Goal: Task Accomplishment & Management: Use online tool/utility

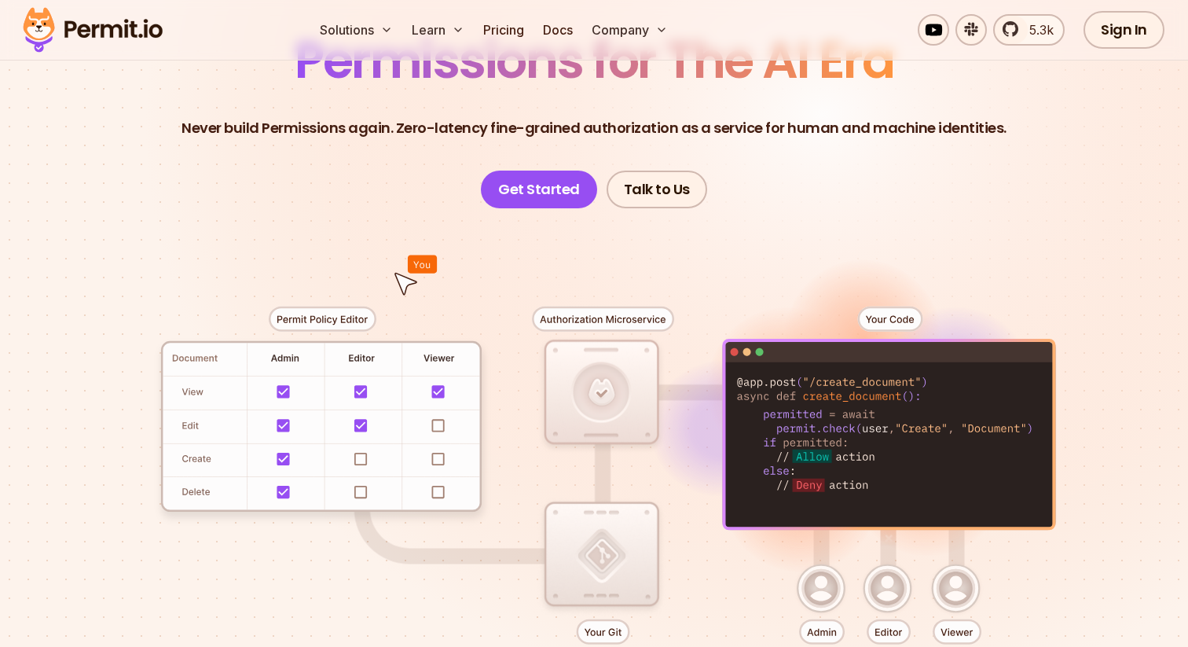
scroll to position [170, 0]
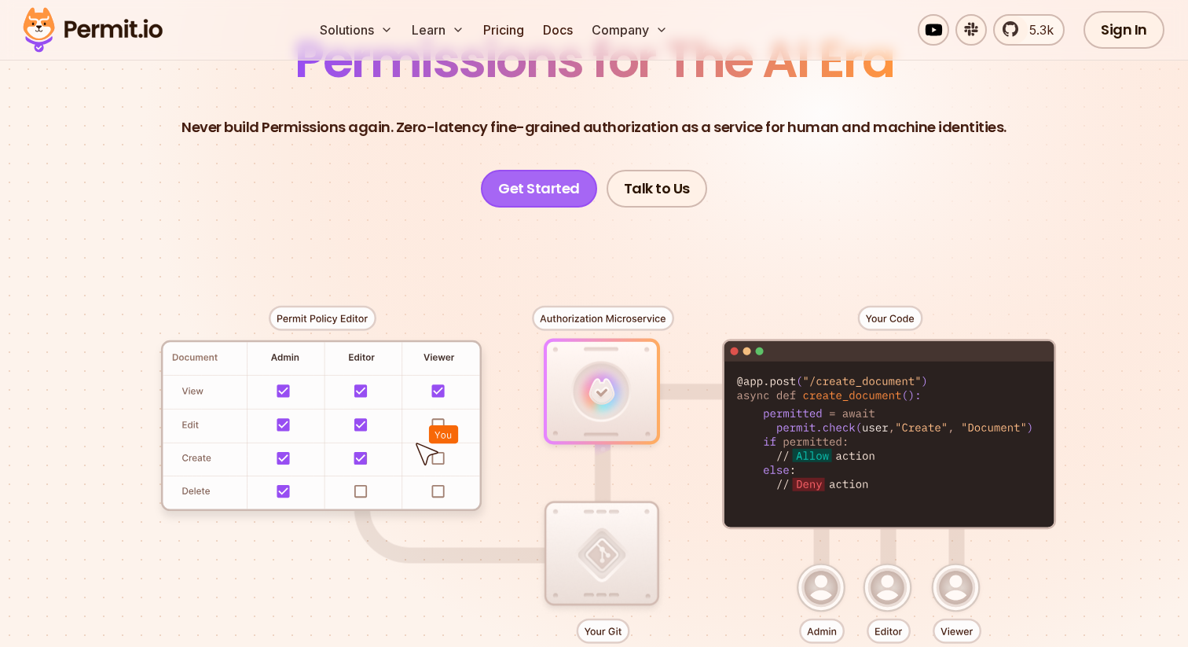
click at [529, 190] on link "Get Started" at bounding box center [539, 189] width 116 height 38
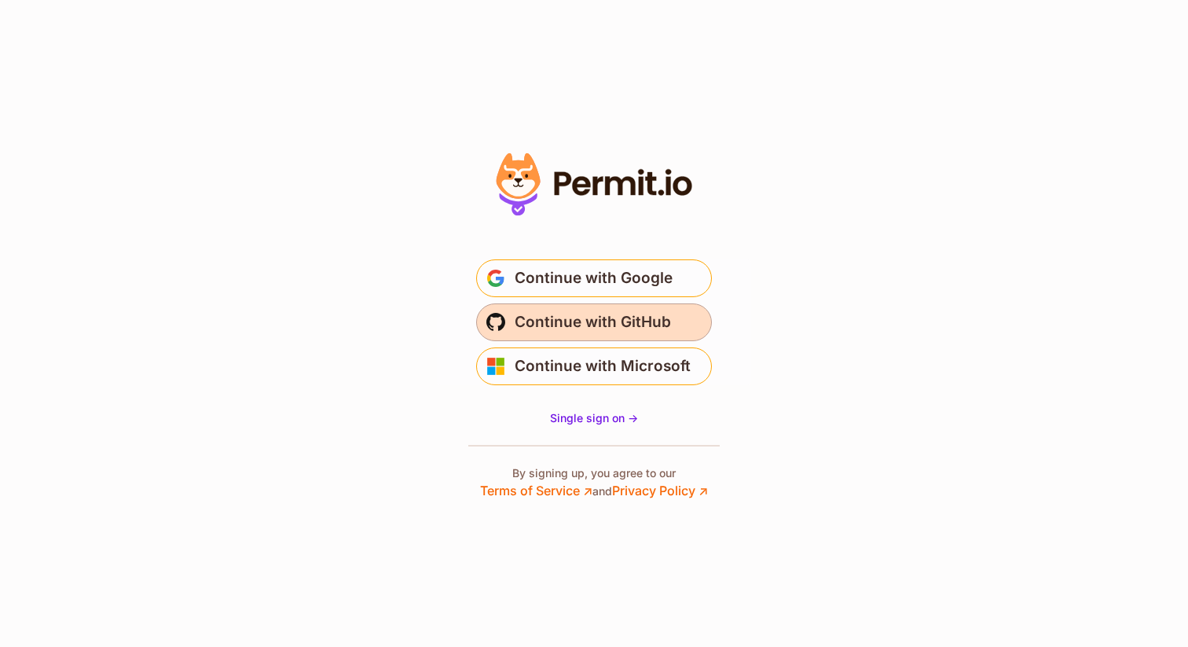
click at [599, 321] on span "Continue with GitHub" at bounding box center [593, 322] width 156 height 25
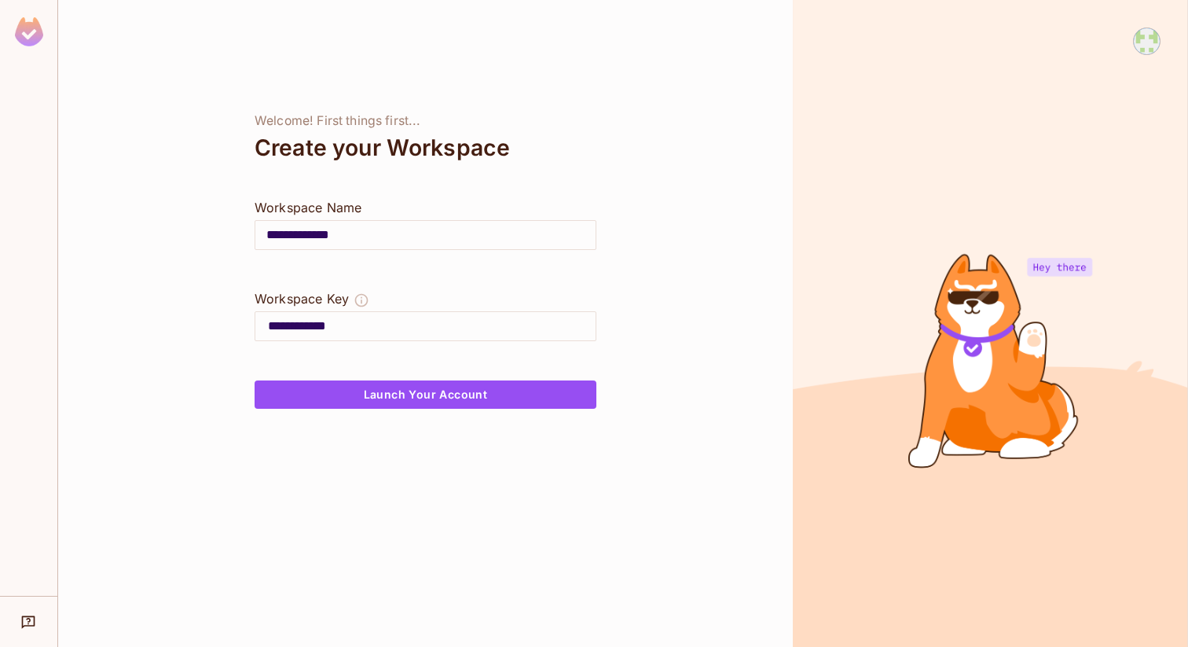
click at [342, 230] on input "**********" at bounding box center [425, 235] width 340 height 44
click at [306, 324] on input "**********" at bounding box center [432, 326] width 328 height 25
click at [337, 328] on input "**********" at bounding box center [432, 326] width 328 height 25
click at [321, 236] on input "**********" at bounding box center [425, 235] width 340 height 44
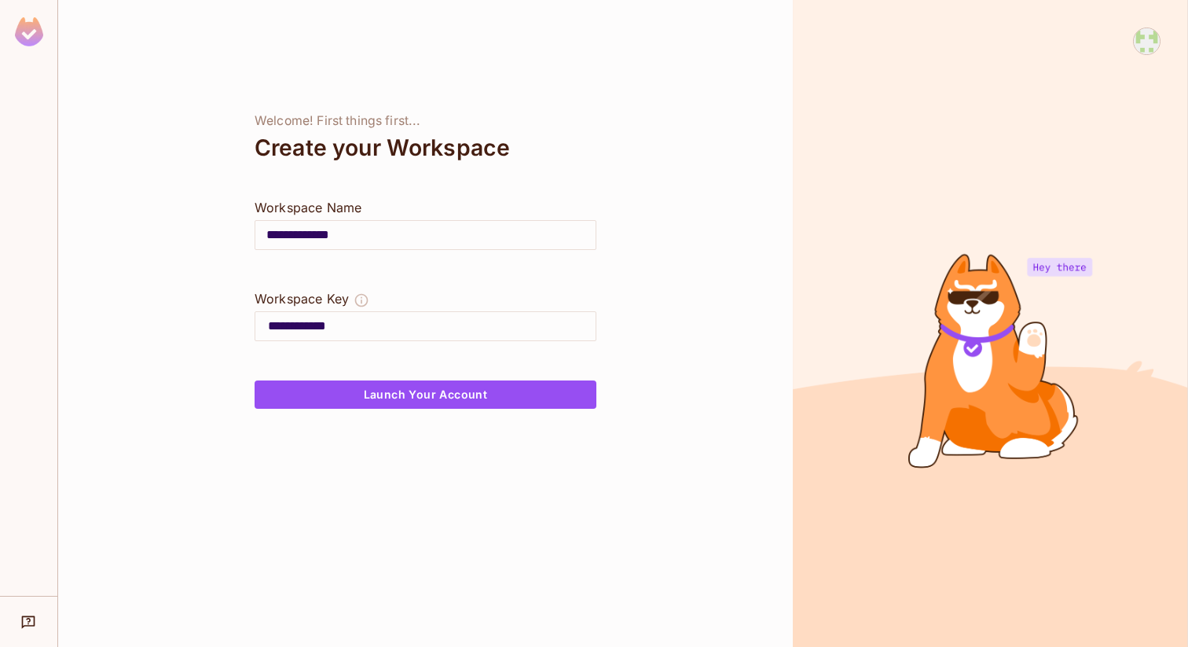
click at [321, 236] on input "**********" at bounding box center [425, 235] width 340 height 44
click at [347, 236] on input "**********" at bounding box center [425, 235] width 340 height 44
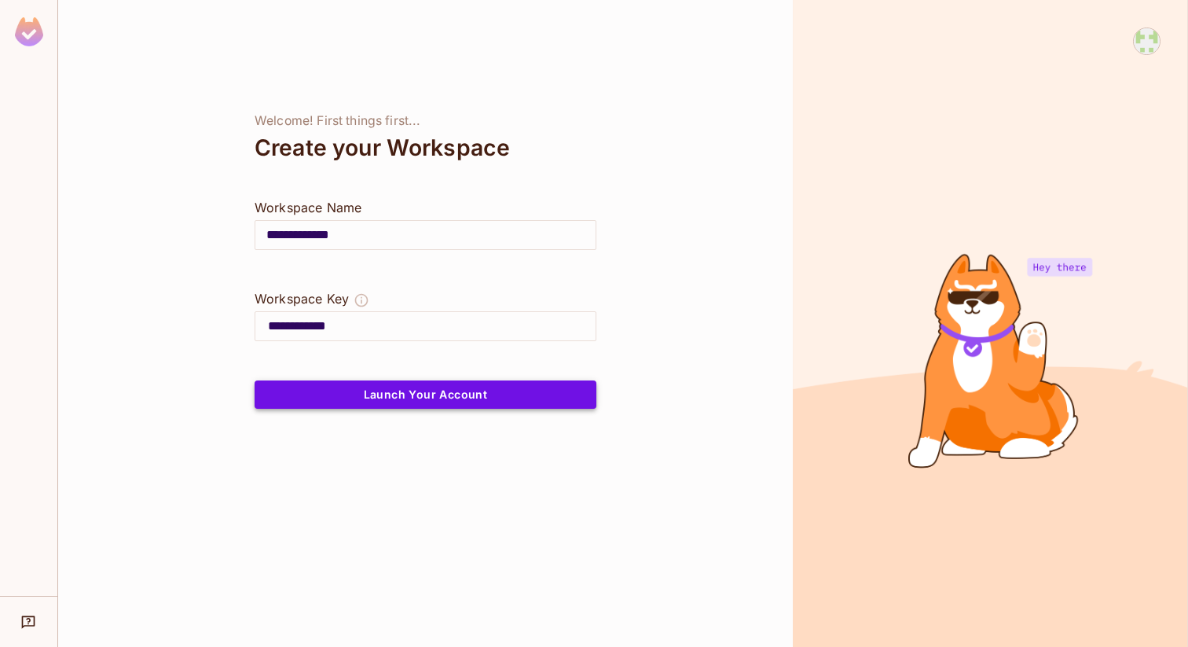
click at [379, 395] on button "Launch Your Account" at bounding box center [426, 394] width 342 height 28
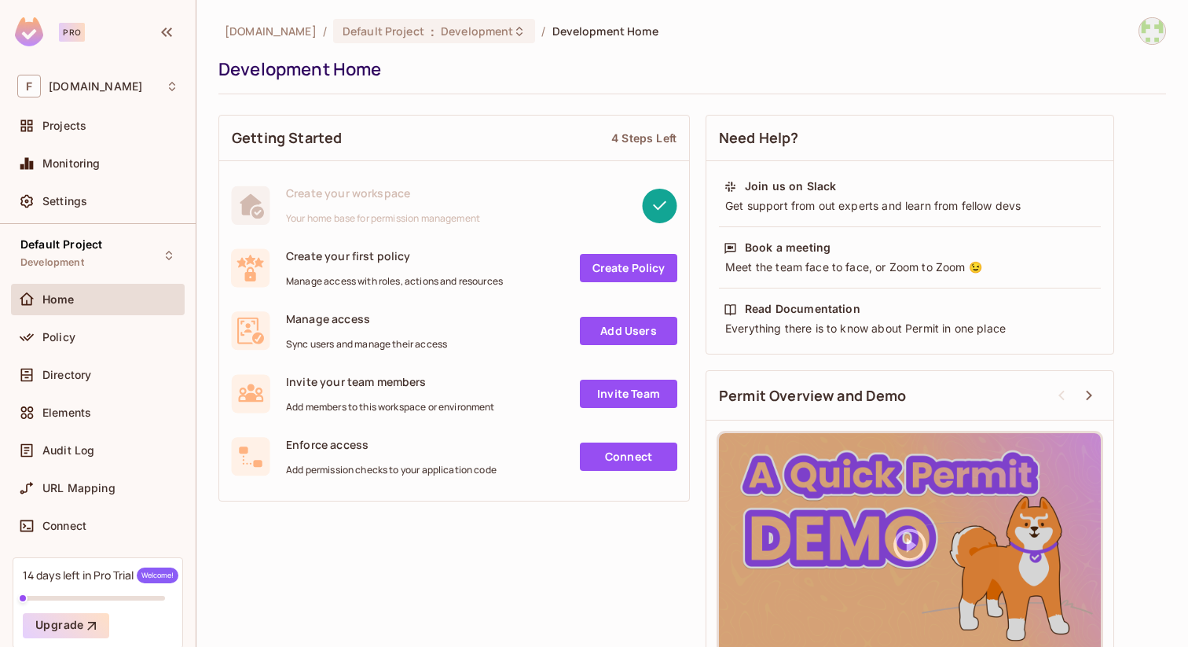
click at [1148, 31] on img at bounding box center [1152, 31] width 26 height 26
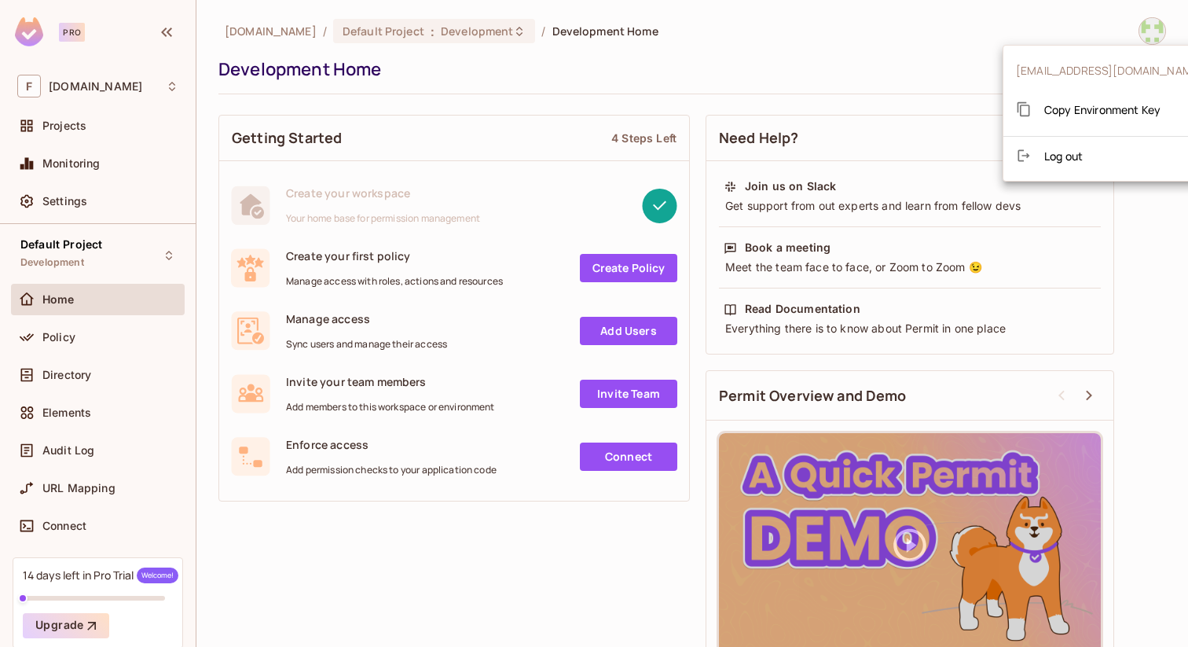
click at [673, 71] on div at bounding box center [594, 323] width 1188 height 647
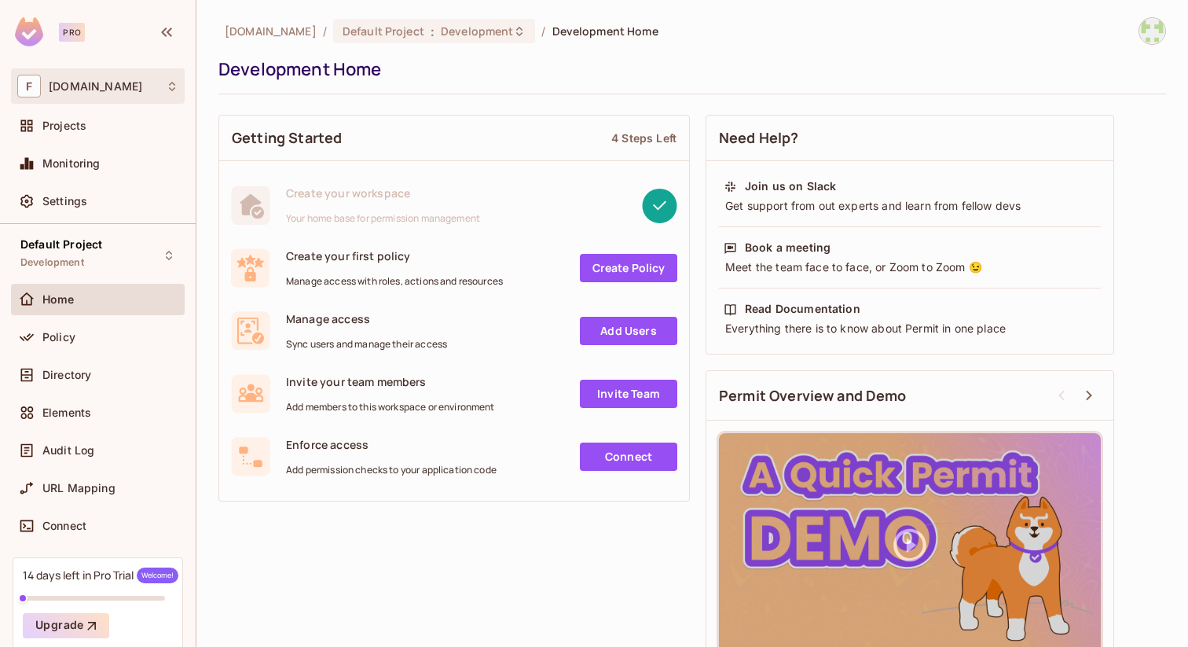
click at [172, 84] on icon at bounding box center [172, 86] width 13 height 13
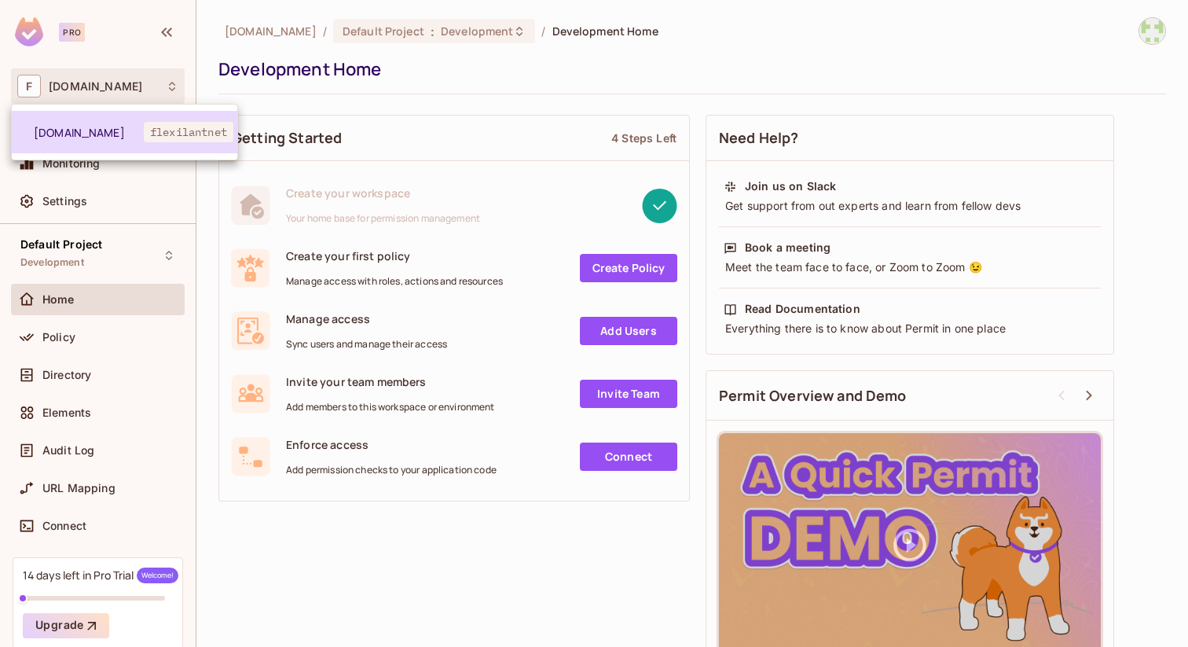
click at [103, 134] on span "[DOMAIN_NAME]" at bounding box center [89, 132] width 110 height 15
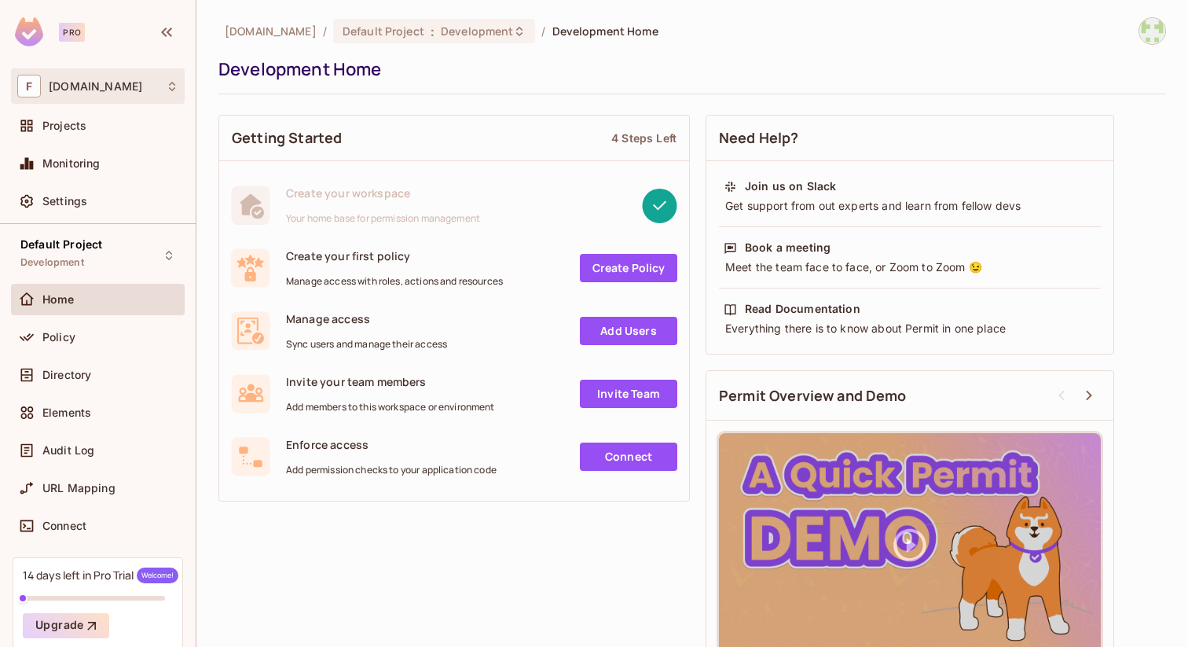
click at [170, 82] on icon at bounding box center [172, 86] width 13 height 13
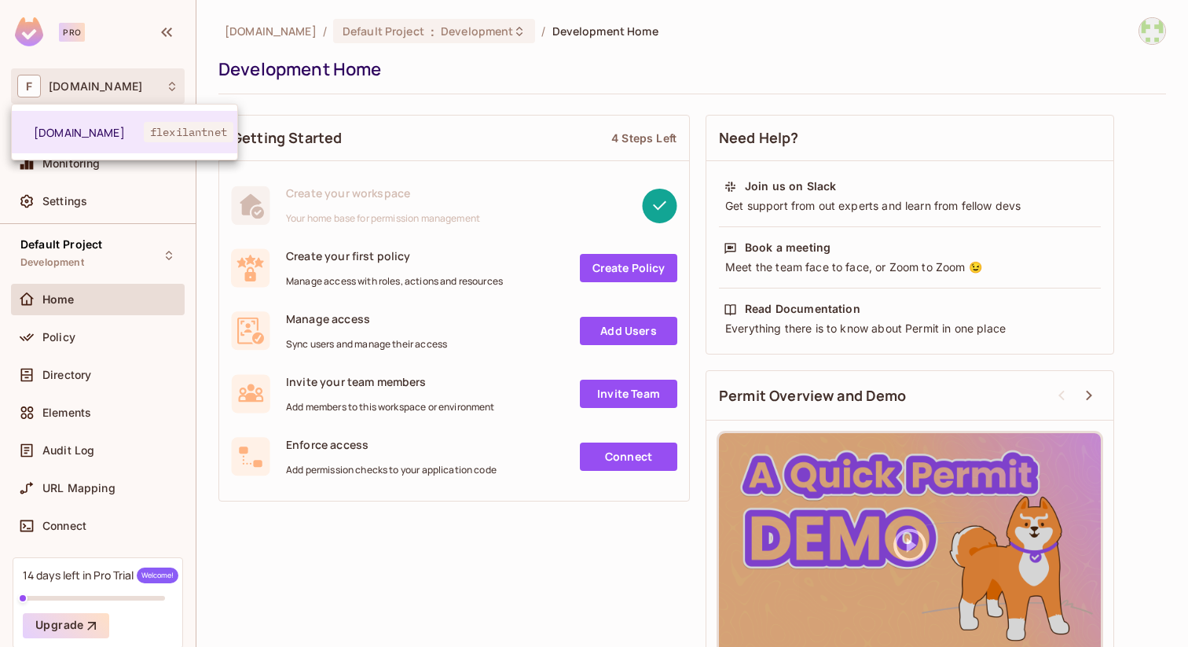
click at [35, 35] on div at bounding box center [594, 323] width 1188 height 647
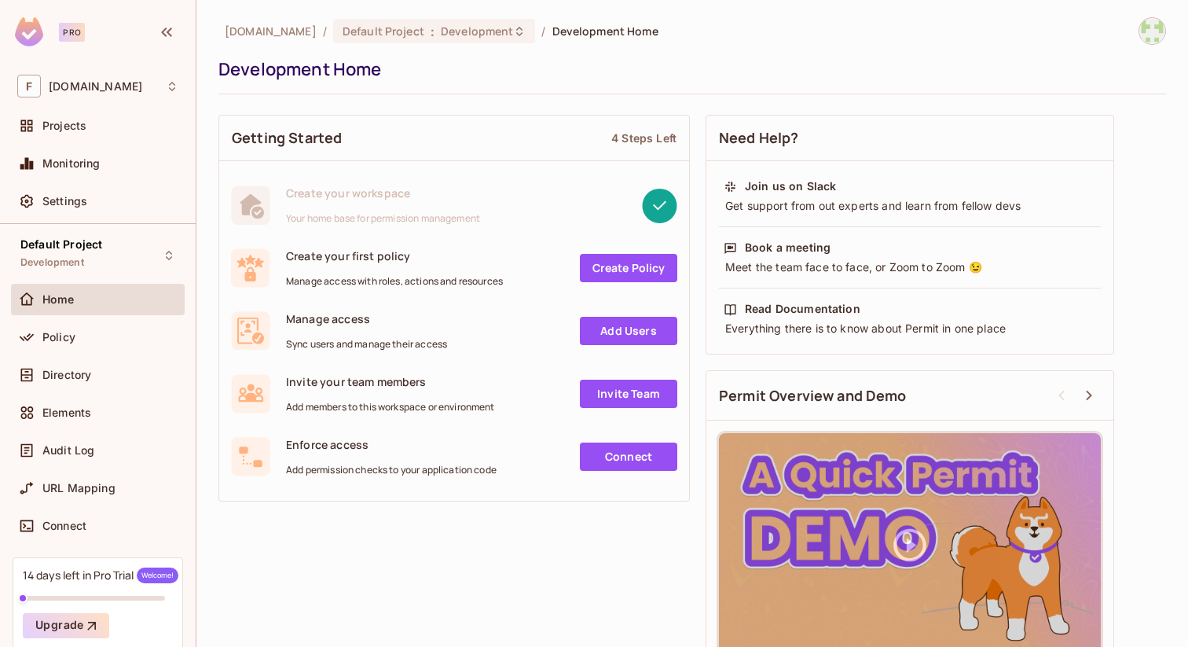
click at [35, 35] on img at bounding box center [29, 31] width 28 height 29
click at [1149, 31] on img at bounding box center [1152, 31] width 26 height 26
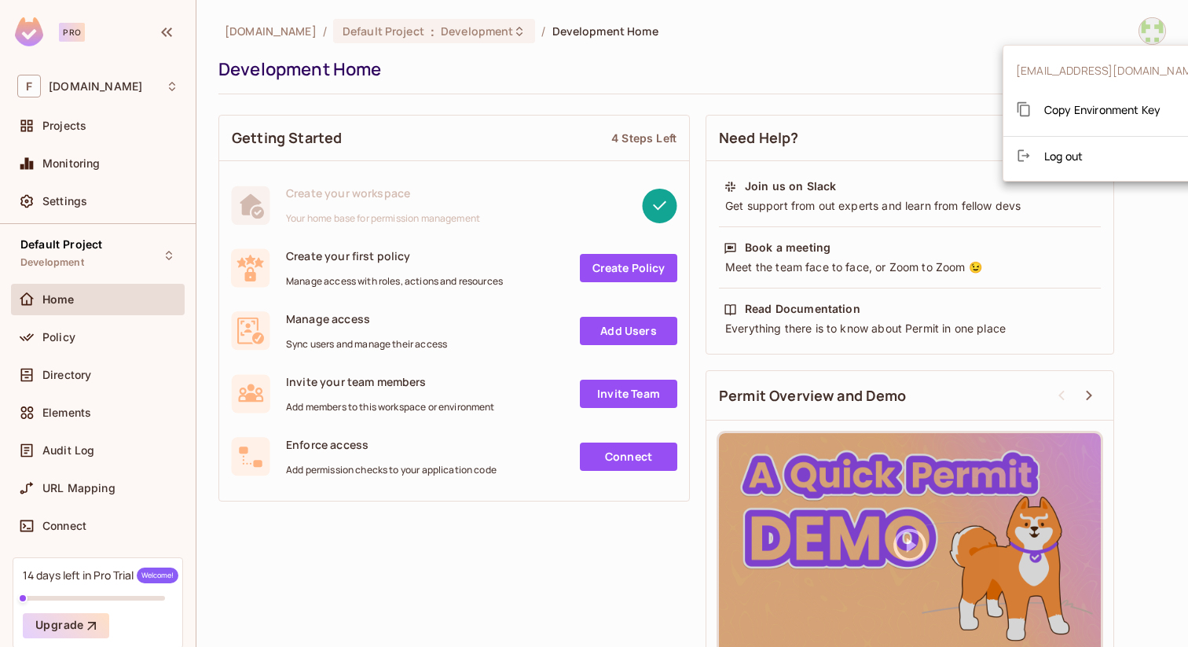
click at [776, 73] on div at bounding box center [594, 323] width 1188 height 647
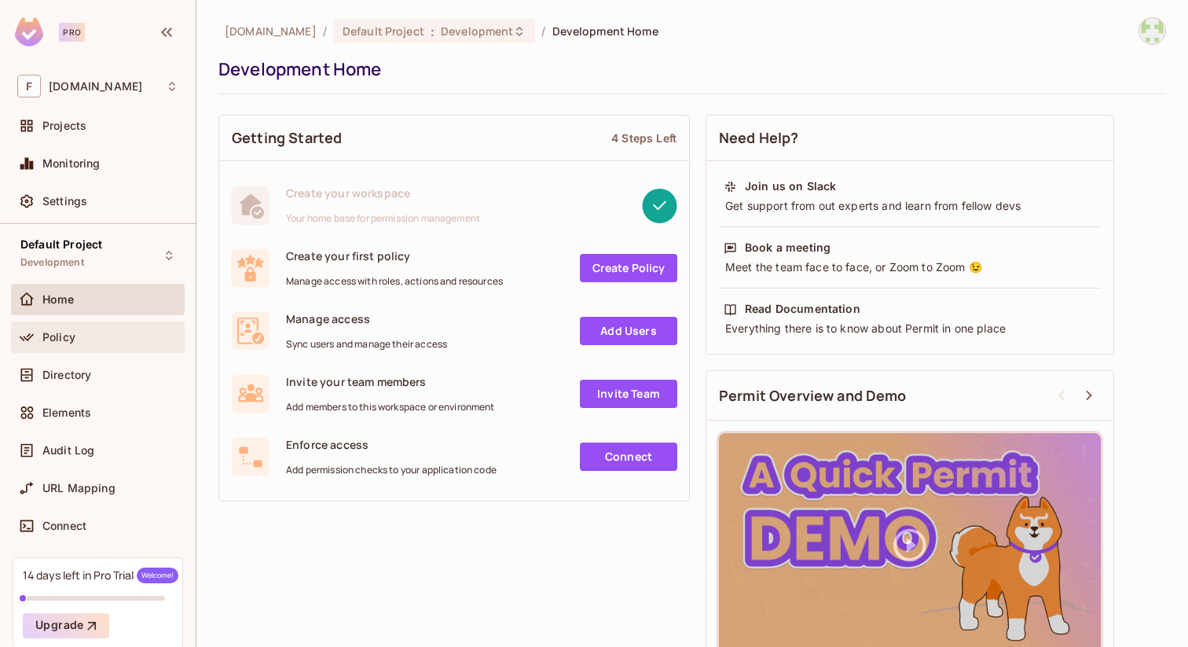
click at [64, 339] on span "Policy" at bounding box center [58, 337] width 33 height 13
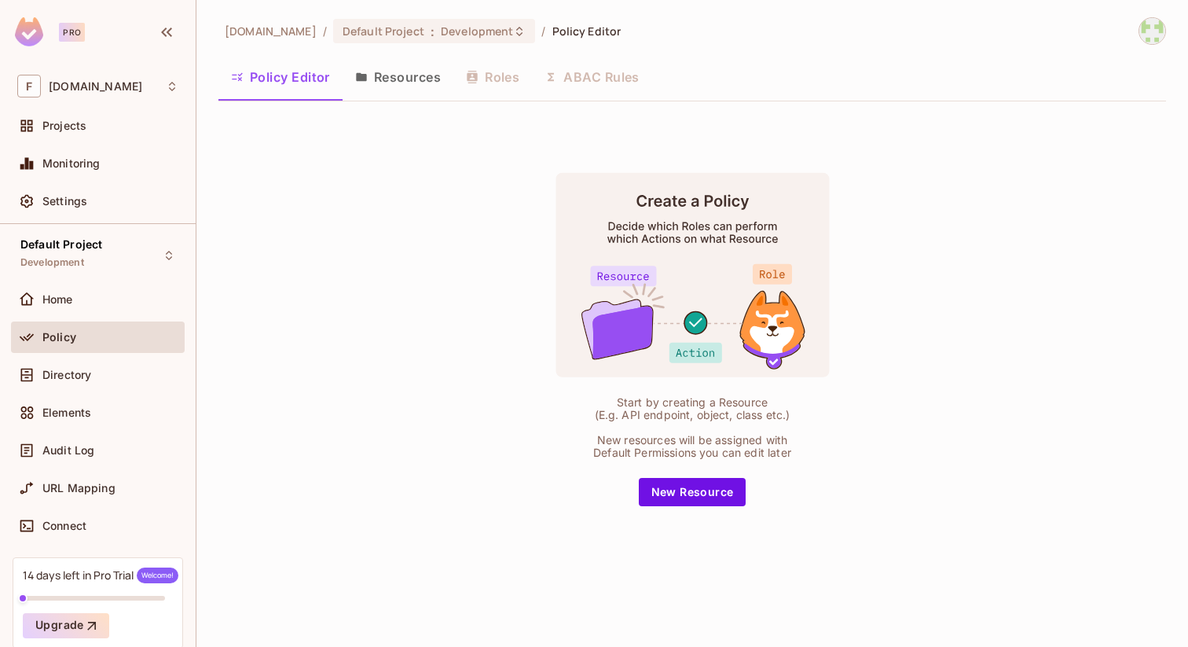
click at [408, 77] on button "Resources" at bounding box center [398, 76] width 111 height 39
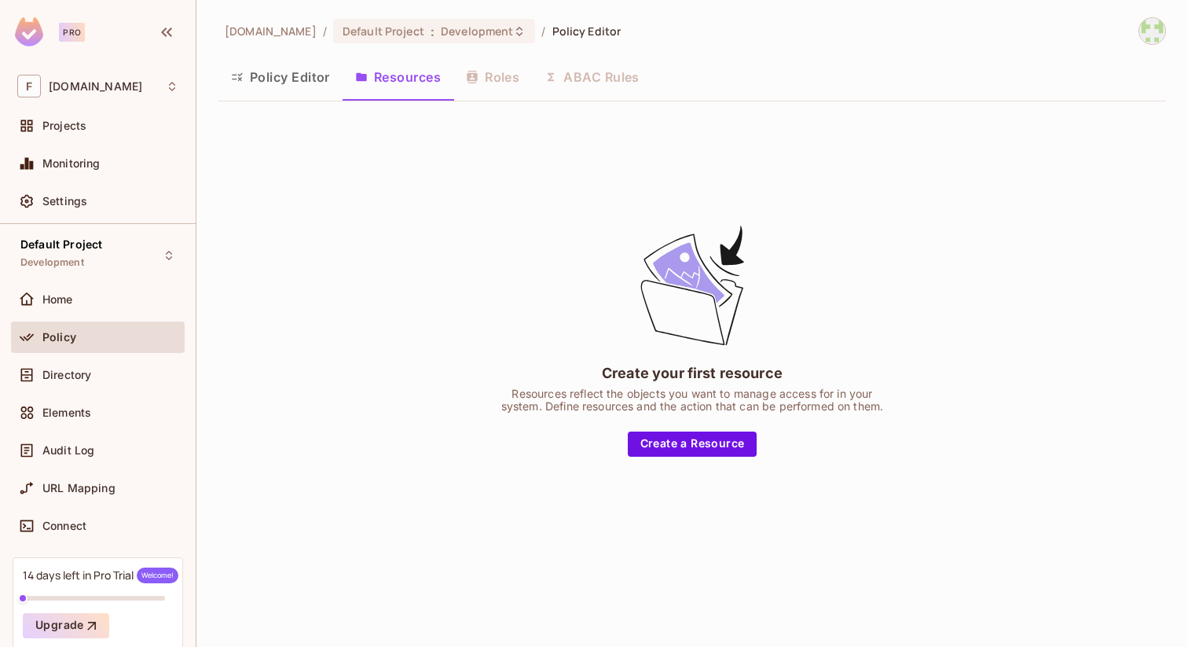
click at [493, 77] on div "Policy Editor Resources Roles ABAC Rules" at bounding box center [692, 76] width 948 height 39
click at [490, 83] on div "Policy Editor Resources Roles ABAC Rules" at bounding box center [692, 76] width 948 height 39
click at [673, 442] on button "Create a Resource" at bounding box center [693, 443] width 130 height 25
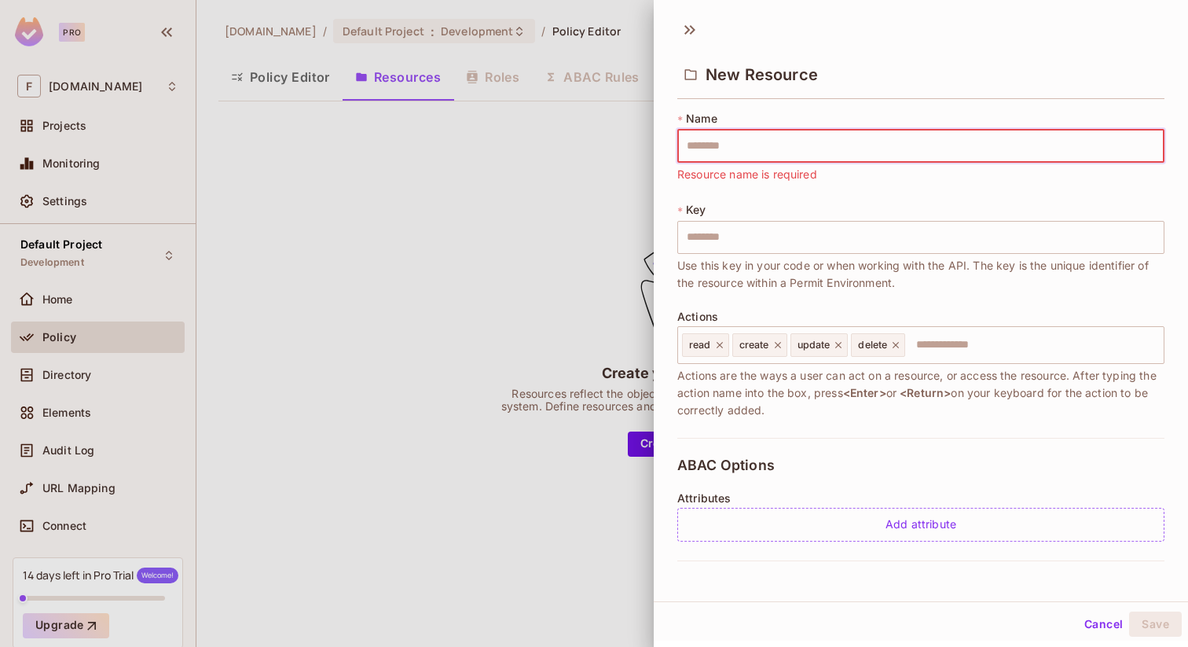
click at [614, 174] on div at bounding box center [594, 323] width 1188 height 647
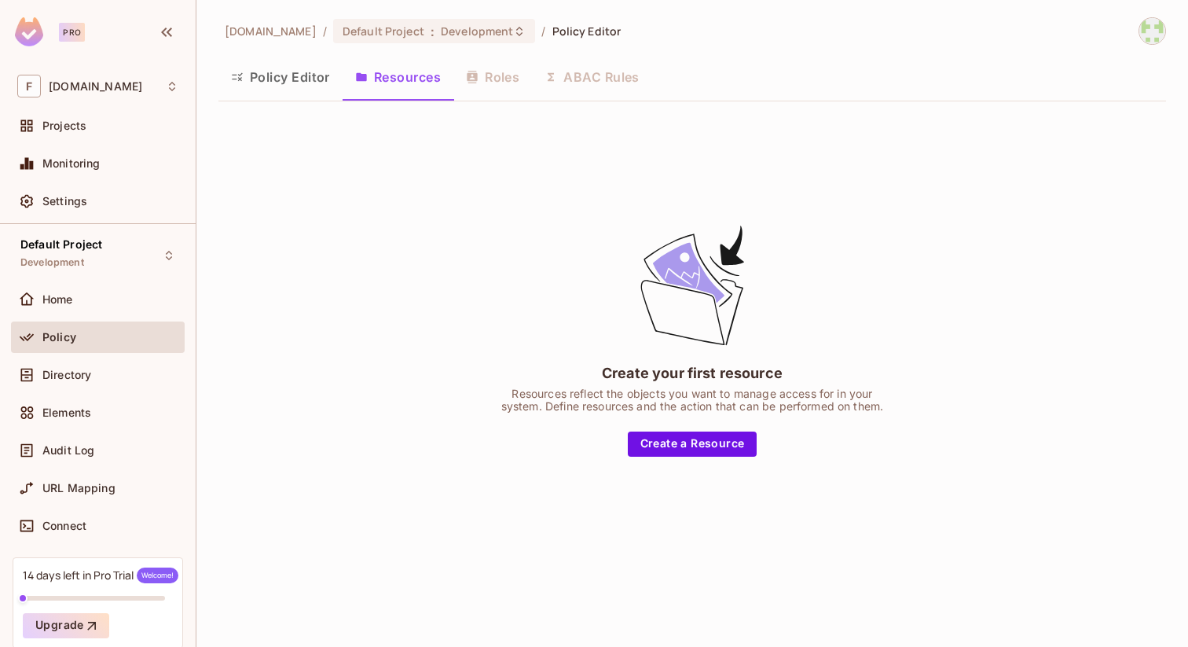
click at [484, 75] on div "Policy Editor Resources Roles ABAC Rules" at bounding box center [692, 76] width 948 height 39
click at [496, 79] on div "Policy Editor Resources Roles ABAC Rules" at bounding box center [692, 76] width 948 height 39
click at [1157, 34] on img at bounding box center [1152, 31] width 26 height 26
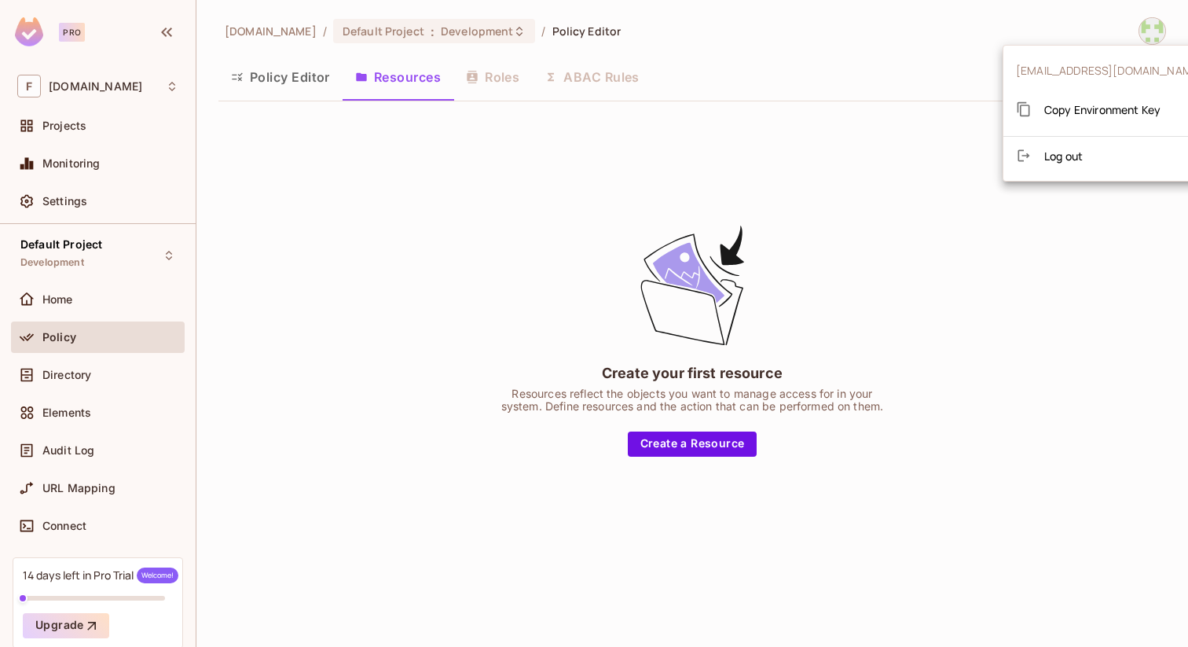
click at [222, 331] on div at bounding box center [594, 323] width 1188 height 647
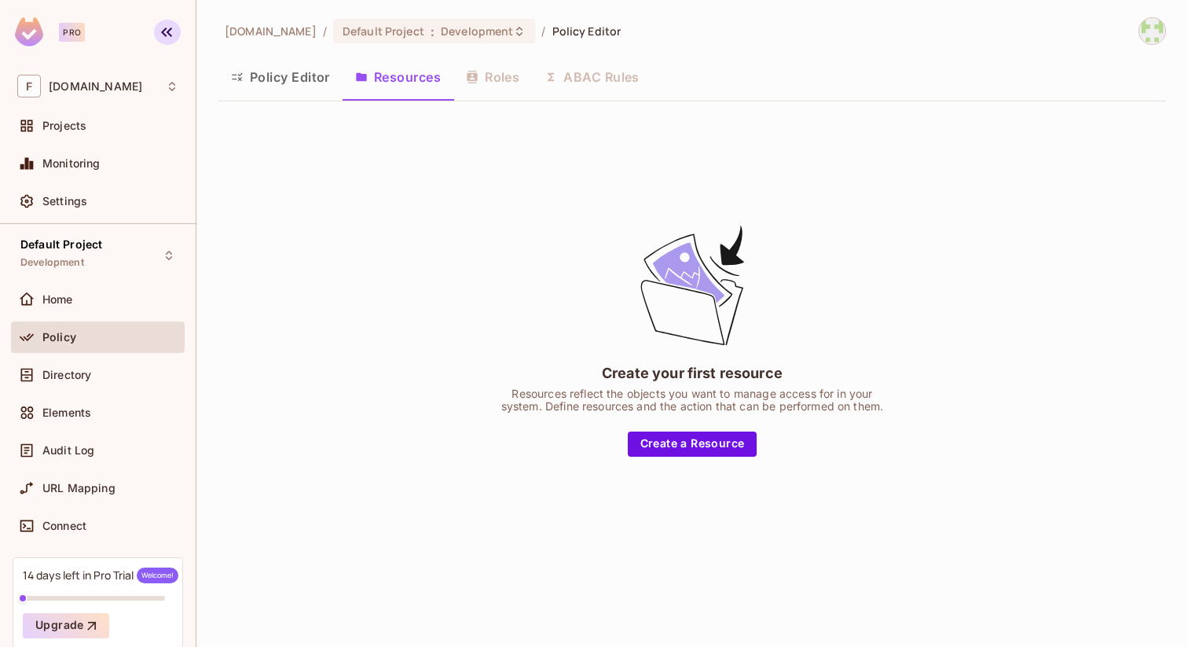
click at [169, 29] on icon "button" at bounding box center [166, 32] width 11 height 9
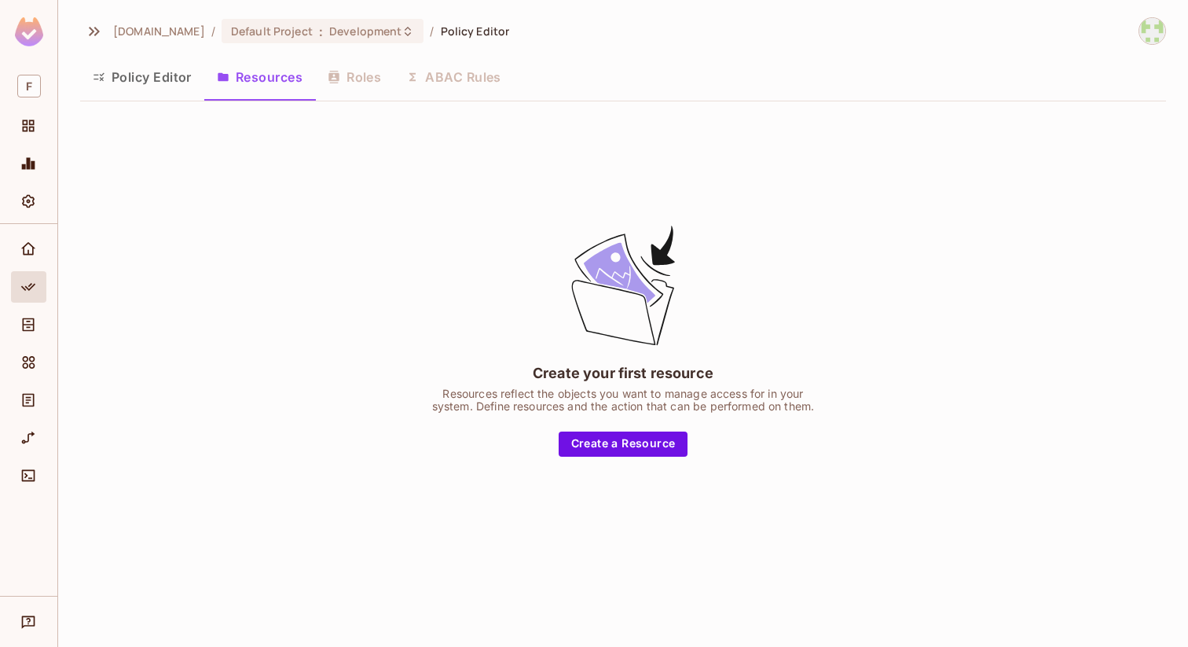
click at [28, 34] on img at bounding box center [29, 31] width 28 height 29
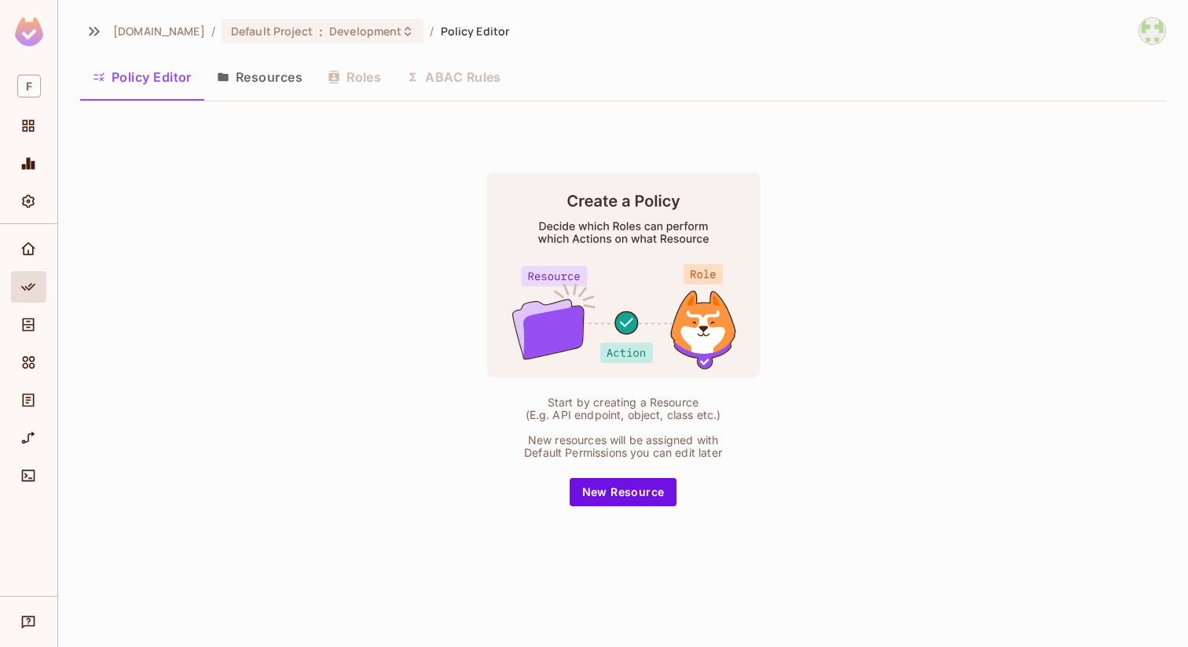
click at [31, 35] on img at bounding box center [29, 31] width 28 height 29
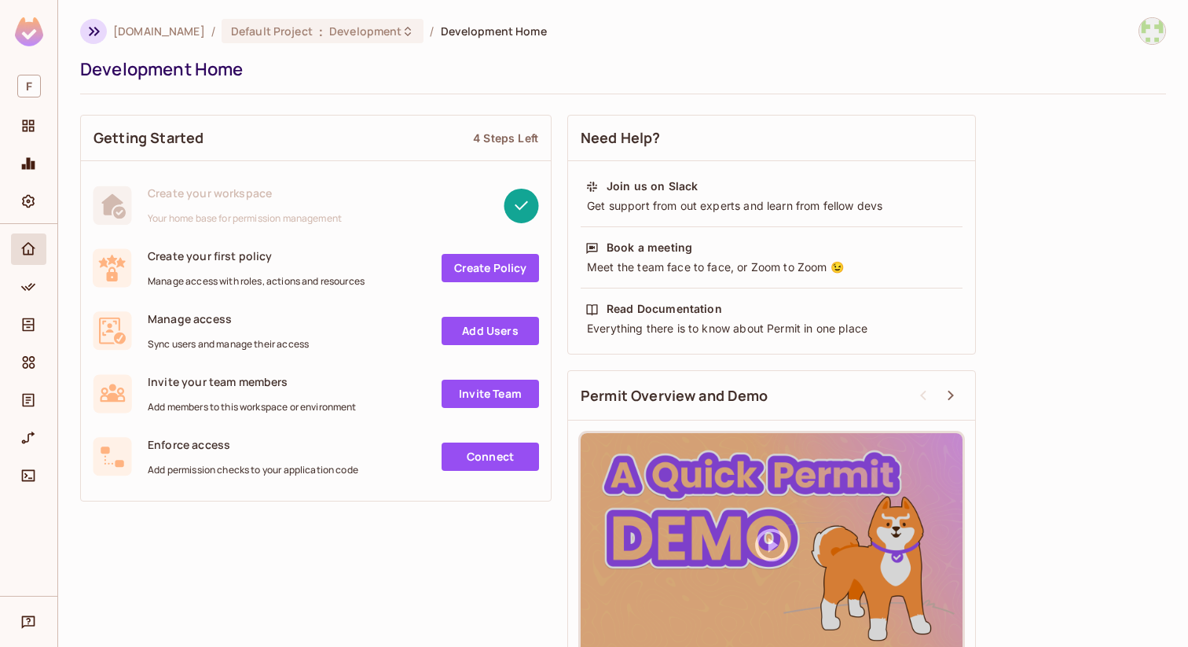
click at [90, 39] on icon "button" at bounding box center [94, 31] width 19 height 19
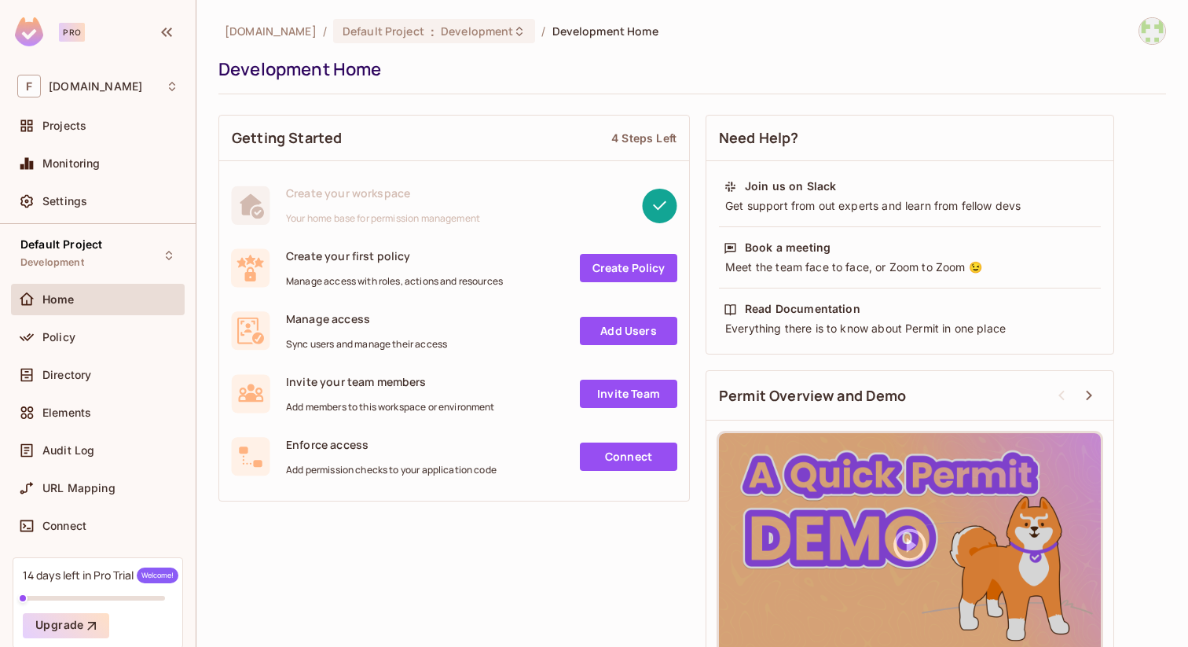
scroll to position [64, 0]
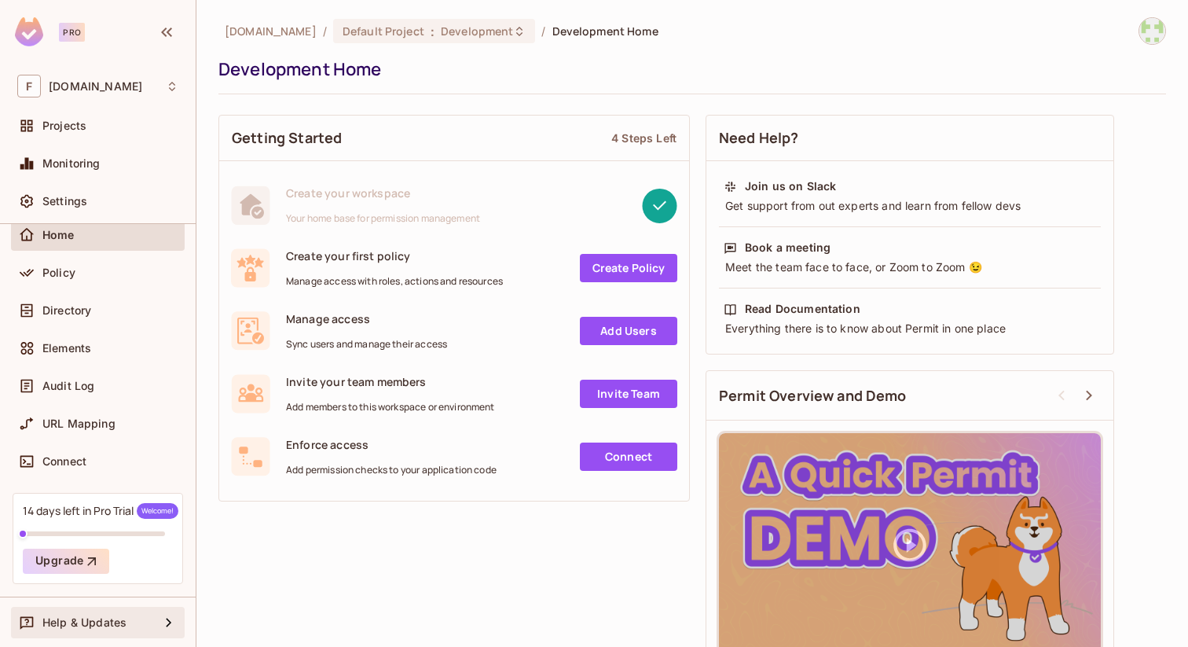
click at [104, 616] on span "Help & Updates" at bounding box center [84, 622] width 84 height 13
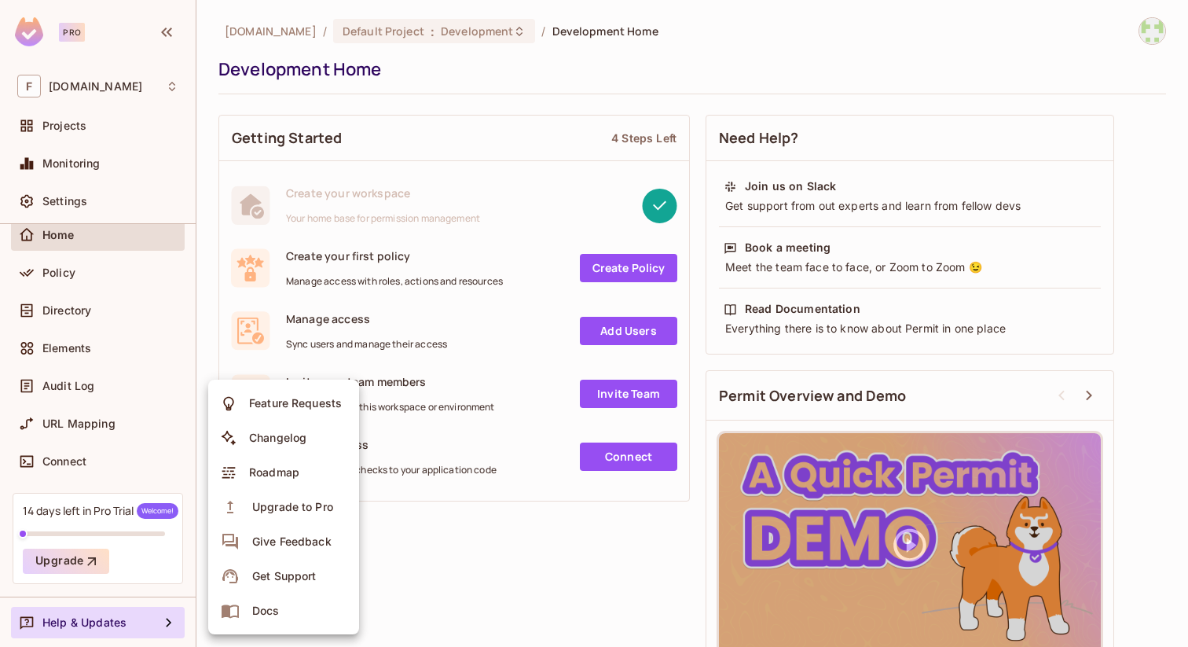
click at [716, 53] on div at bounding box center [594, 323] width 1188 height 647
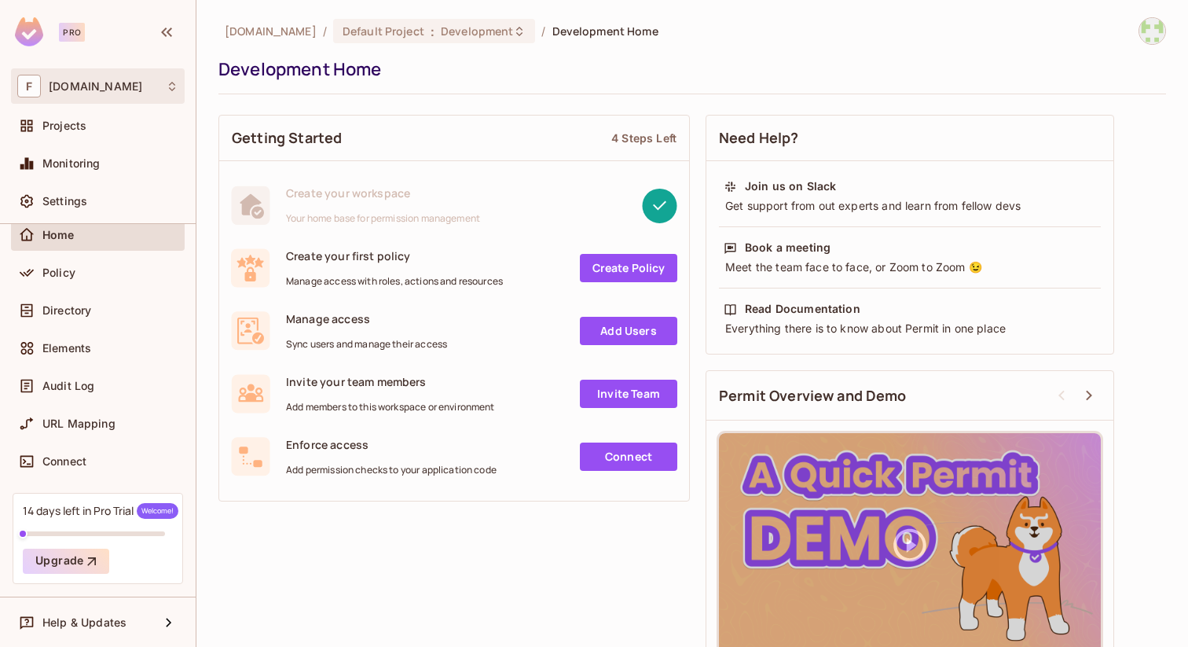
click at [39, 84] on span "F" at bounding box center [29, 86] width 24 height 23
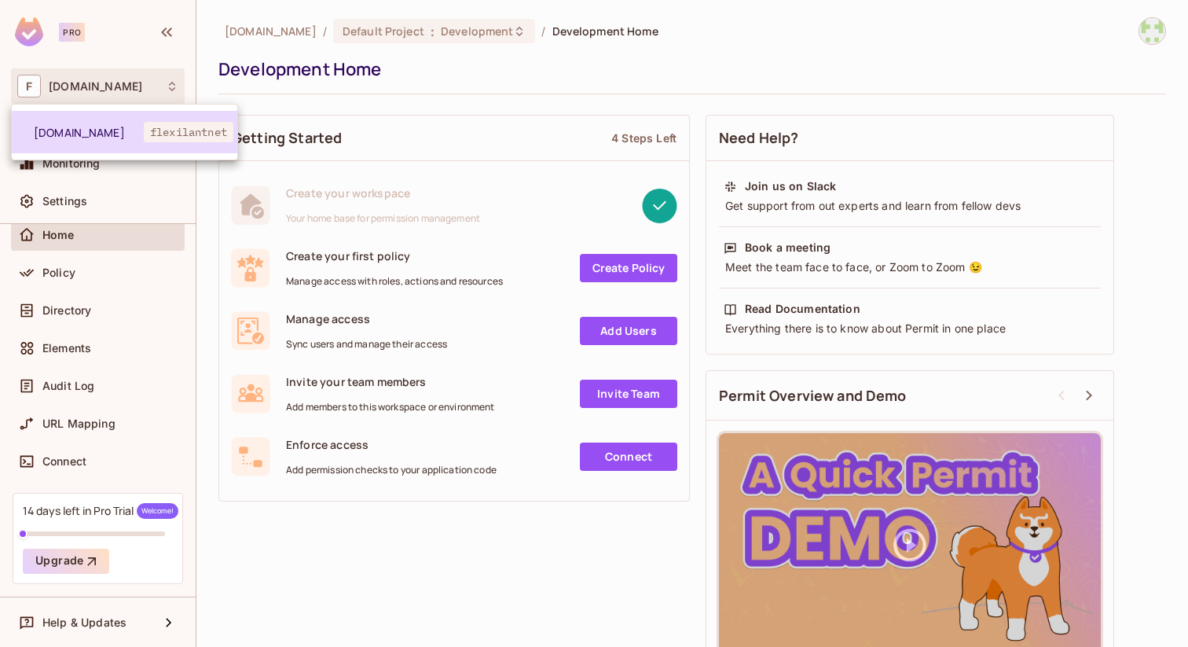
click at [43, 131] on span "[DOMAIN_NAME]" at bounding box center [89, 132] width 110 height 15
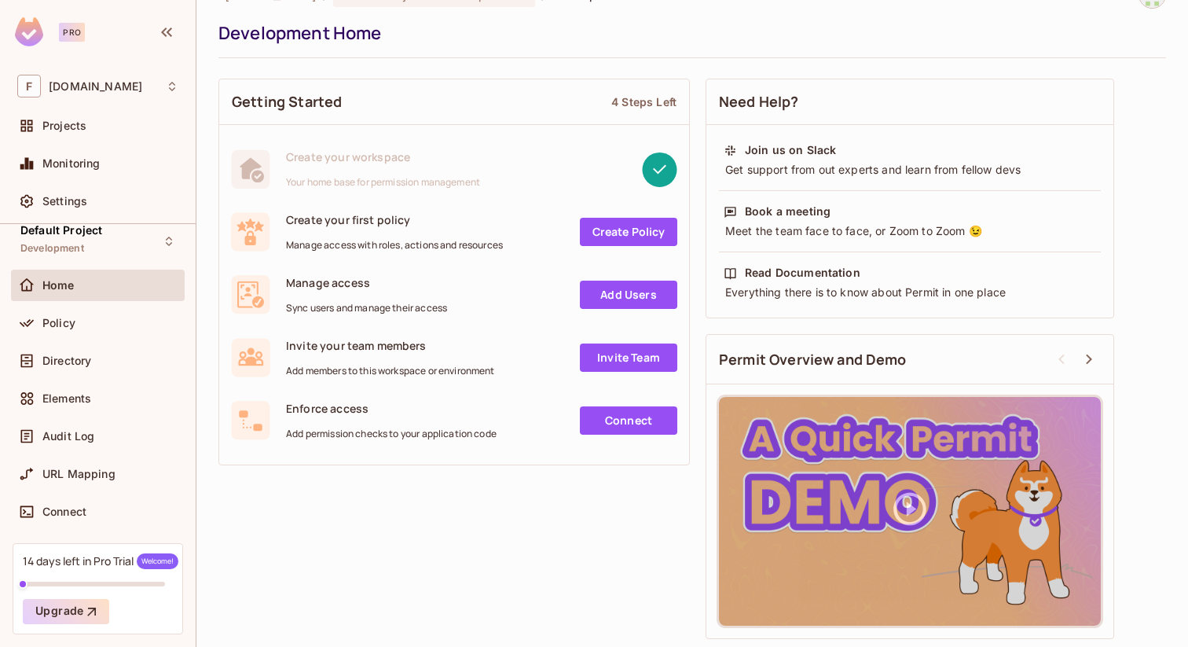
scroll to position [0, 0]
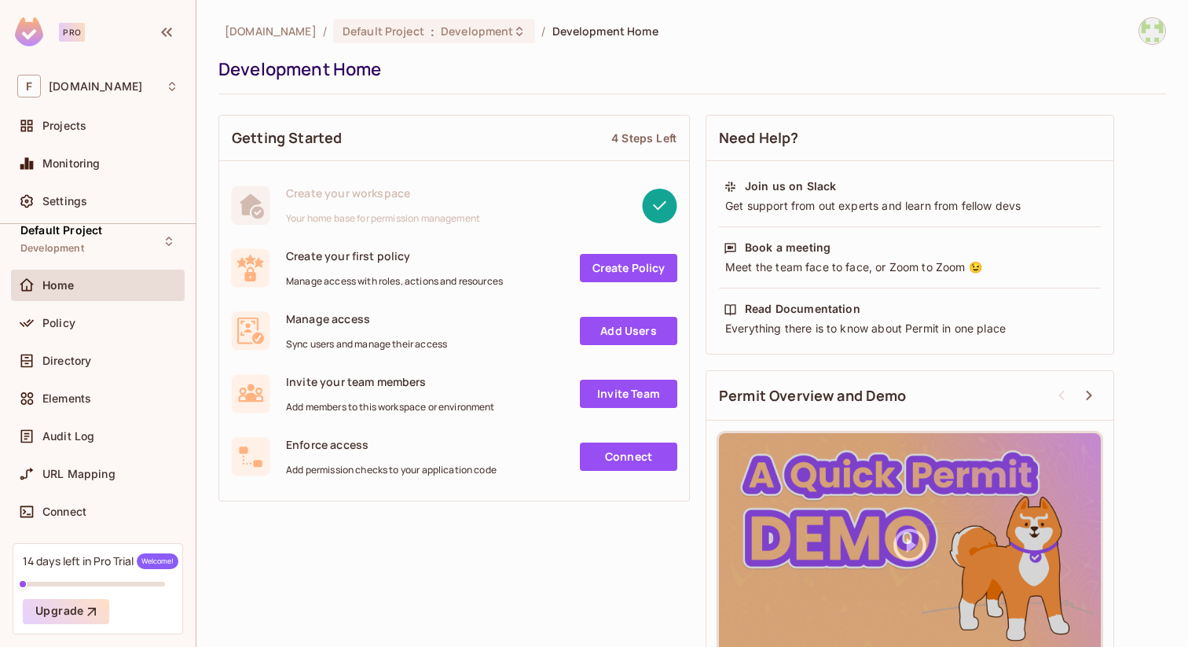
click at [1150, 34] on img at bounding box center [1152, 31] width 26 height 26
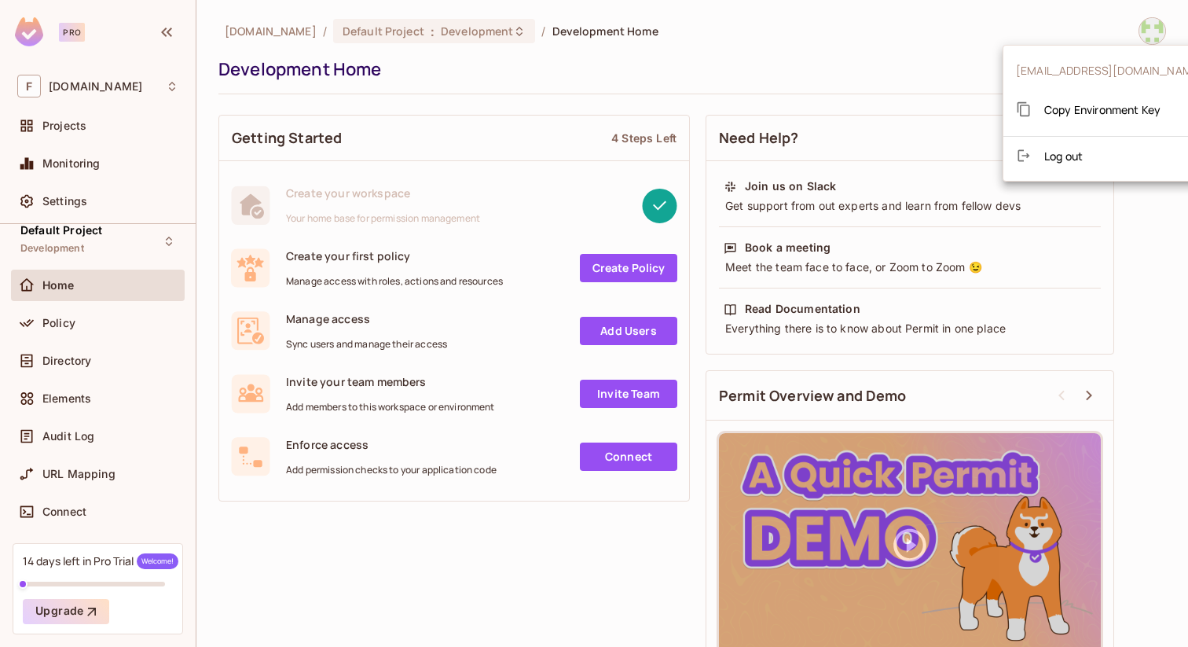
click at [1103, 67] on span "[EMAIL_ADDRESS][DOMAIN_NAME]" at bounding box center [1109, 70] width 187 height 15
click at [1063, 72] on span "[EMAIL_ADDRESS][DOMAIN_NAME]" at bounding box center [1109, 70] width 187 height 15
click at [838, 64] on div at bounding box center [594, 323] width 1188 height 647
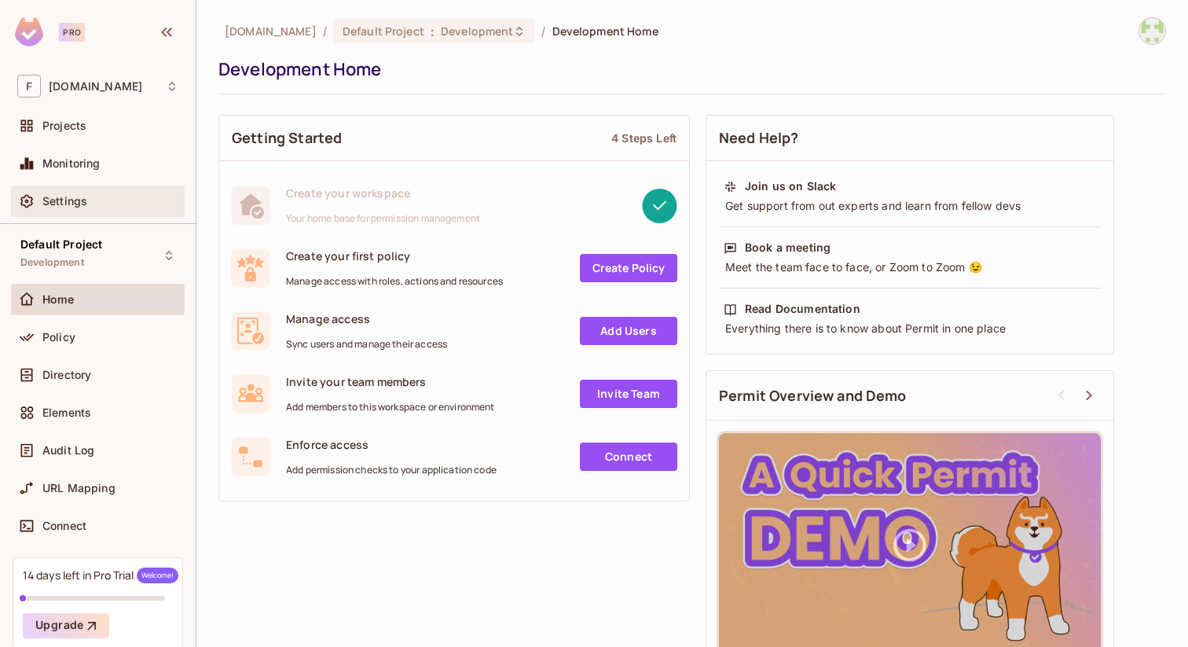
click at [66, 202] on span "Settings" at bounding box center [64, 201] width 45 height 13
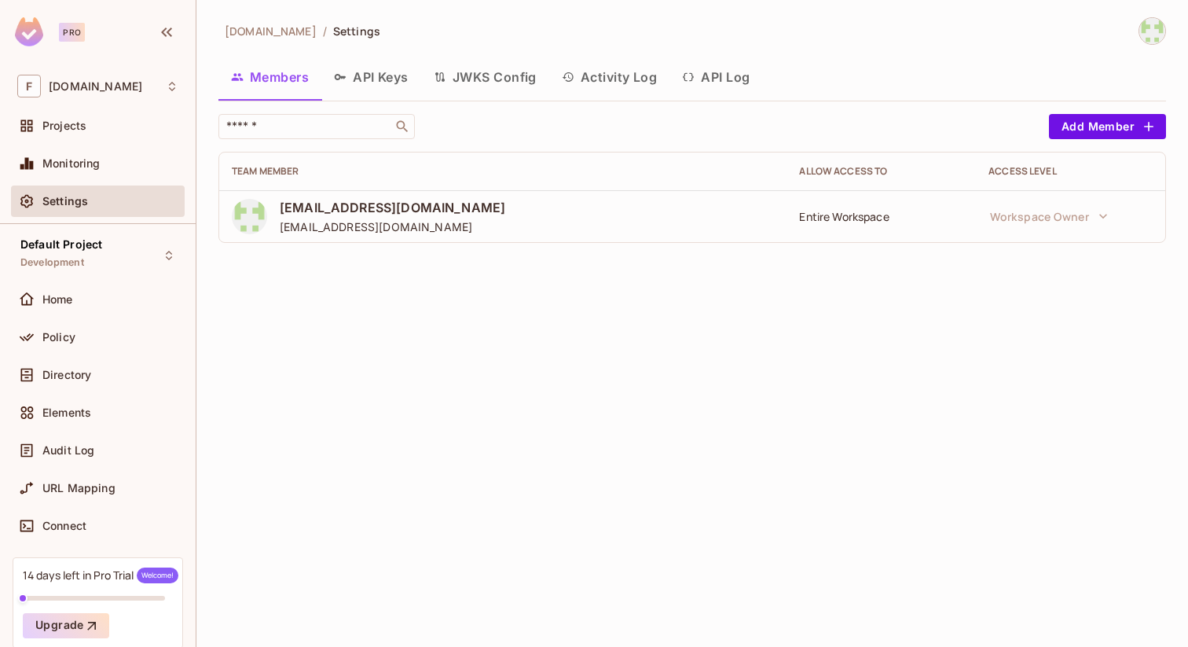
click at [1061, 168] on div "Access Level" at bounding box center [1070, 171] width 164 height 13
click at [479, 72] on button "JWKS Config" at bounding box center [485, 76] width 128 height 39
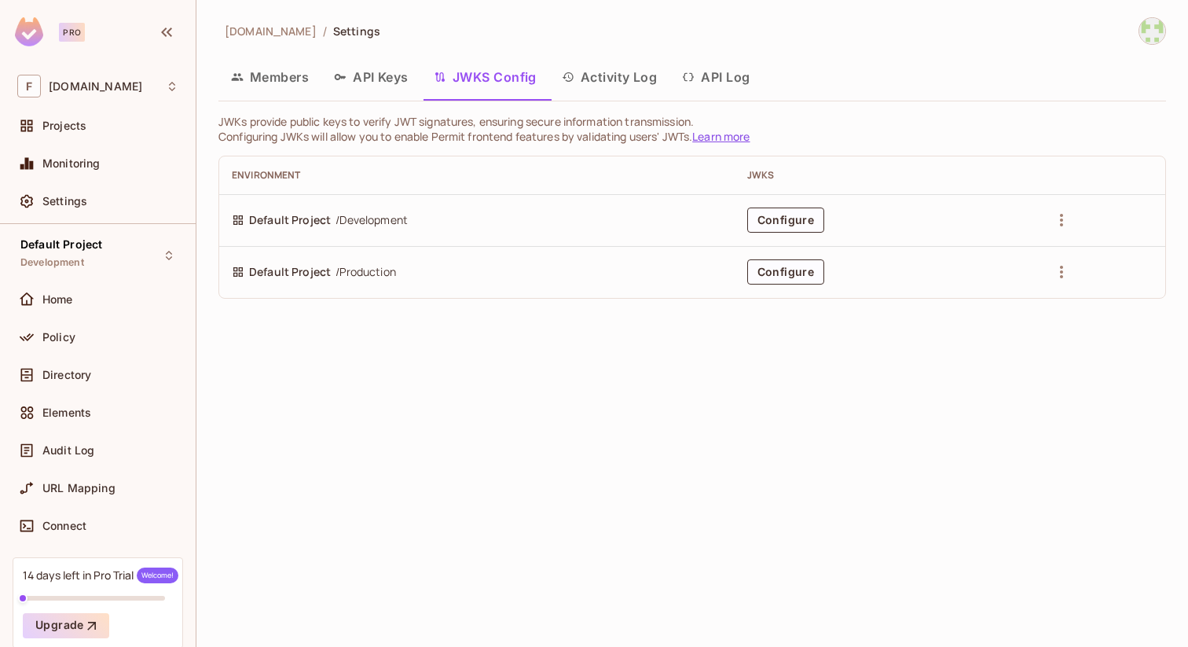
click at [281, 79] on button "Members" at bounding box center [269, 76] width 103 height 39
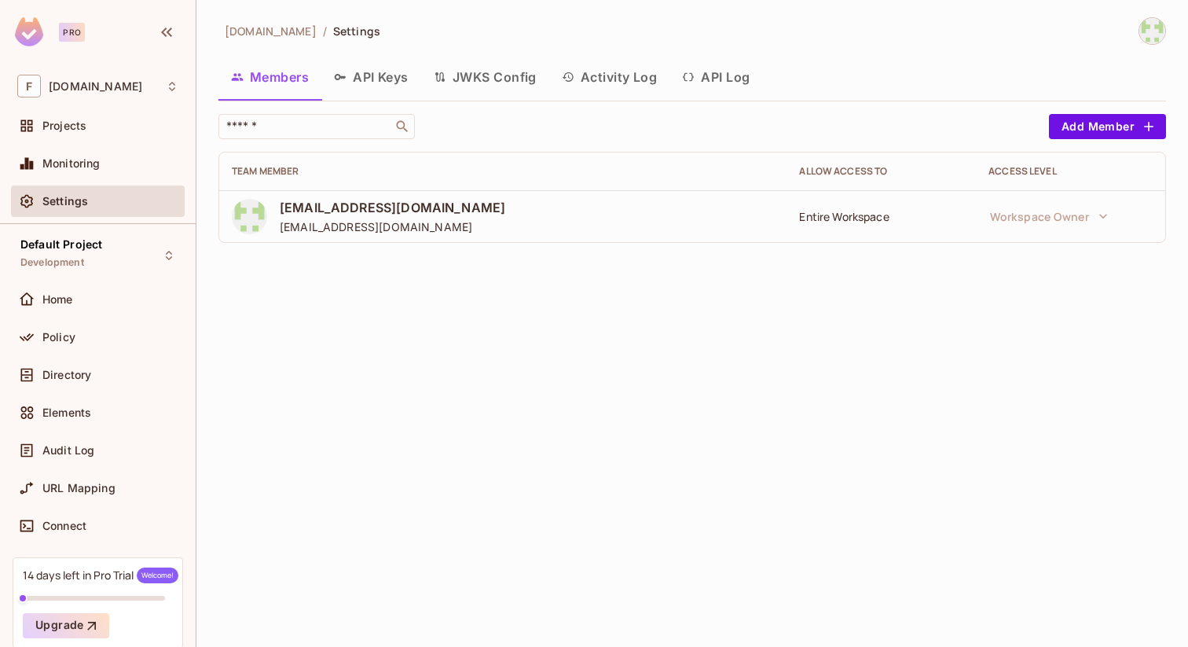
click at [391, 216] on div "muralim@flexilant.net muralim@flexilant.net" at bounding box center [393, 216] width 226 height 35
click at [248, 221] on img at bounding box center [249, 216] width 35 height 35
click at [333, 32] on span "Settings" at bounding box center [356, 31] width 47 height 15
click at [1117, 127] on button "Add Member" at bounding box center [1107, 126] width 117 height 25
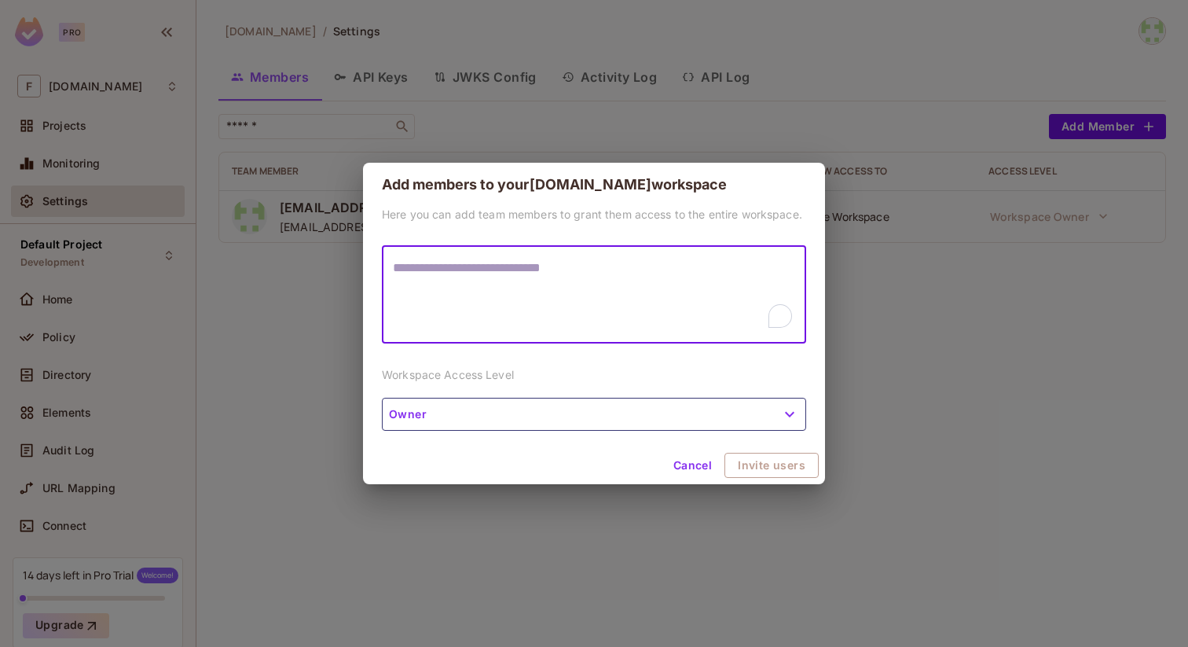
click at [686, 467] on button "Cancel" at bounding box center [692, 465] width 51 height 25
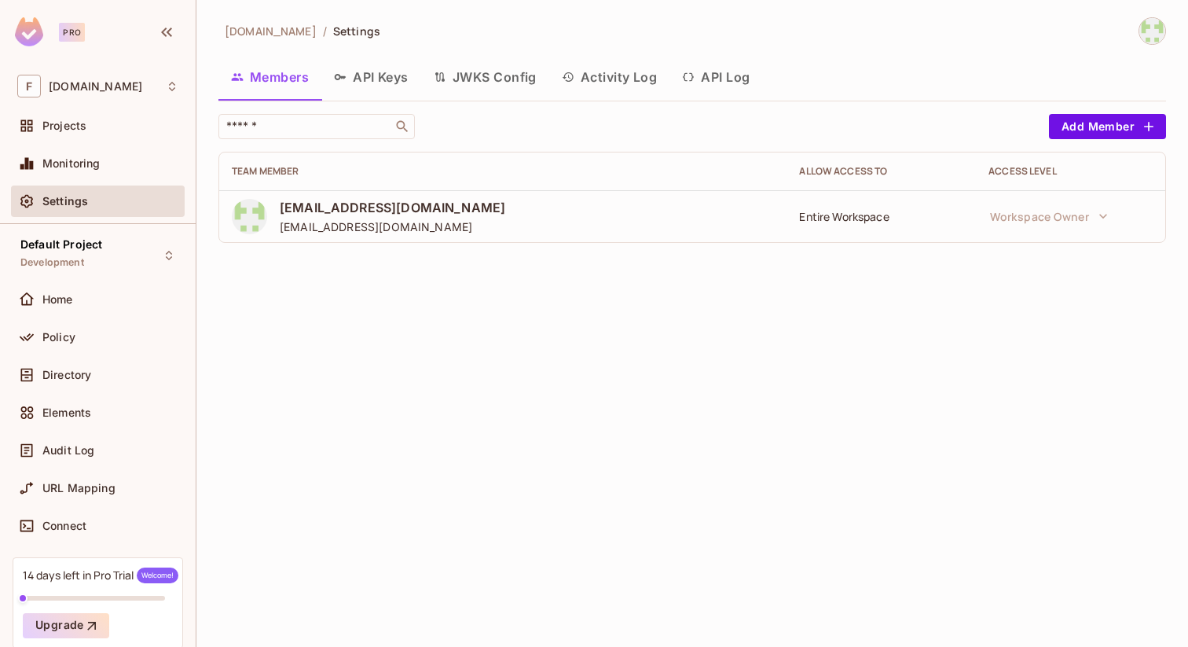
click at [486, 73] on button "JWKS Config" at bounding box center [485, 76] width 128 height 39
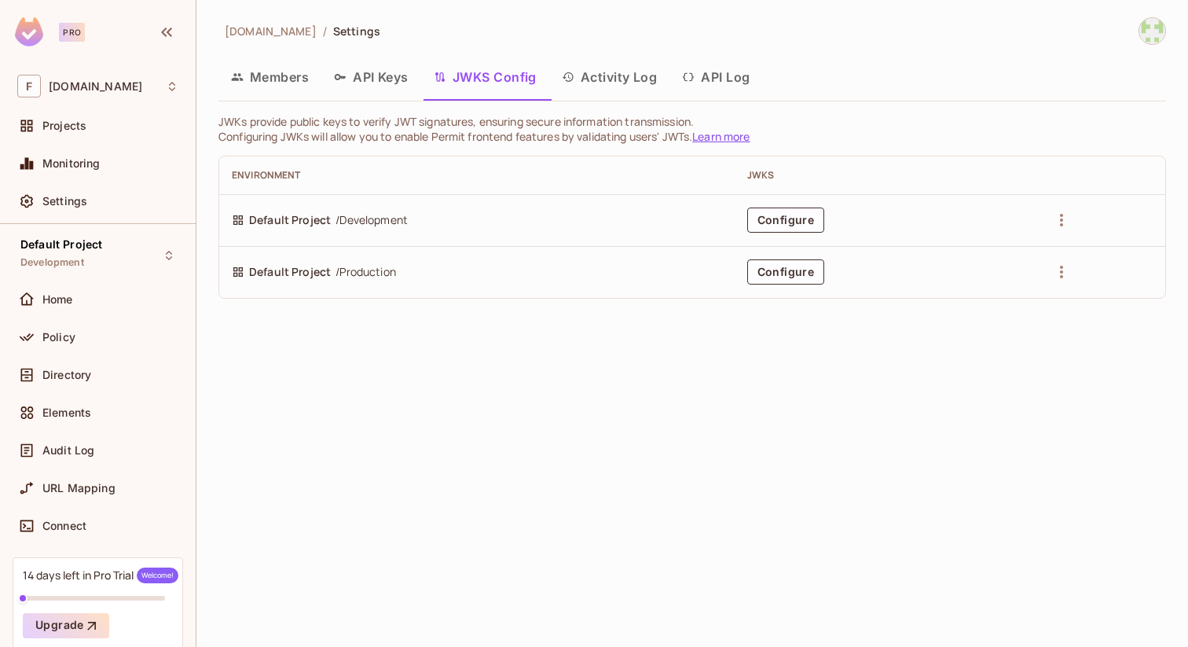
click at [387, 73] on button "API Keys" at bounding box center [371, 76] width 100 height 39
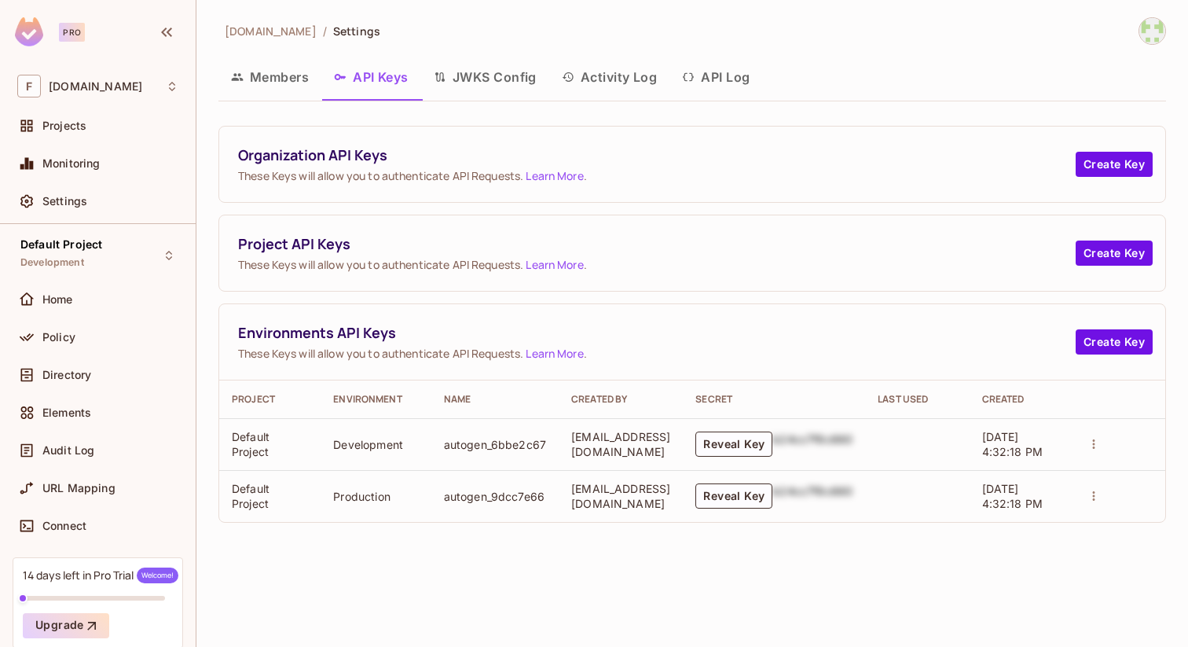
click at [493, 439] on td "autogen_6bbe2c67" at bounding box center [494, 444] width 127 height 52
click at [280, 75] on button "Members" at bounding box center [269, 76] width 103 height 39
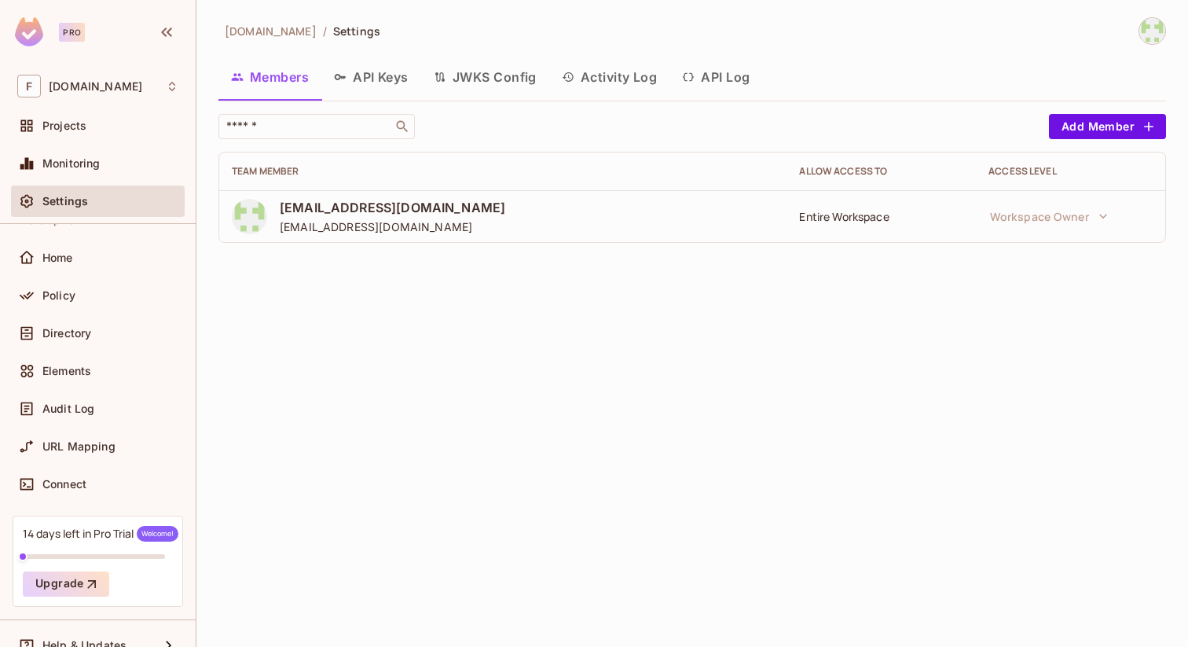
scroll to position [64, 0]
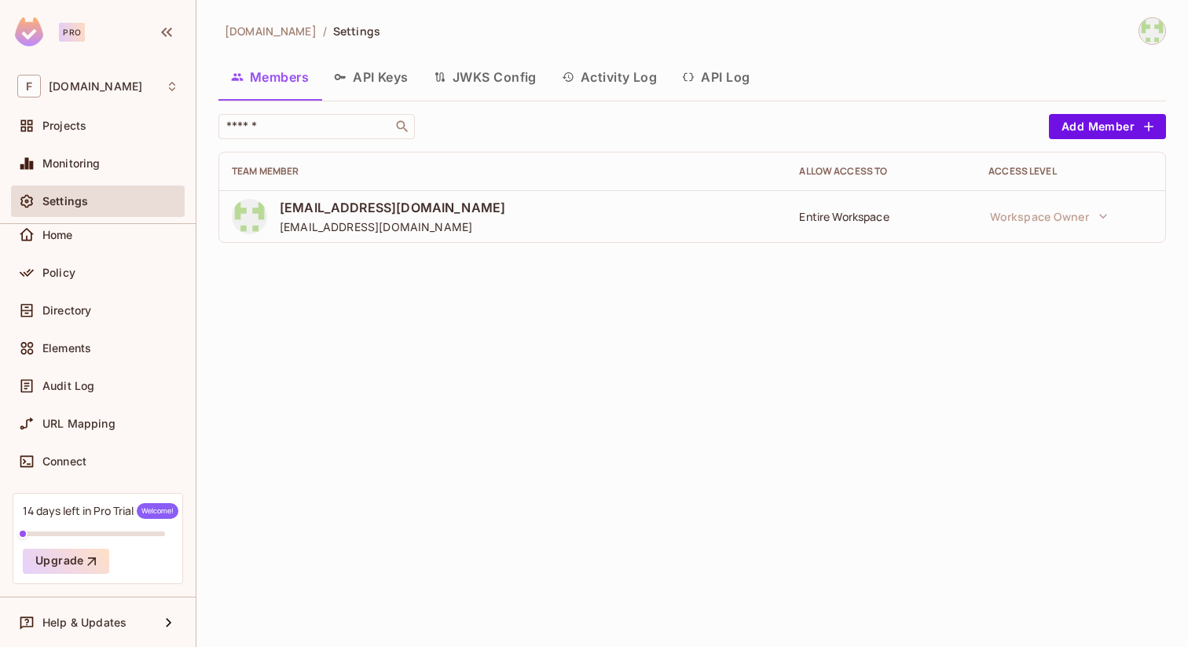
click at [1153, 31] on img at bounding box center [1152, 31] width 26 height 26
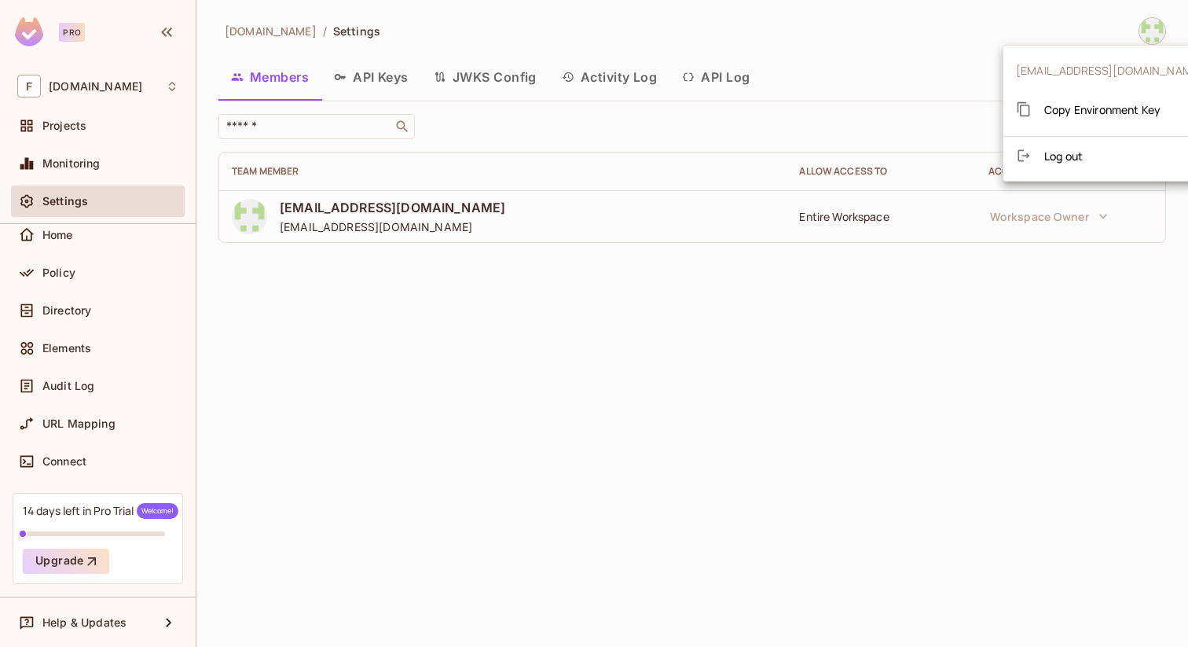
click at [911, 282] on div at bounding box center [594, 323] width 1188 height 647
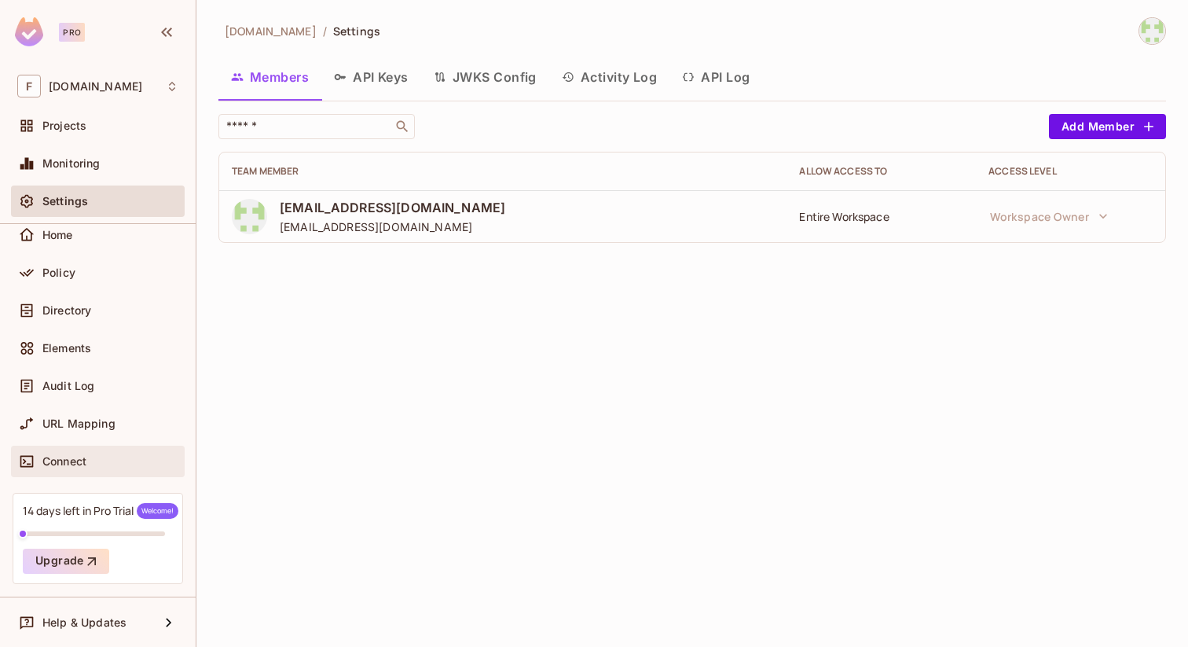
click at [80, 464] on span "Connect" at bounding box center [64, 461] width 44 height 13
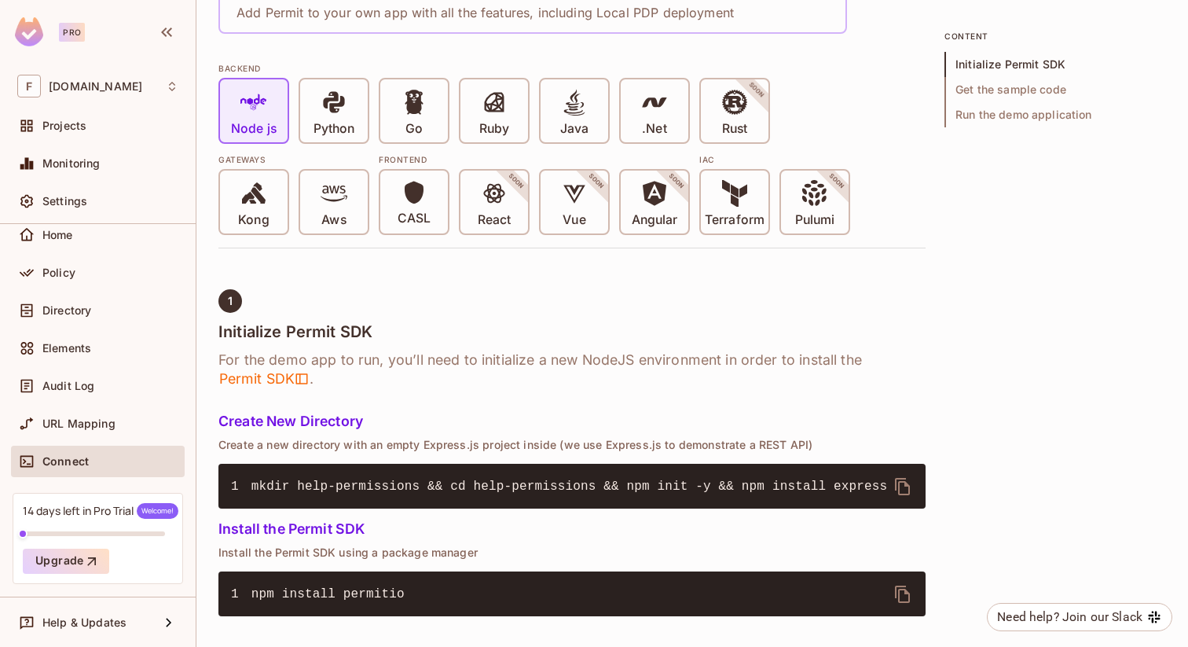
scroll to position [328, 0]
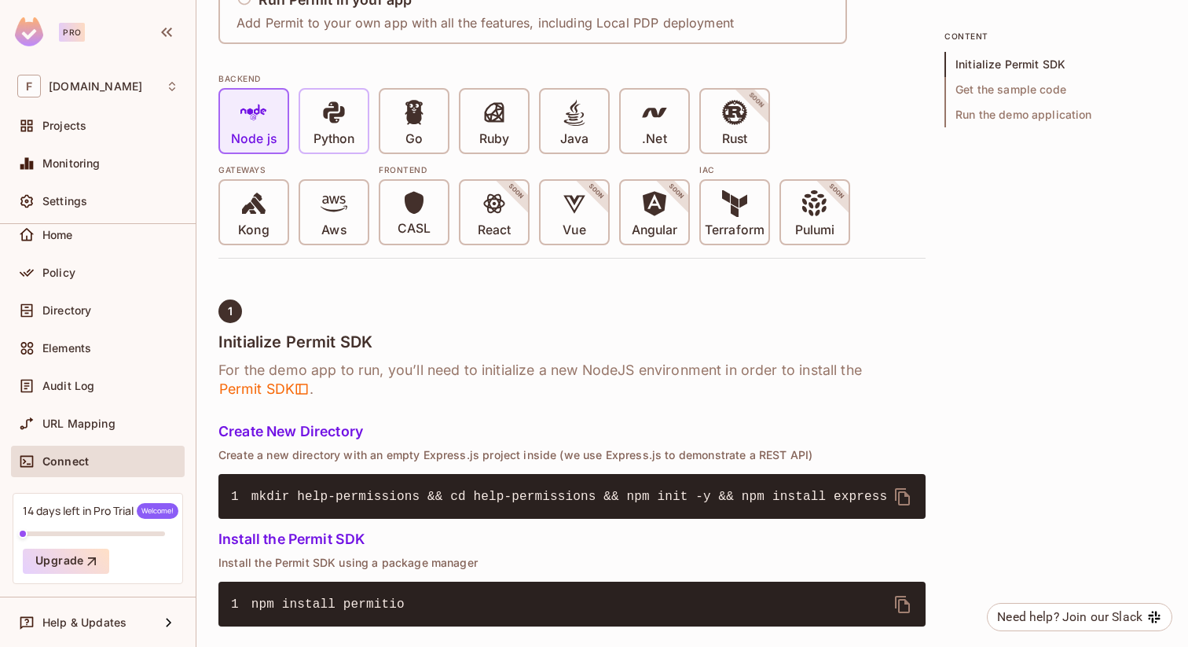
click at [332, 127] on span at bounding box center [334, 115] width 27 height 32
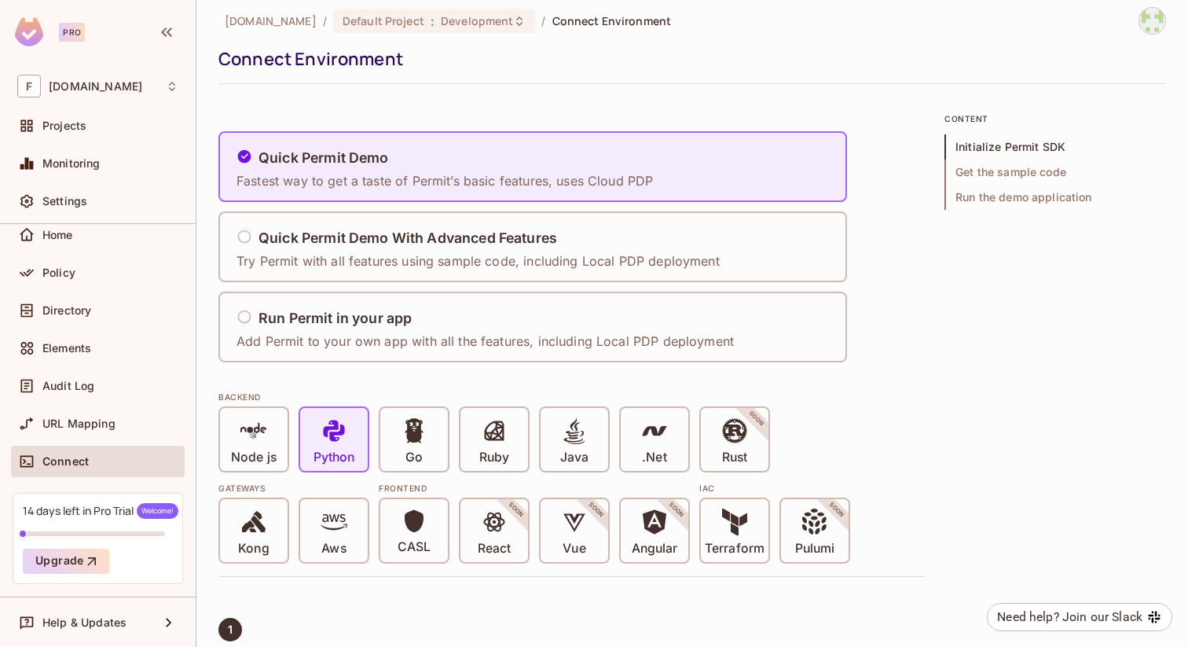
scroll to position [0, 0]
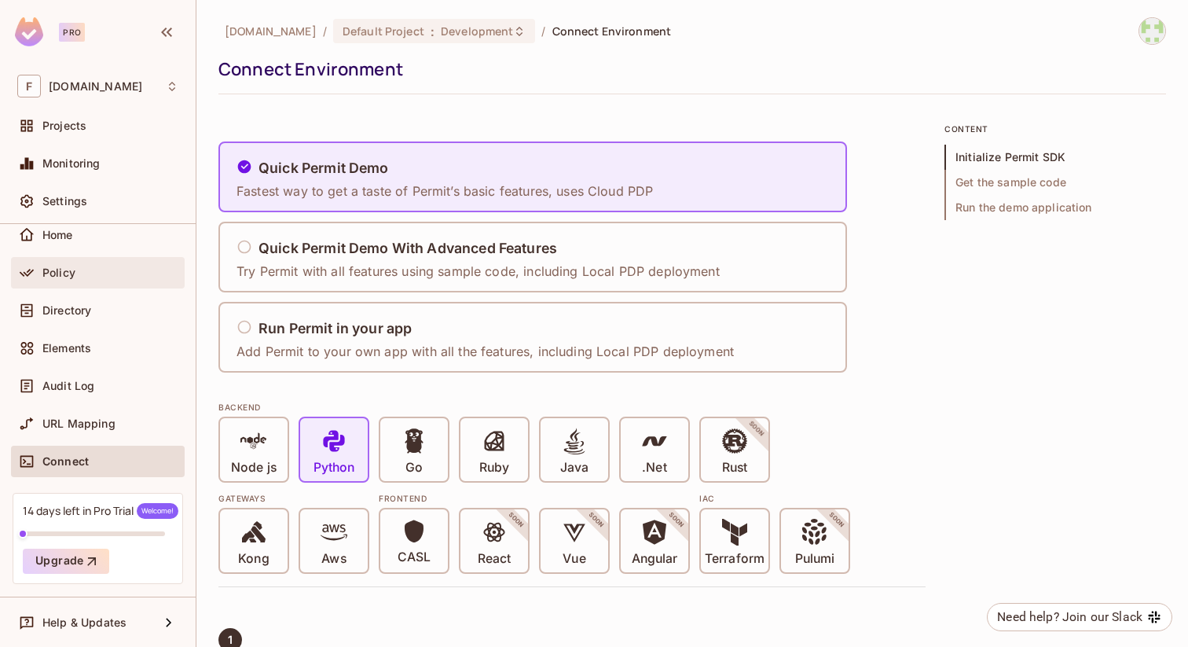
click at [79, 268] on div "Policy" at bounding box center [110, 272] width 136 height 13
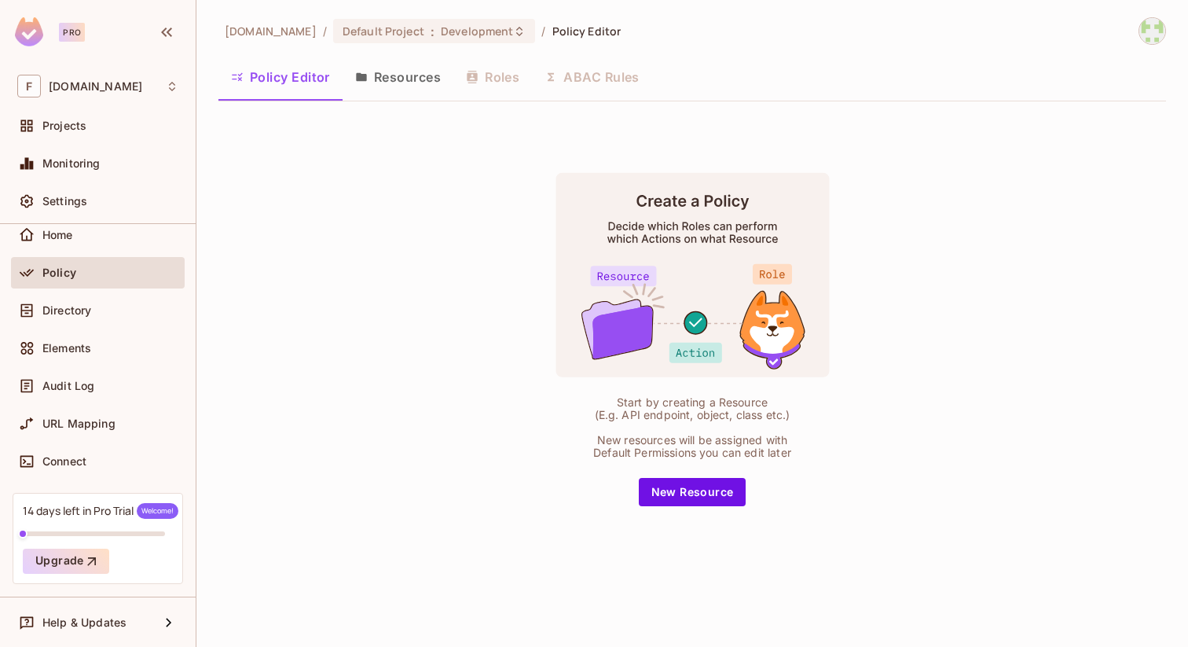
click at [487, 80] on div "Policy Editor Resources Roles ABAC Rules" at bounding box center [692, 76] width 948 height 39
click at [407, 78] on button "Resources" at bounding box center [398, 76] width 111 height 39
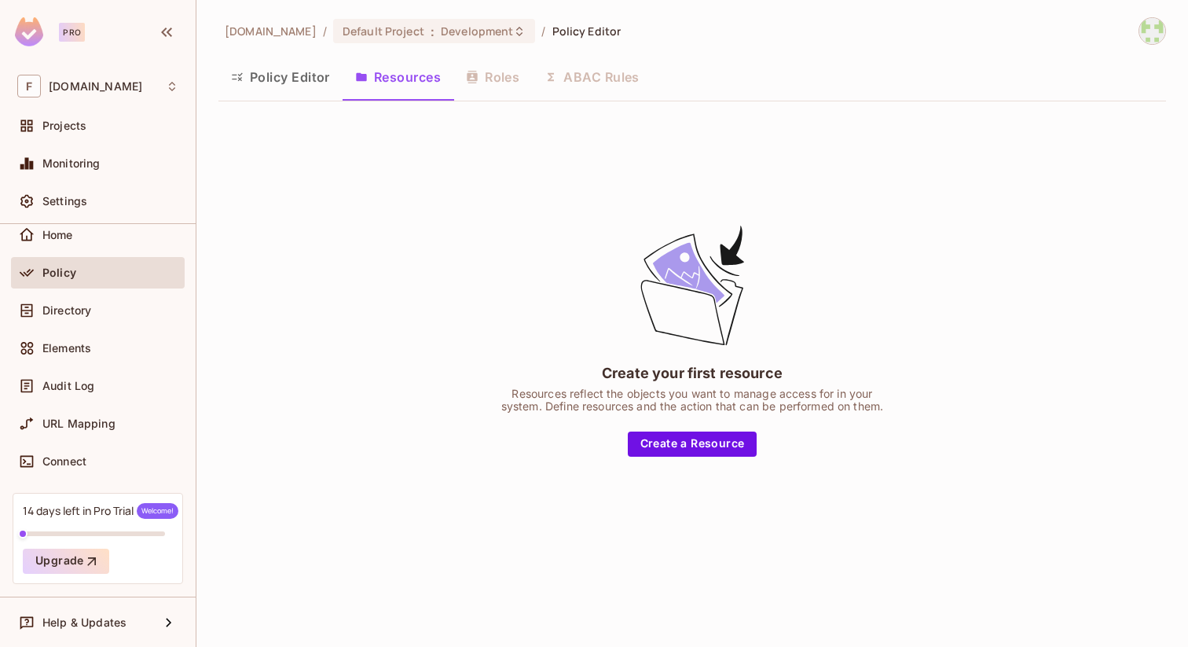
click at [493, 80] on div "Policy Editor Resources Roles ABAC Rules" at bounding box center [692, 76] width 948 height 39
click at [282, 83] on button "Policy Editor" at bounding box center [280, 76] width 124 height 39
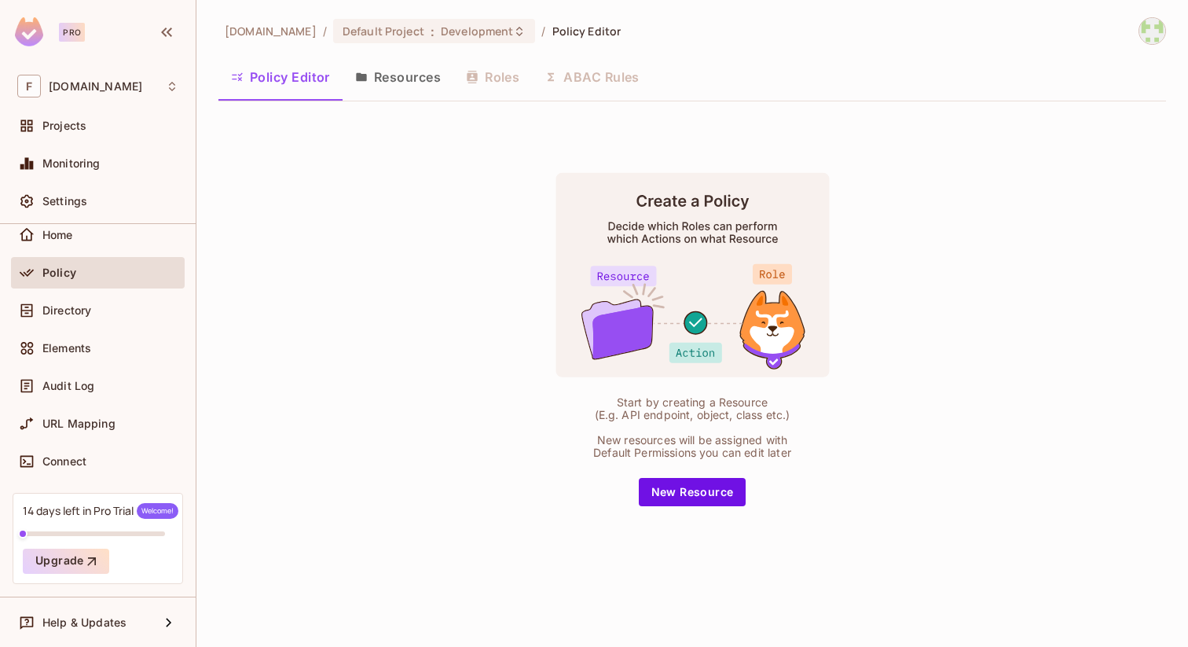
click at [395, 78] on button "Resources" at bounding box center [398, 76] width 111 height 39
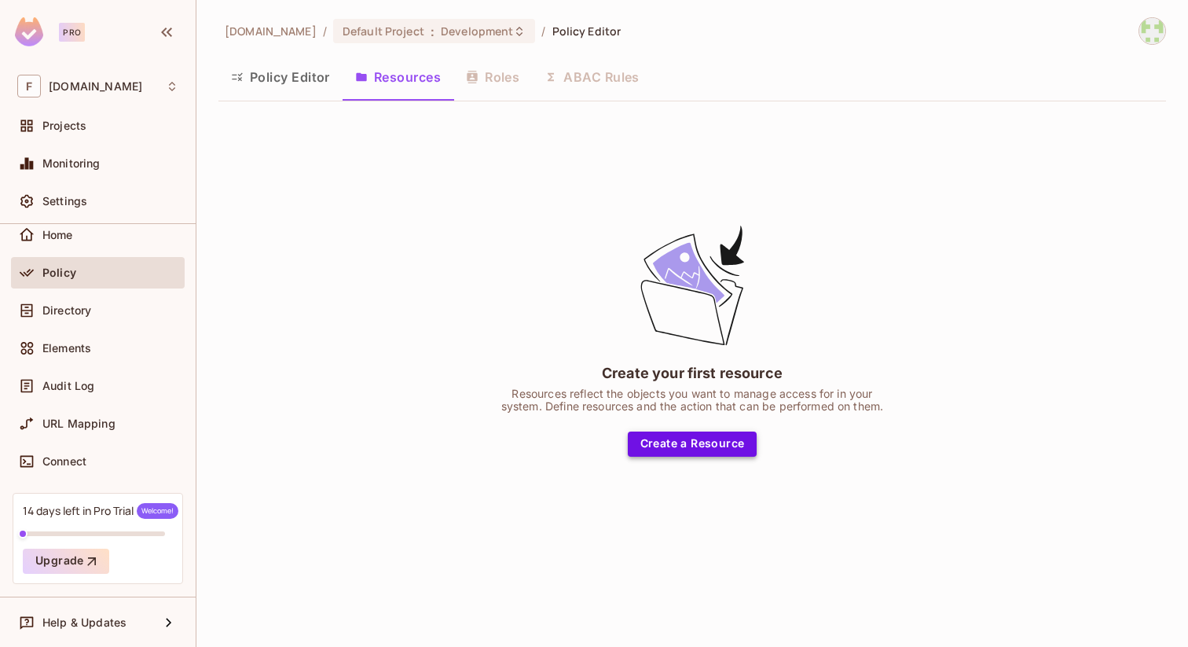
click at [652, 442] on button "Create a Resource" at bounding box center [693, 443] width 130 height 25
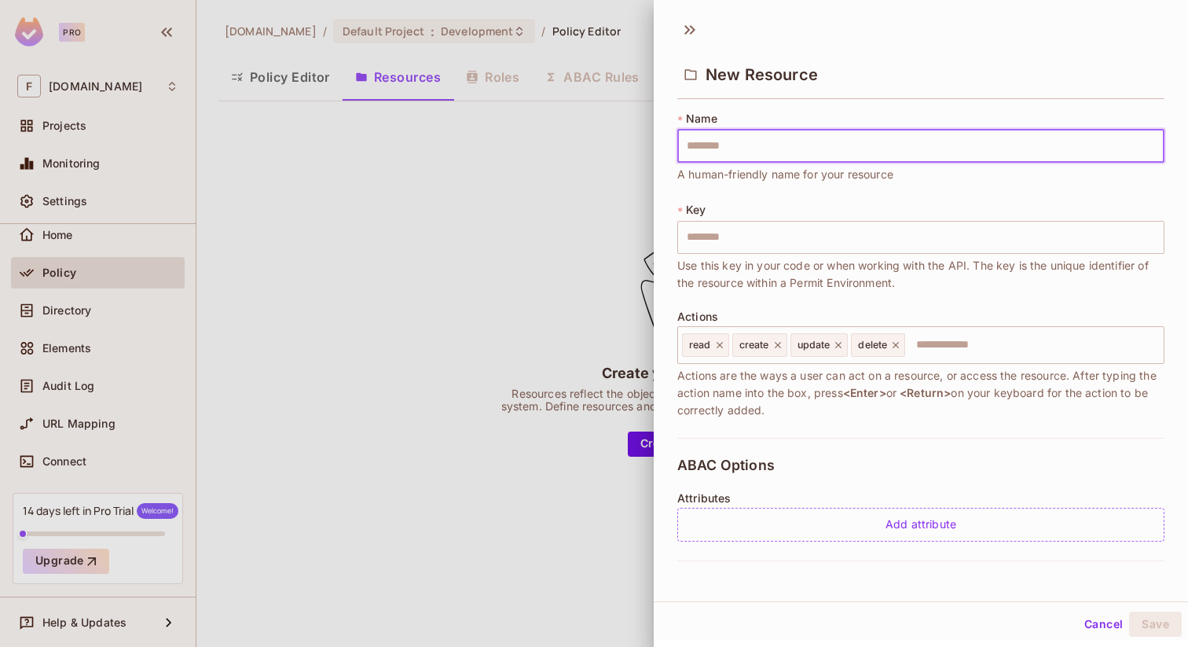
click at [741, 161] on input "text" at bounding box center [920, 146] width 487 height 33
click at [724, 148] on input "text" at bounding box center [920, 146] width 487 height 33
type input "*"
type input "**"
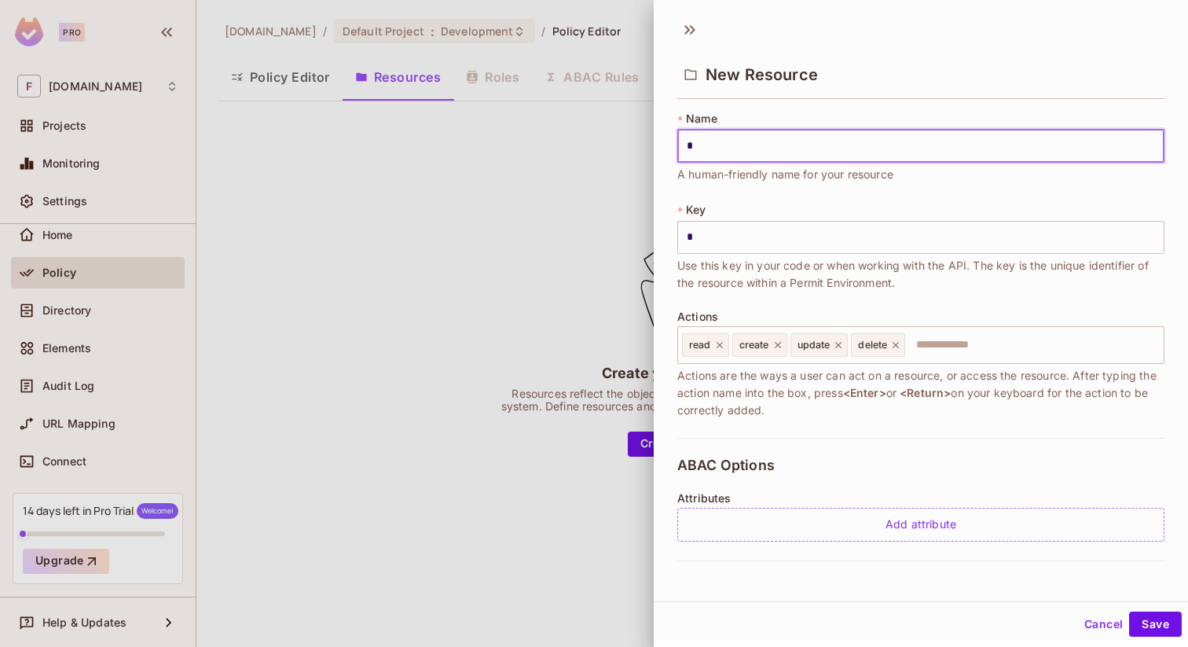
type input "**"
type input "***"
type input "****"
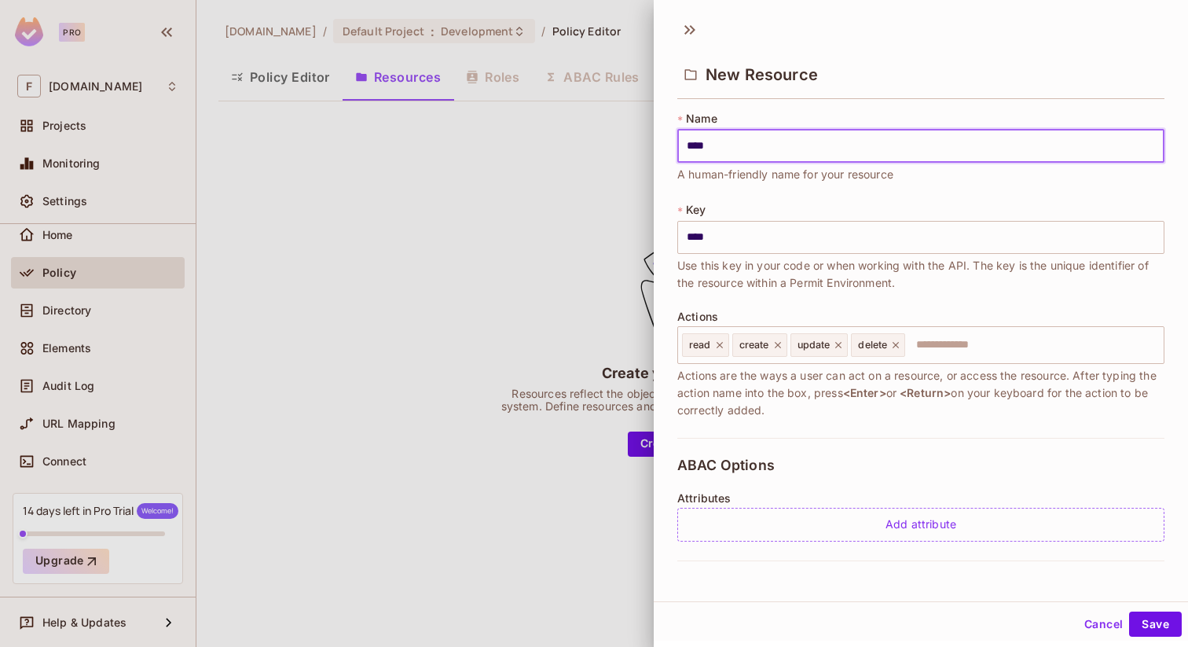
type input "*****"
type input "******"
type input "*******"
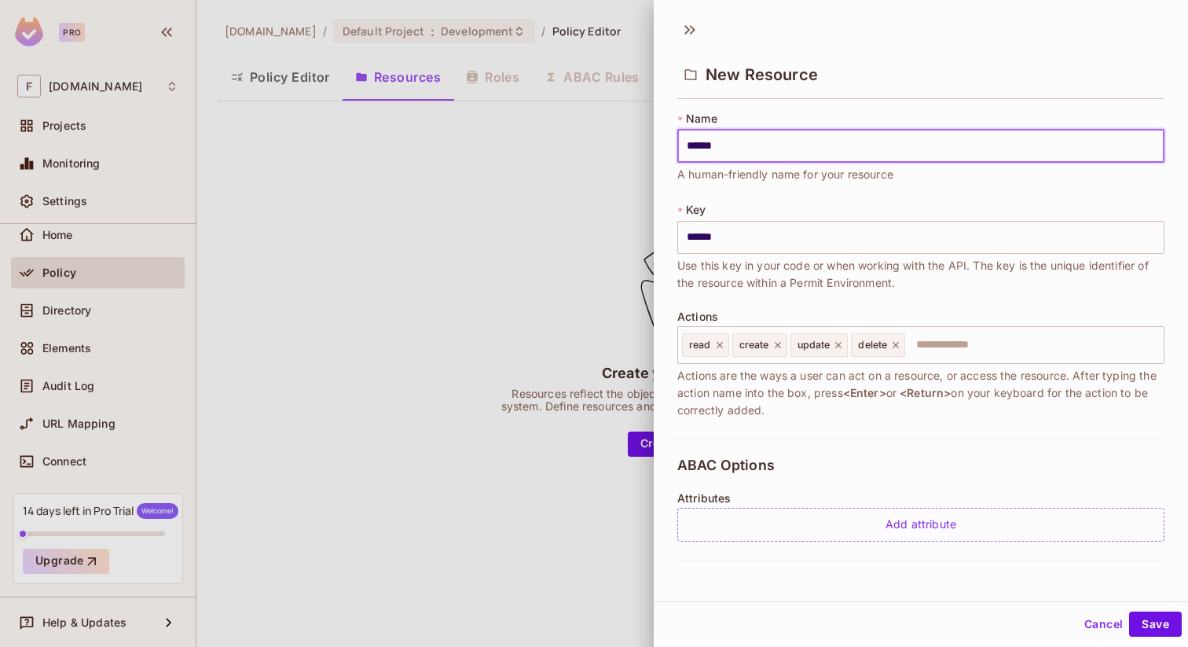
type input "*******"
type input "********"
click at [897, 346] on icon at bounding box center [895, 344] width 11 height 11
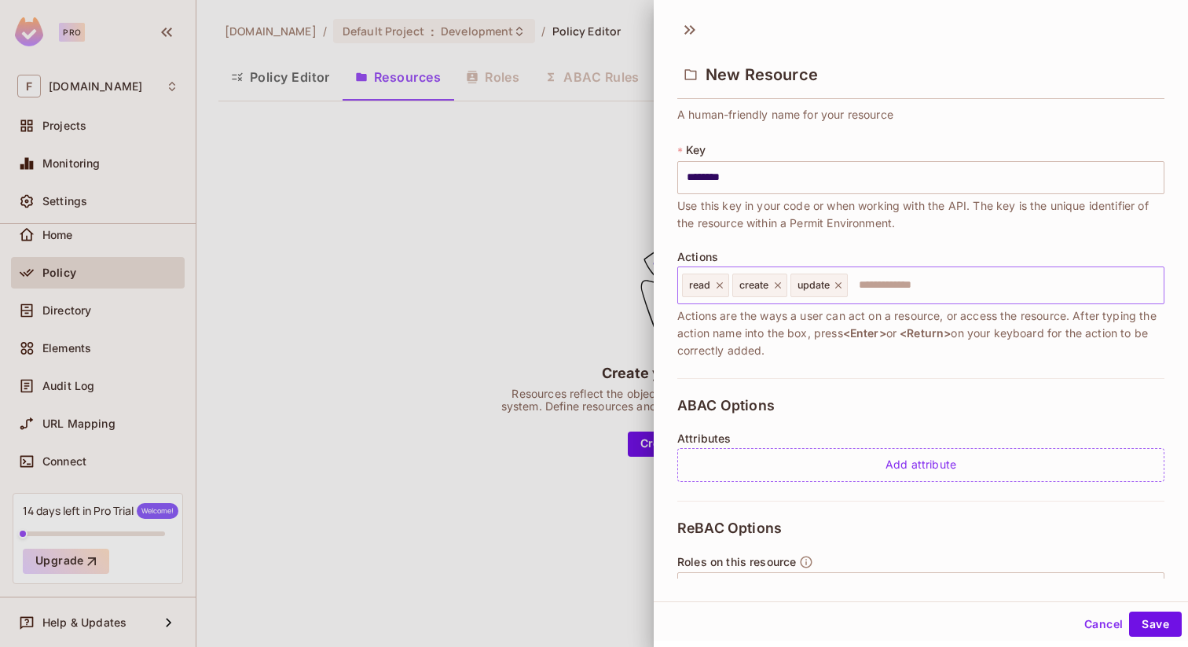
scroll to position [97, 0]
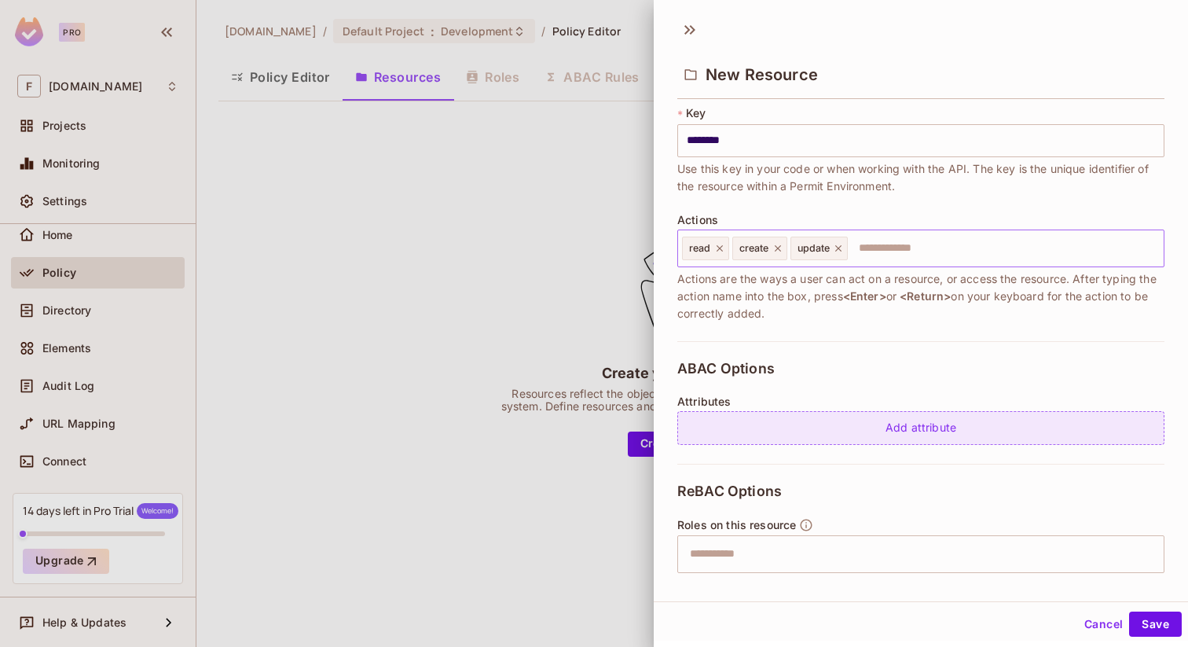
type input "********"
click at [932, 430] on div "Add attribute" at bounding box center [920, 428] width 487 height 34
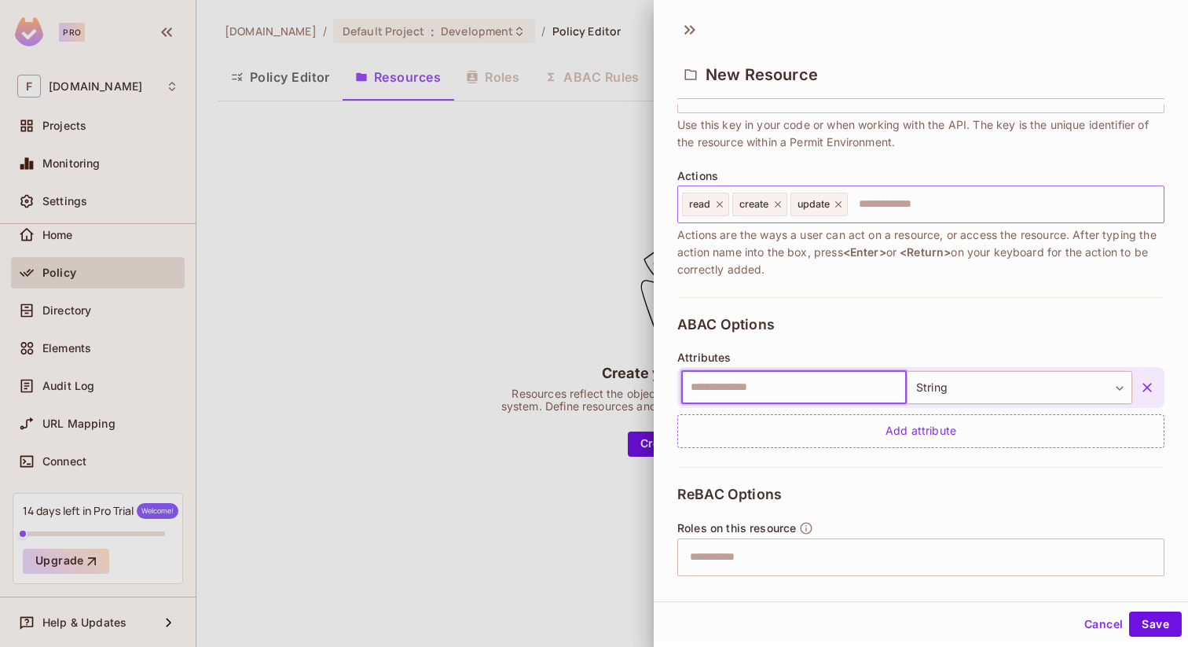
scroll to position [143, 0]
click at [739, 380] on input "text" at bounding box center [794, 385] width 226 height 33
click at [762, 384] on input "text" at bounding box center [794, 385] width 226 height 33
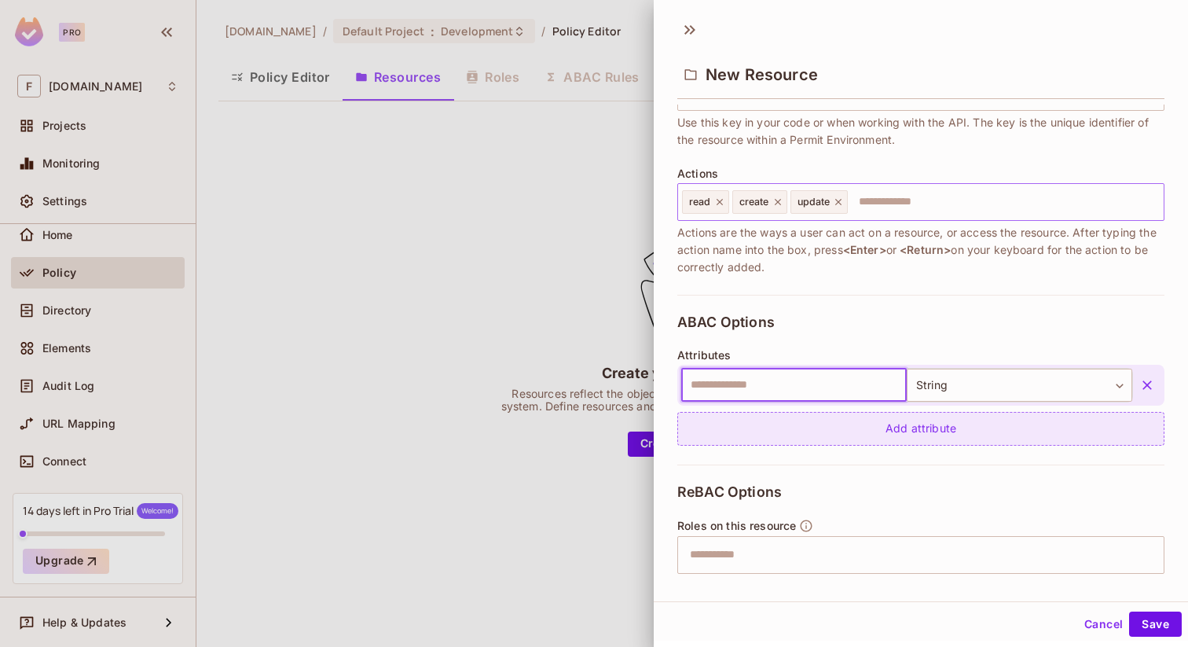
click at [834, 433] on div "Add attribute" at bounding box center [920, 429] width 487 height 34
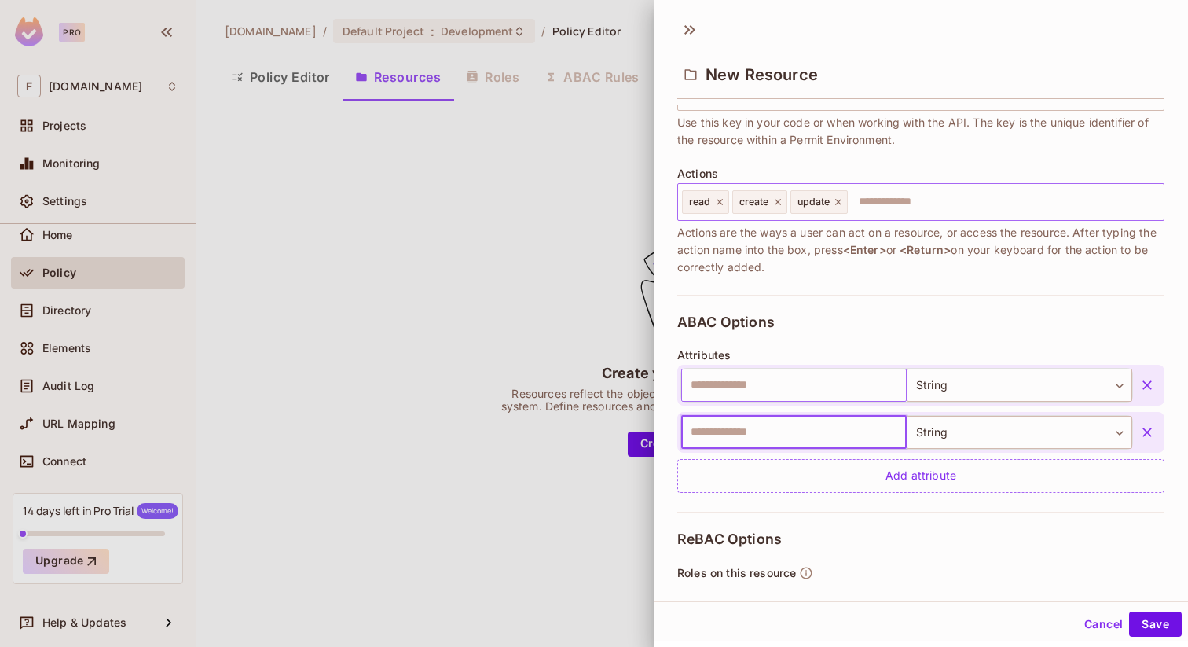
click at [790, 386] on input "text" at bounding box center [794, 385] width 226 height 33
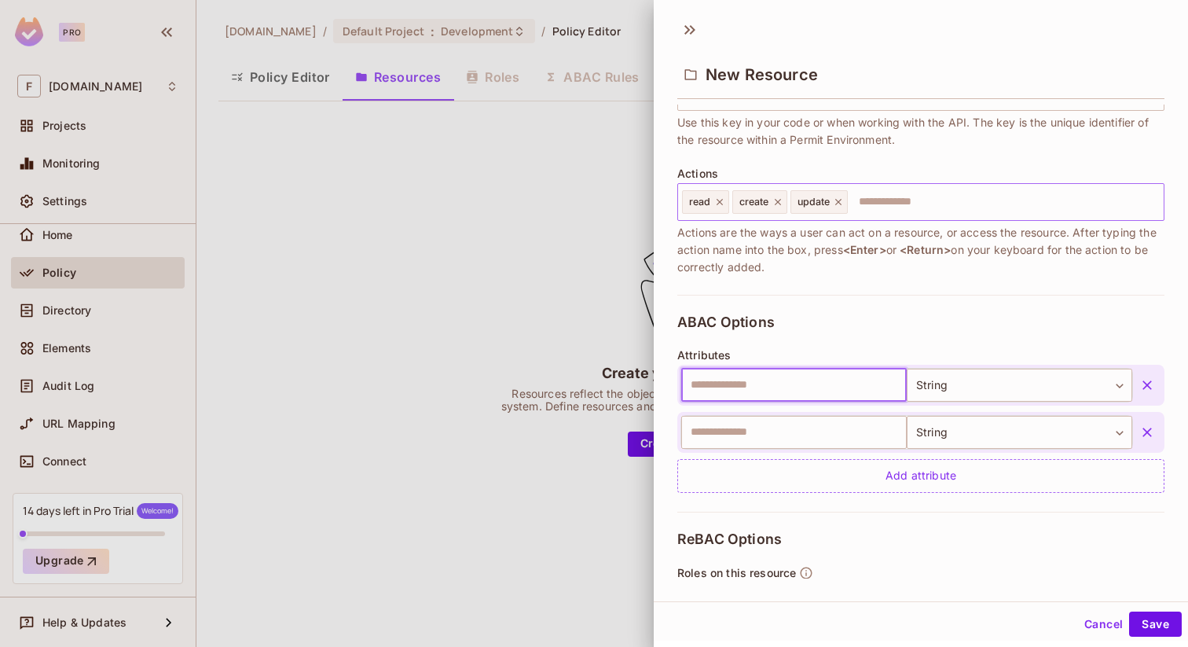
paste input "**********"
type input "**********"
click at [1010, 390] on body "Pro F flexilant.net Projects Monitoring Settings Default Project Development Ho…" at bounding box center [594, 323] width 1188 height 647
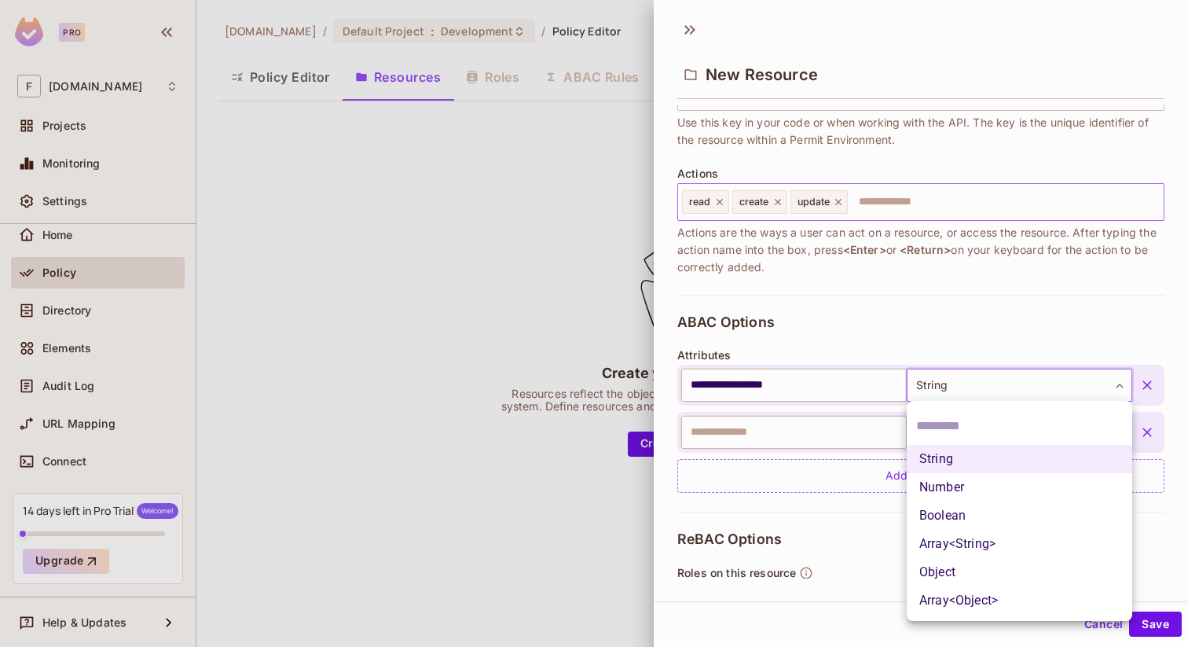
click at [1010, 390] on div at bounding box center [594, 323] width 1188 height 647
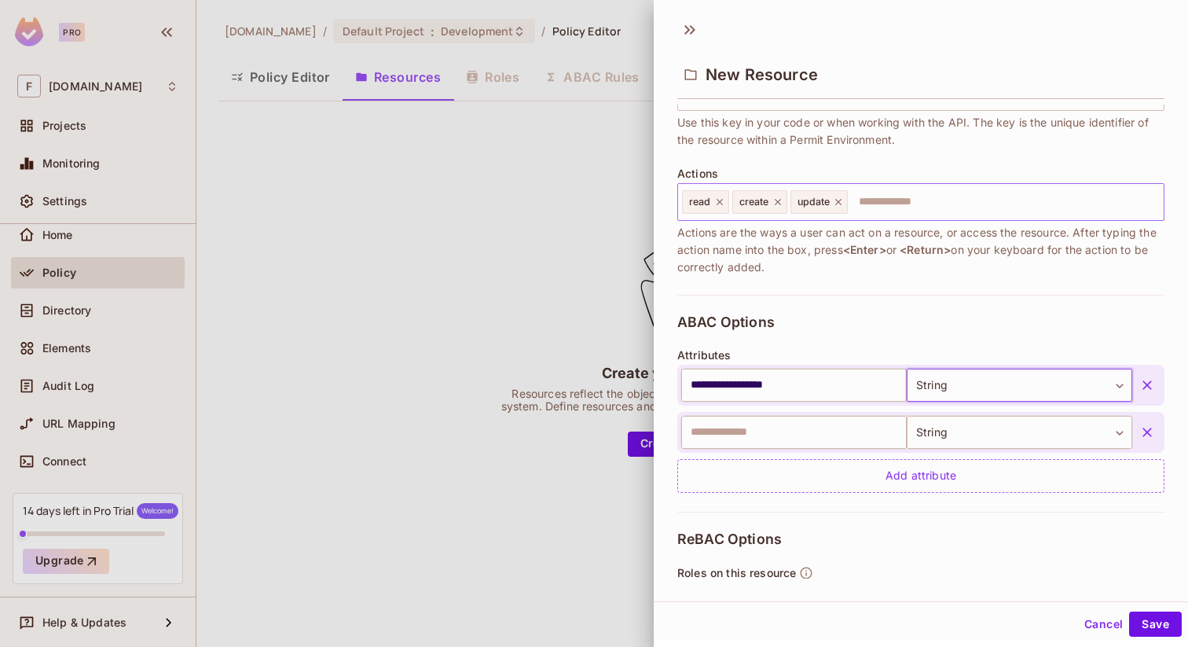
click at [1142, 430] on icon "button" at bounding box center [1147, 432] width 16 height 16
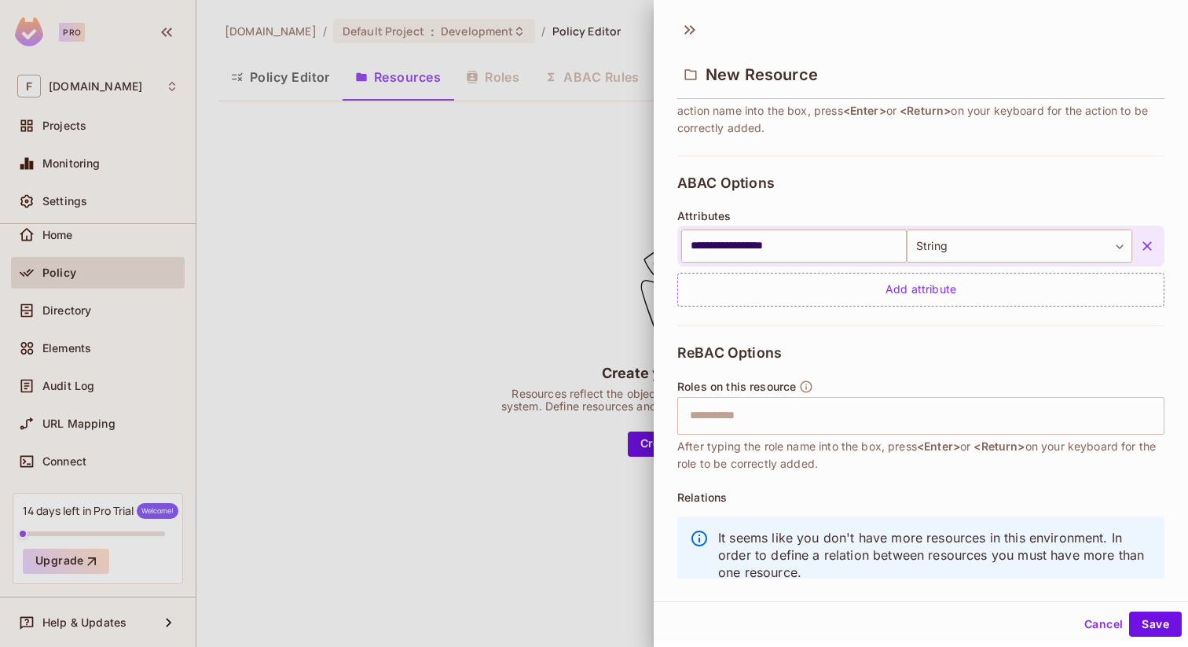
scroll to position [284, 0]
click at [777, 410] on input "text" at bounding box center [918, 413] width 477 height 31
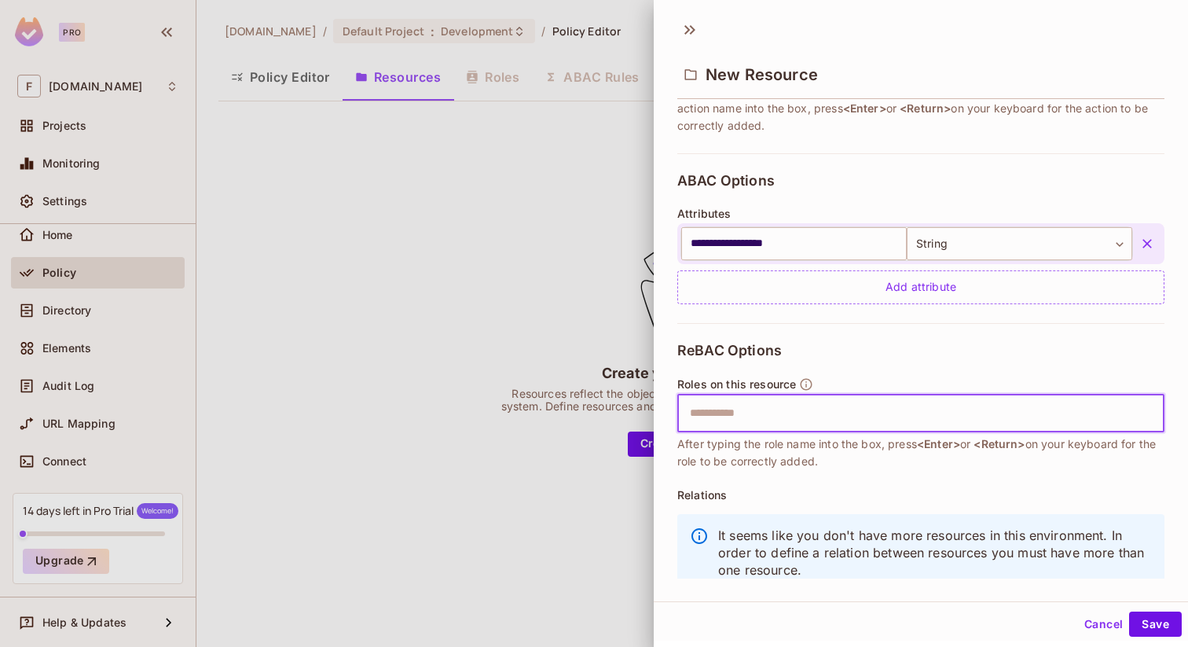
click at [748, 413] on input "text" at bounding box center [918, 413] width 477 height 31
type input "*"
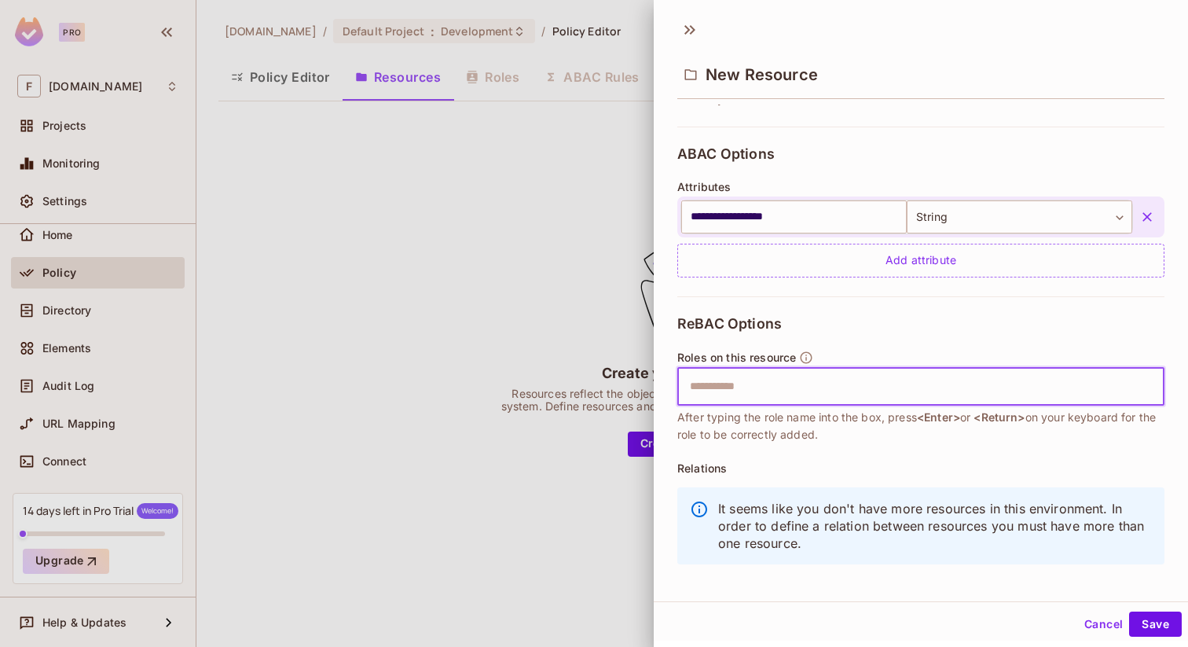
scroll to position [325, 0]
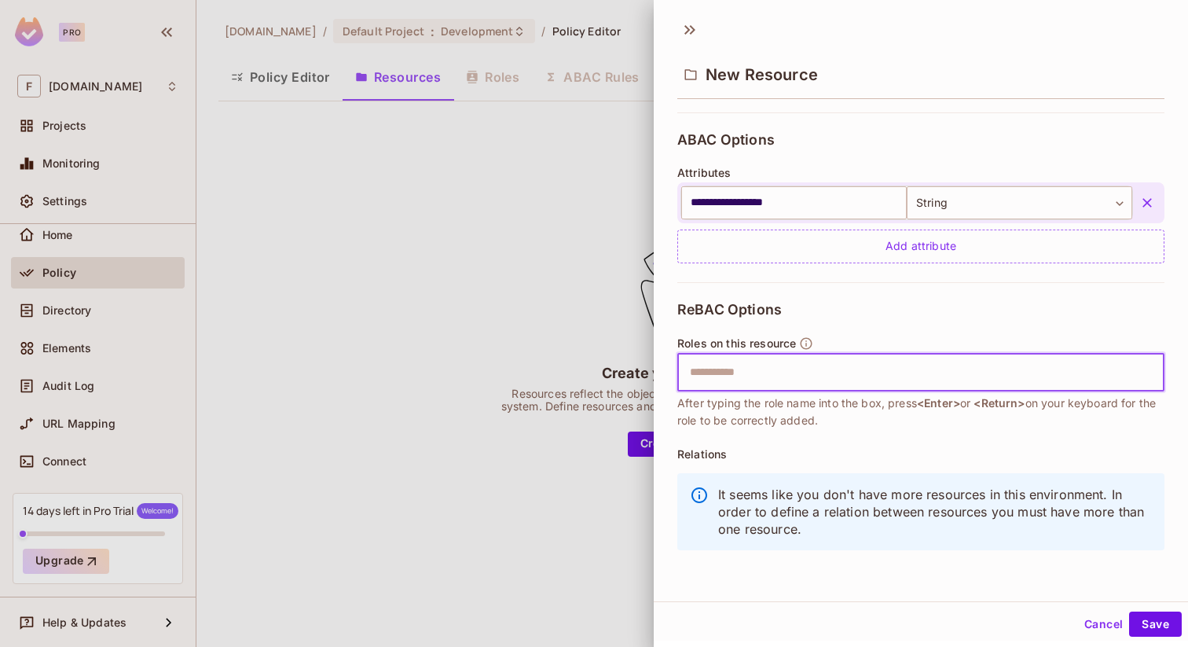
click at [779, 371] on input "text" at bounding box center [918, 372] width 477 height 31
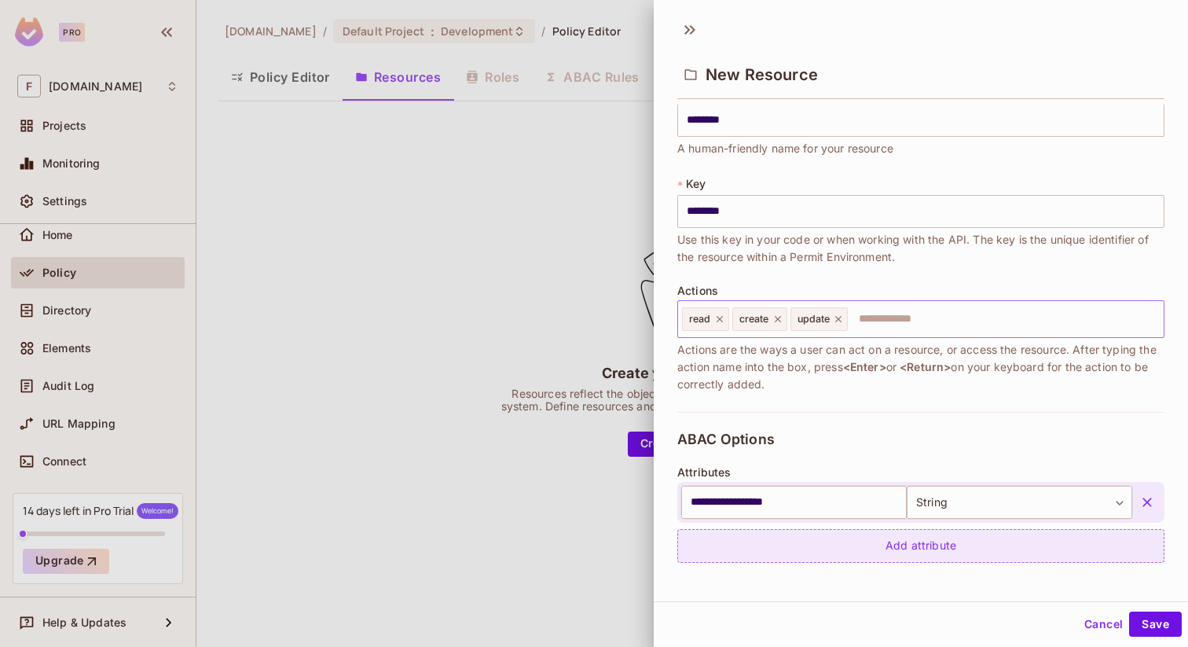
scroll to position [24, 0]
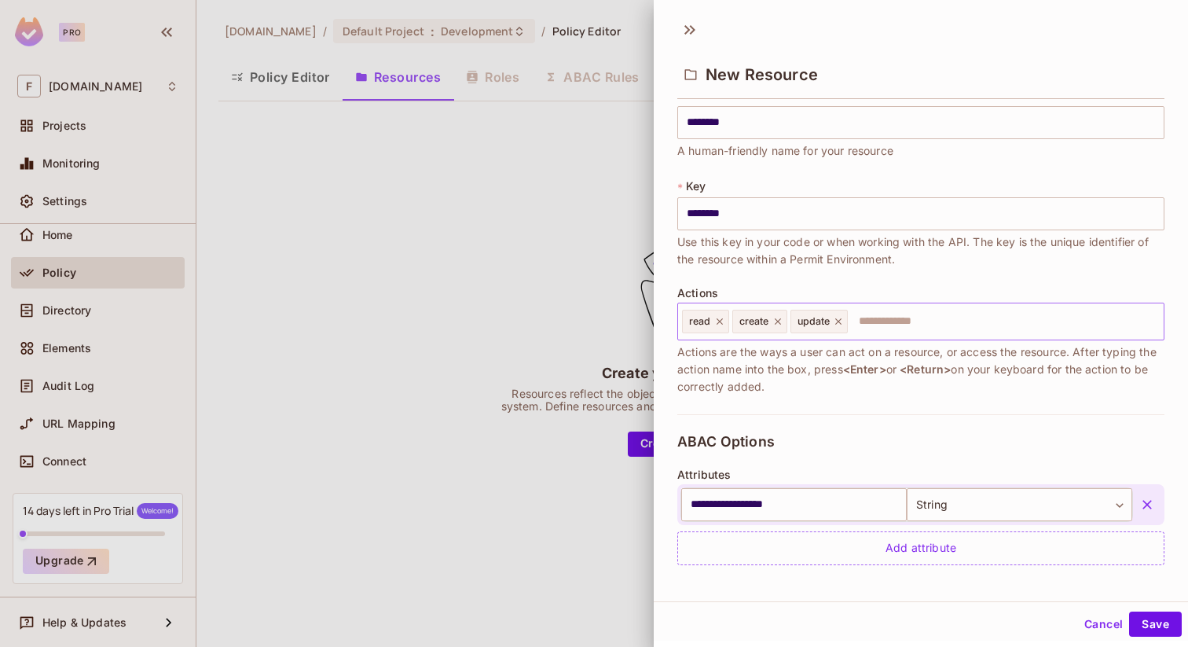
type input "*****"
click at [878, 317] on input "text" at bounding box center [1003, 321] width 308 height 31
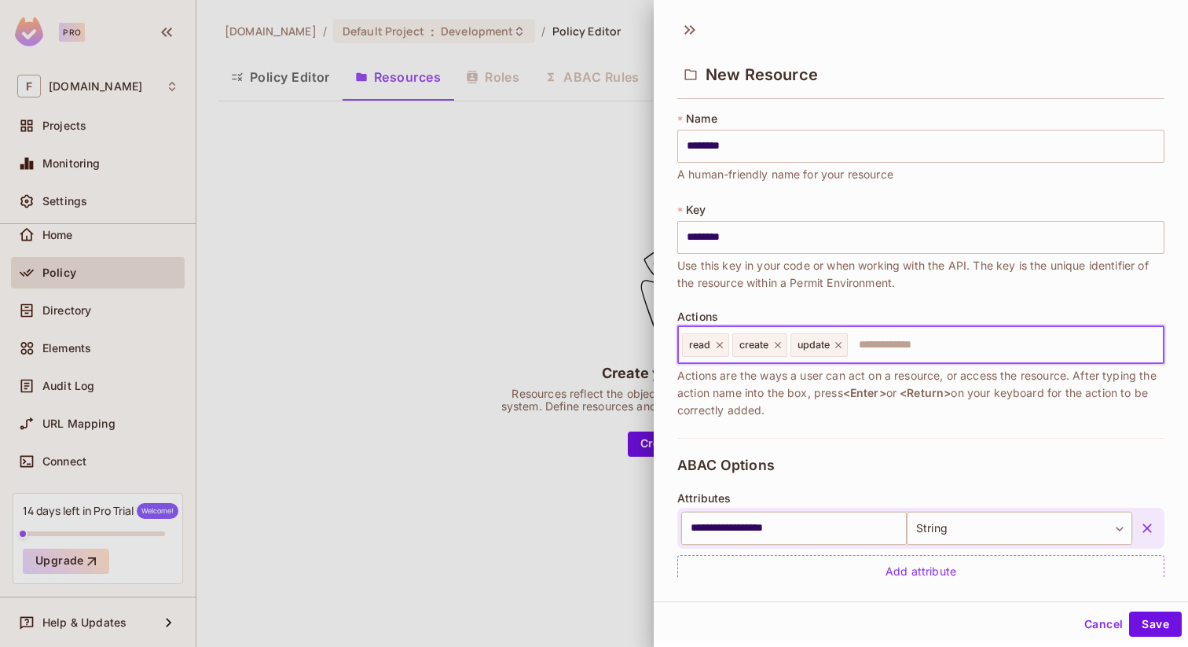
scroll to position [24, 0]
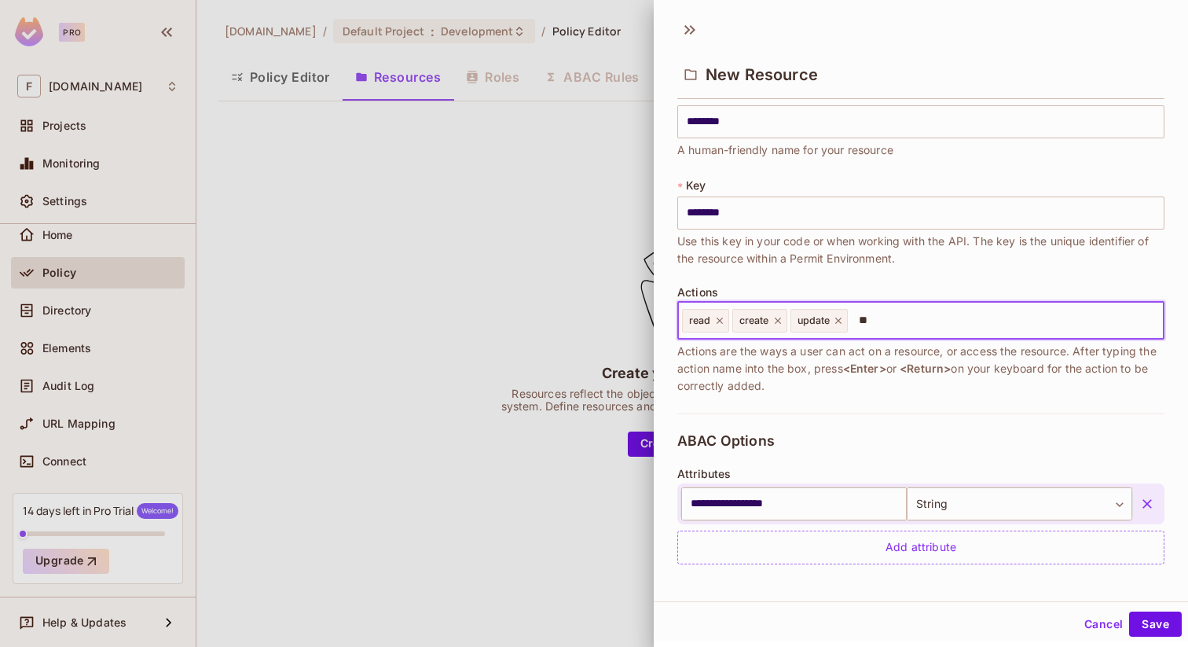
type input "*"
type input "******"
click at [925, 393] on span "Actions are the ways a user can act on a resource, or access the resource. Afte…" at bounding box center [920, 369] width 487 height 52
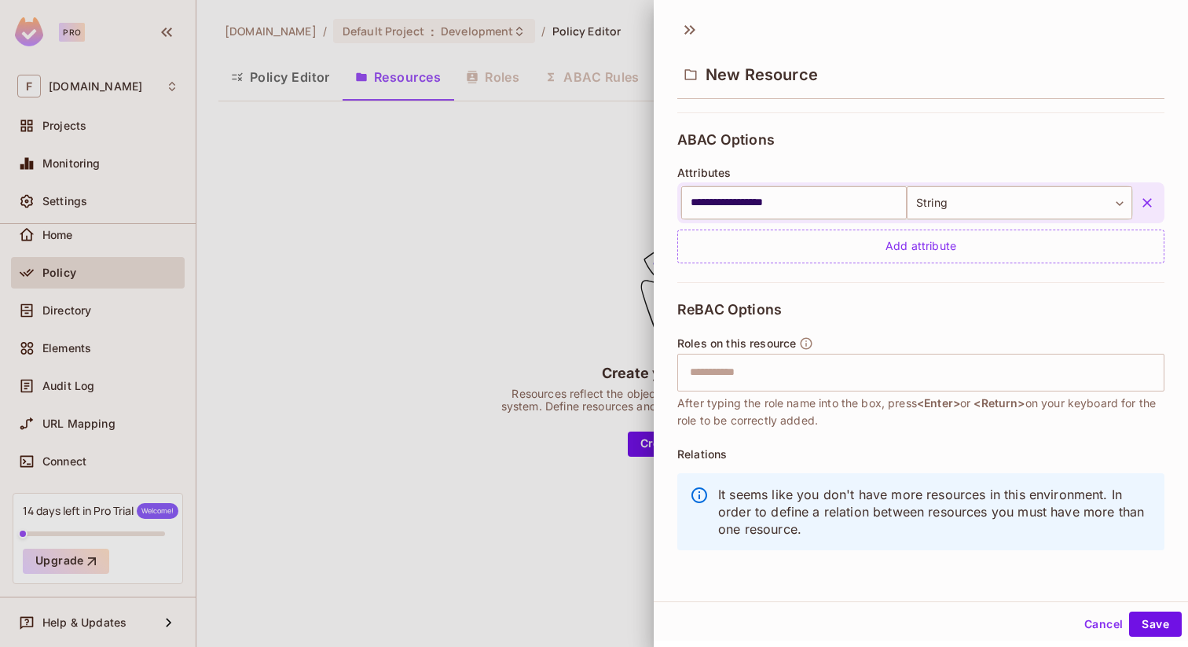
scroll to position [2, 0]
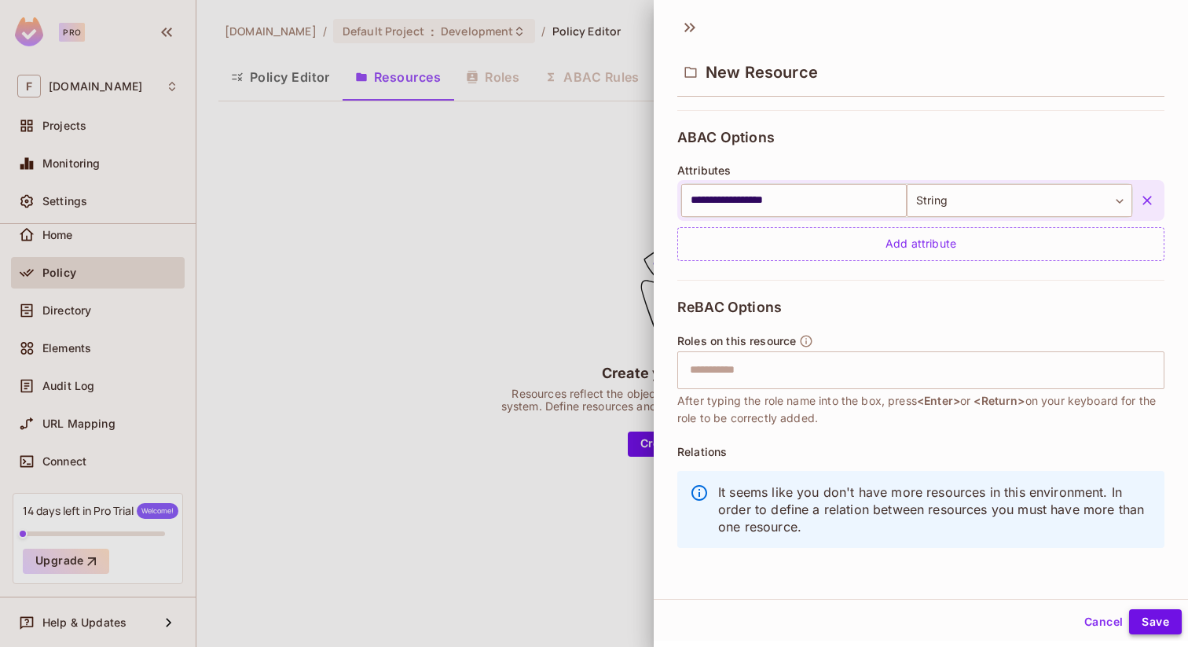
click at [1153, 623] on button "Save" at bounding box center [1155, 621] width 53 height 25
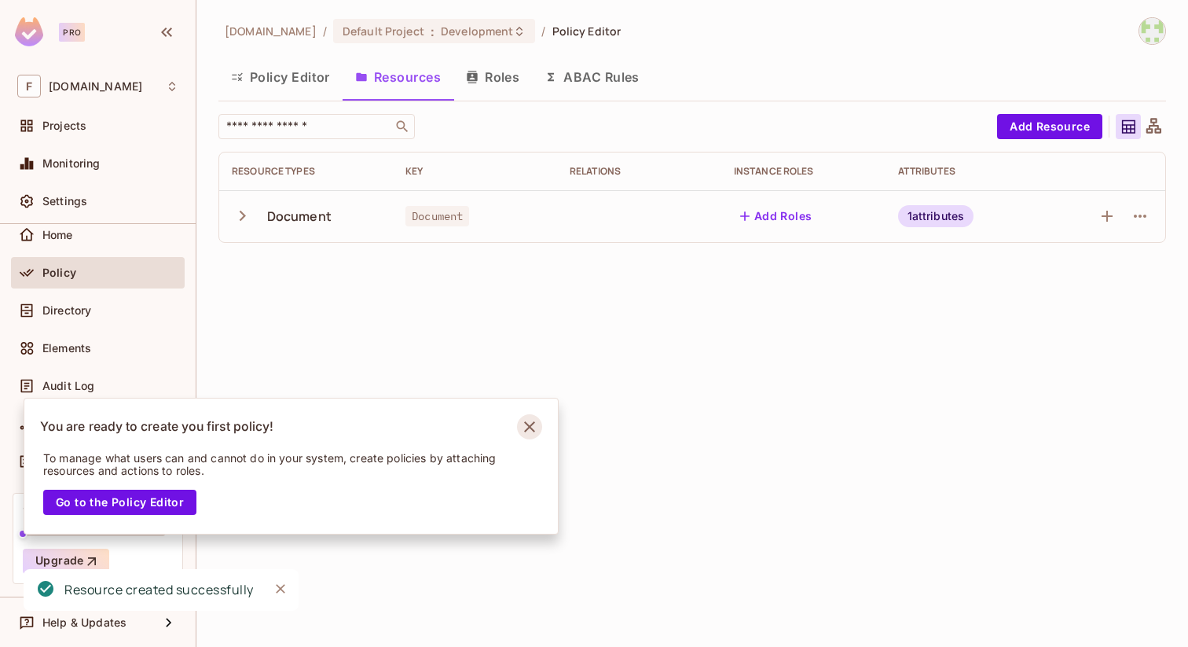
click at [534, 427] on icon "Notifications Alt+T" at bounding box center [529, 426] width 25 height 25
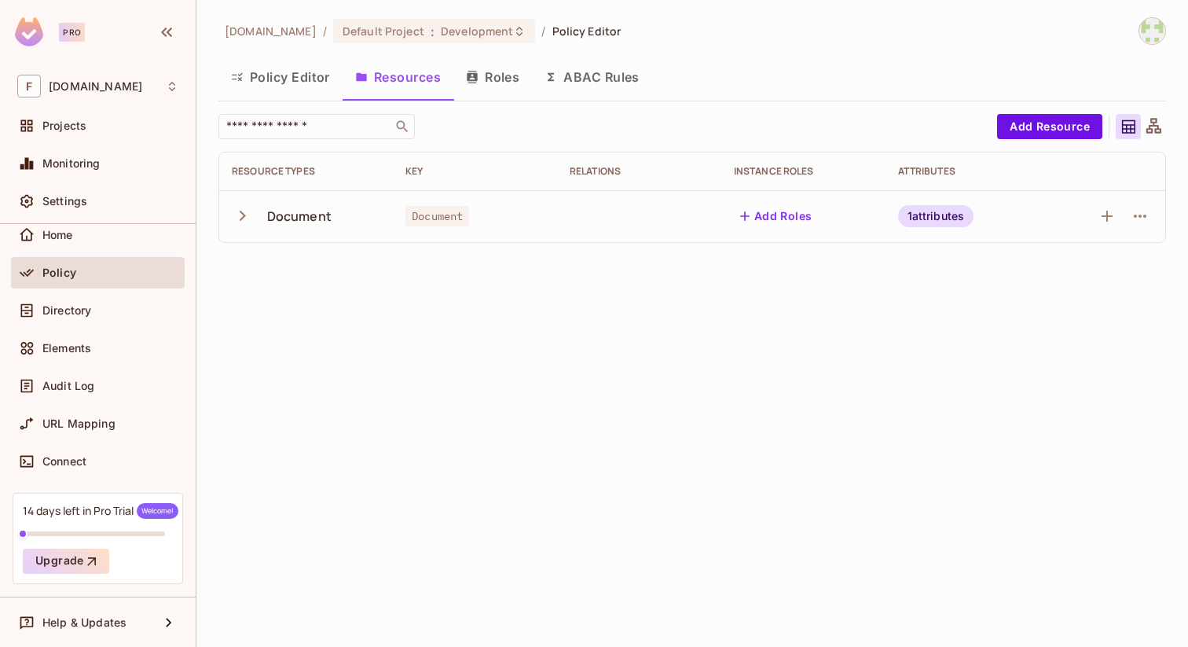
click at [788, 218] on button "Add Roles" at bounding box center [776, 216] width 85 height 25
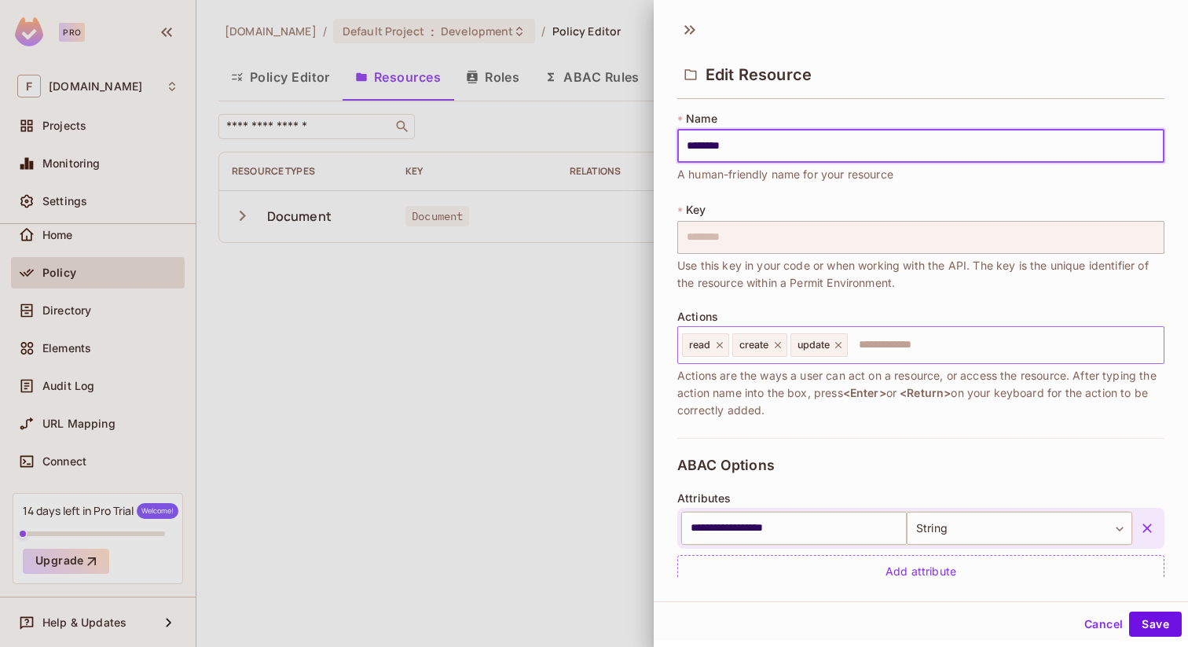
click at [893, 344] on input "text" at bounding box center [1003, 344] width 308 height 31
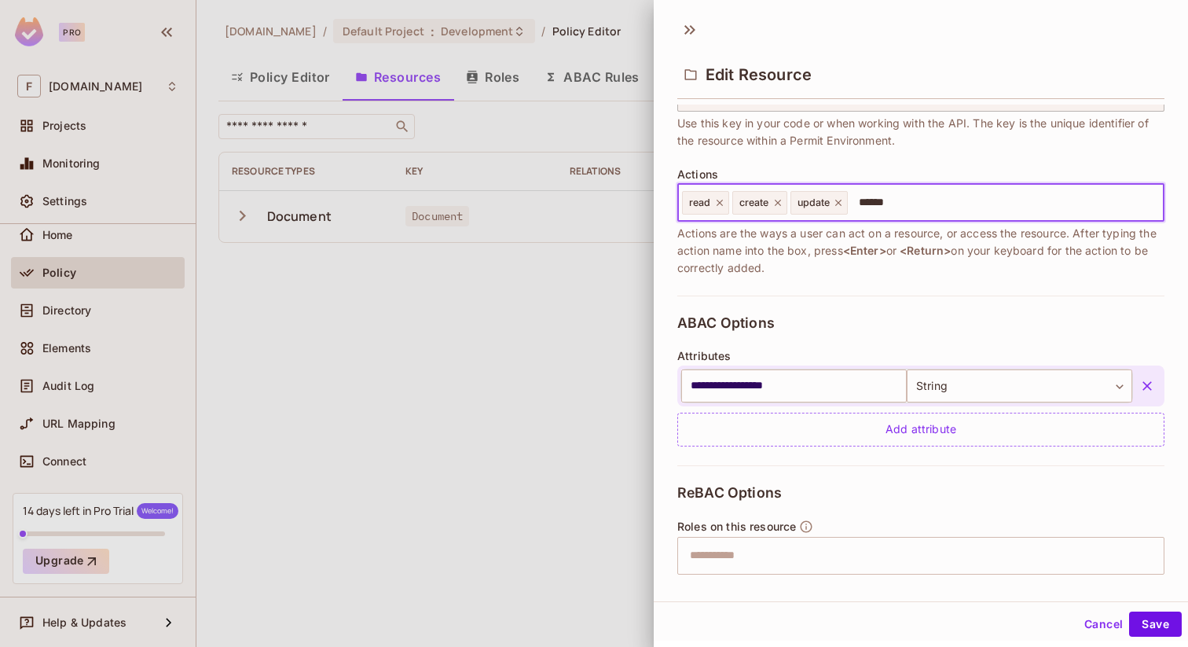
scroll to position [265, 0]
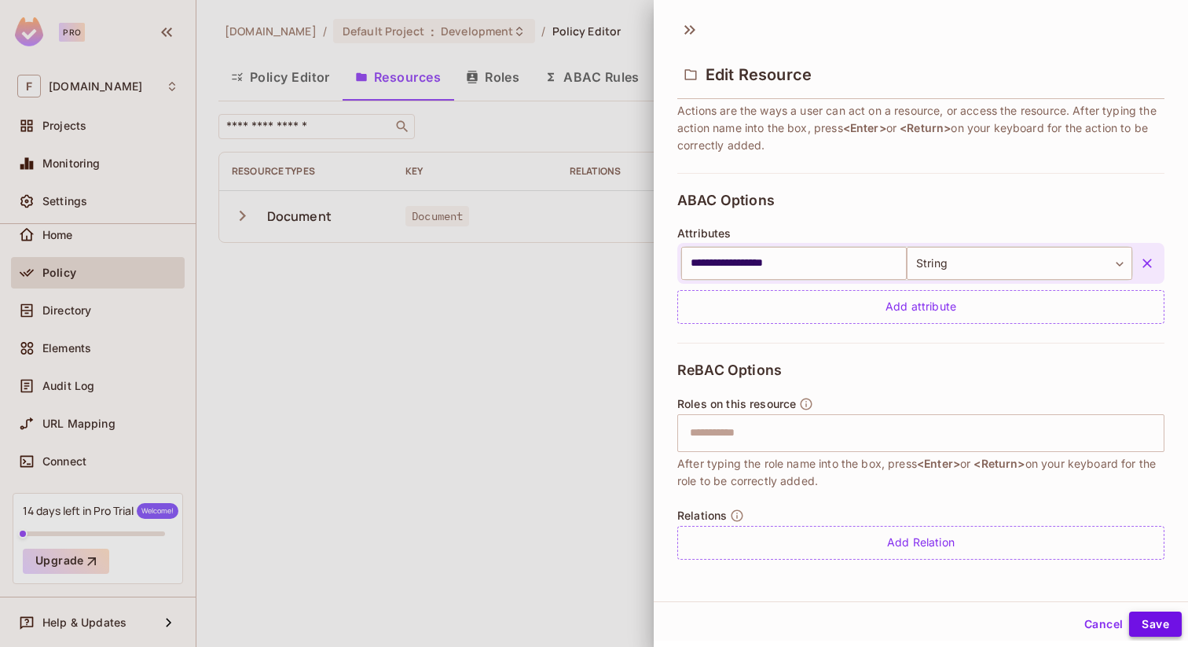
type input "******"
click at [1153, 624] on button "Save" at bounding box center [1155, 623] width 53 height 25
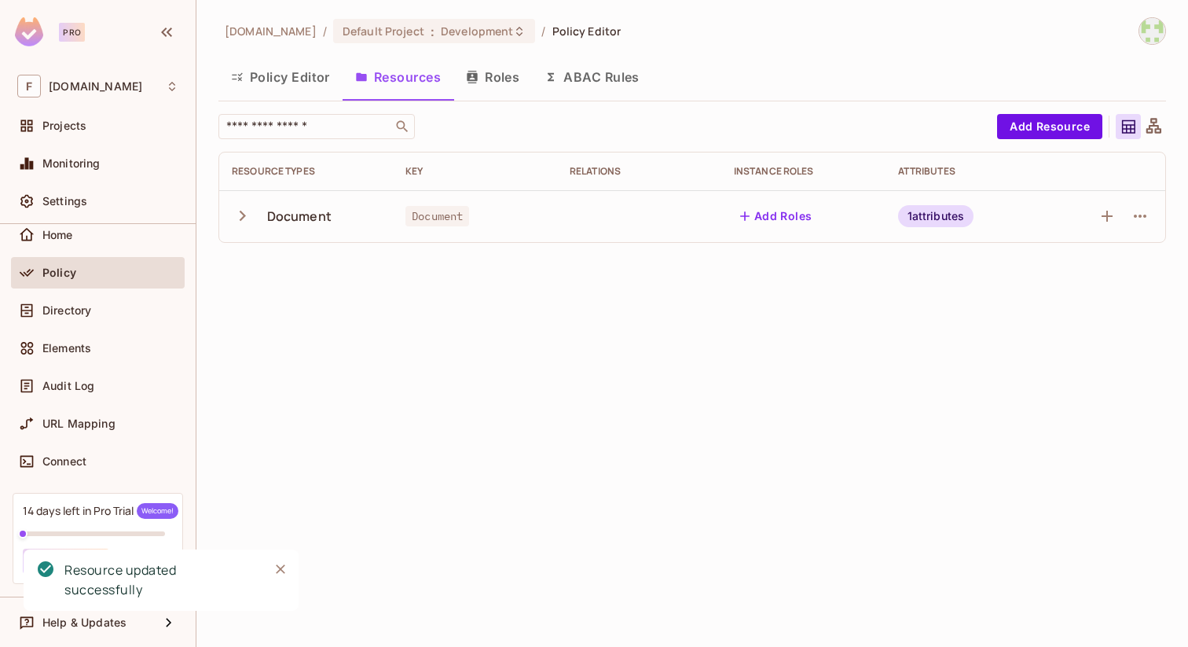
click at [784, 215] on button "Add Roles" at bounding box center [776, 216] width 85 height 25
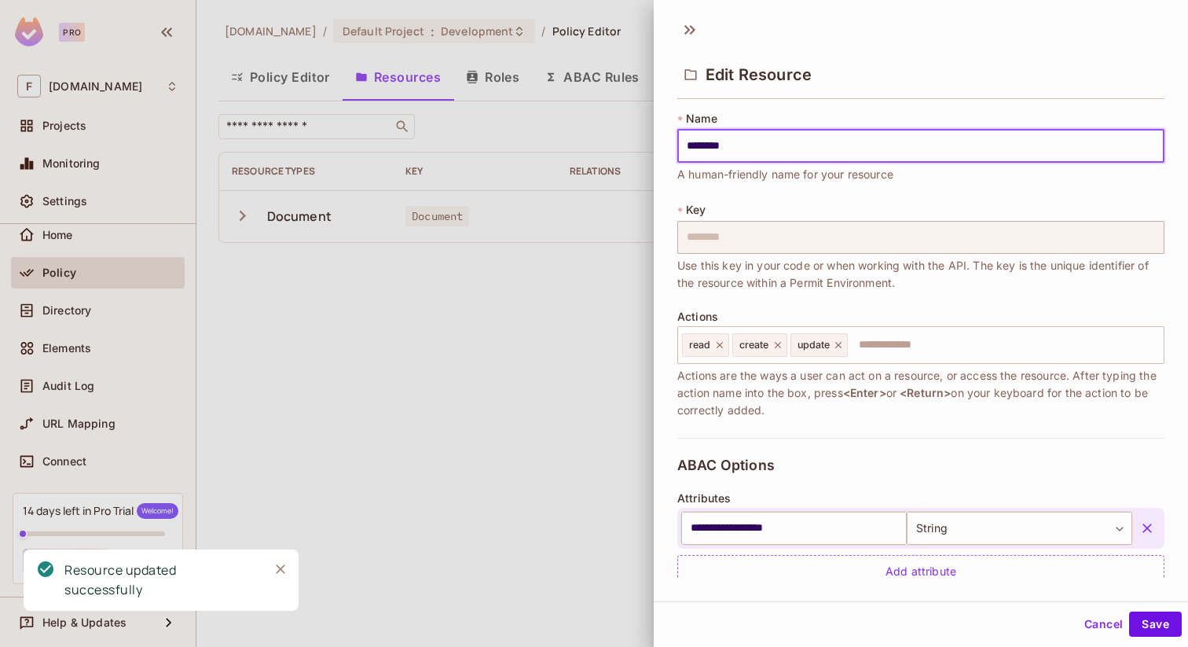
click at [565, 354] on div at bounding box center [594, 323] width 1188 height 647
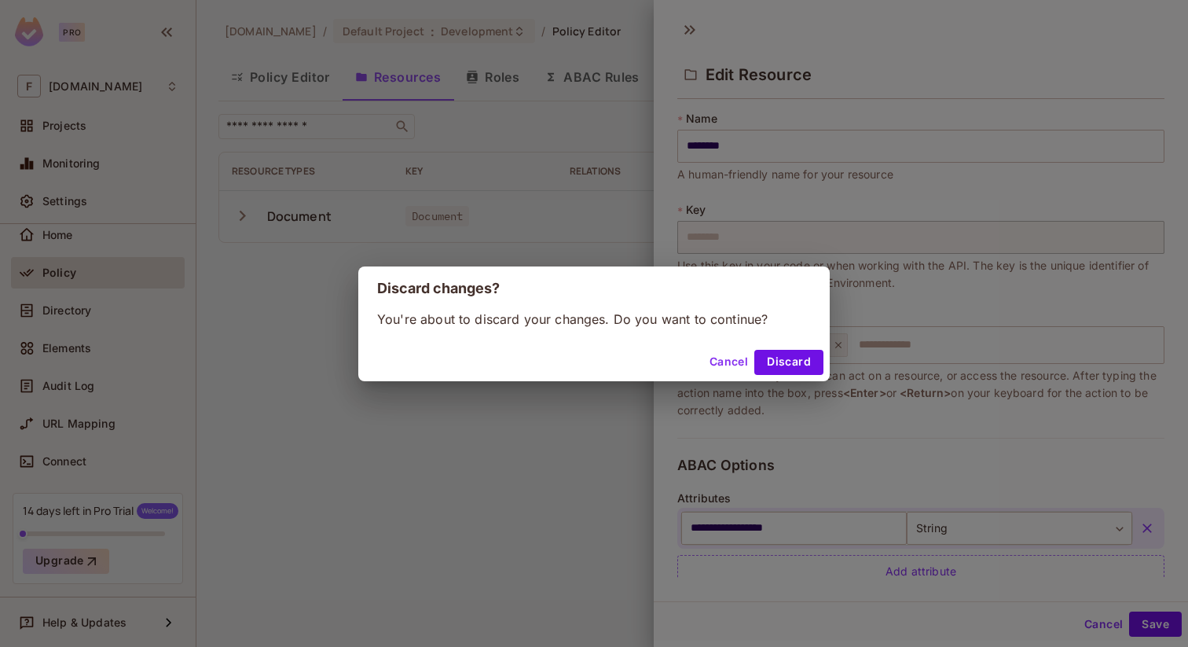
click at [723, 357] on button "Cancel" at bounding box center [728, 362] width 51 height 25
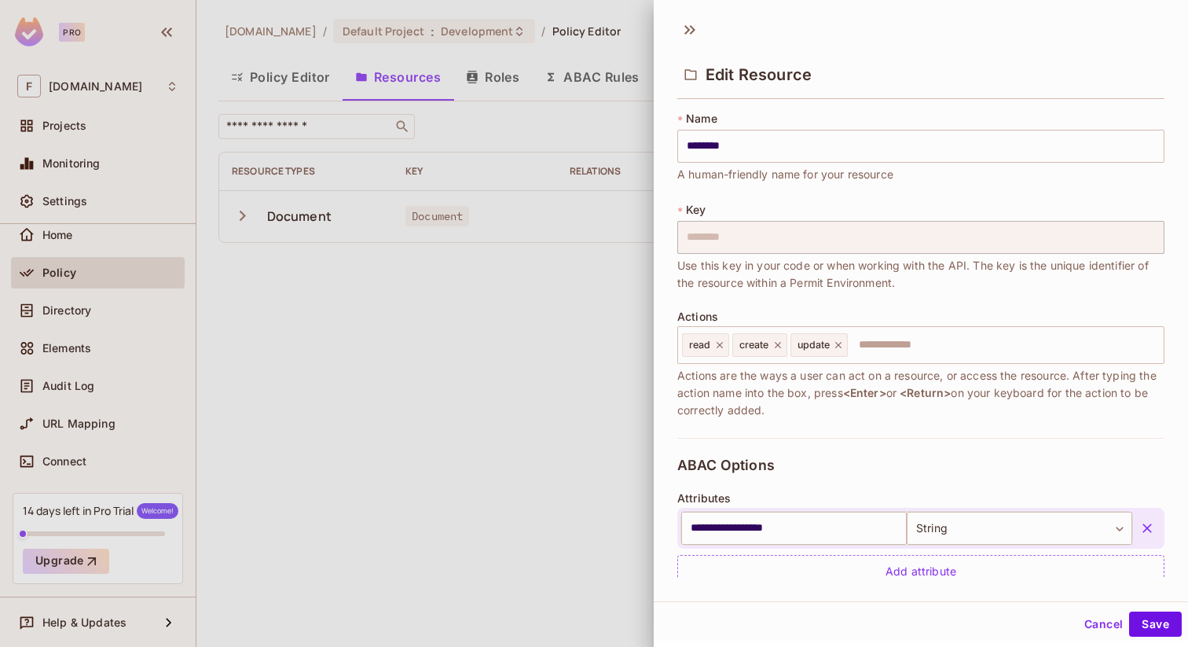
click at [578, 321] on div at bounding box center [594, 323] width 1188 height 647
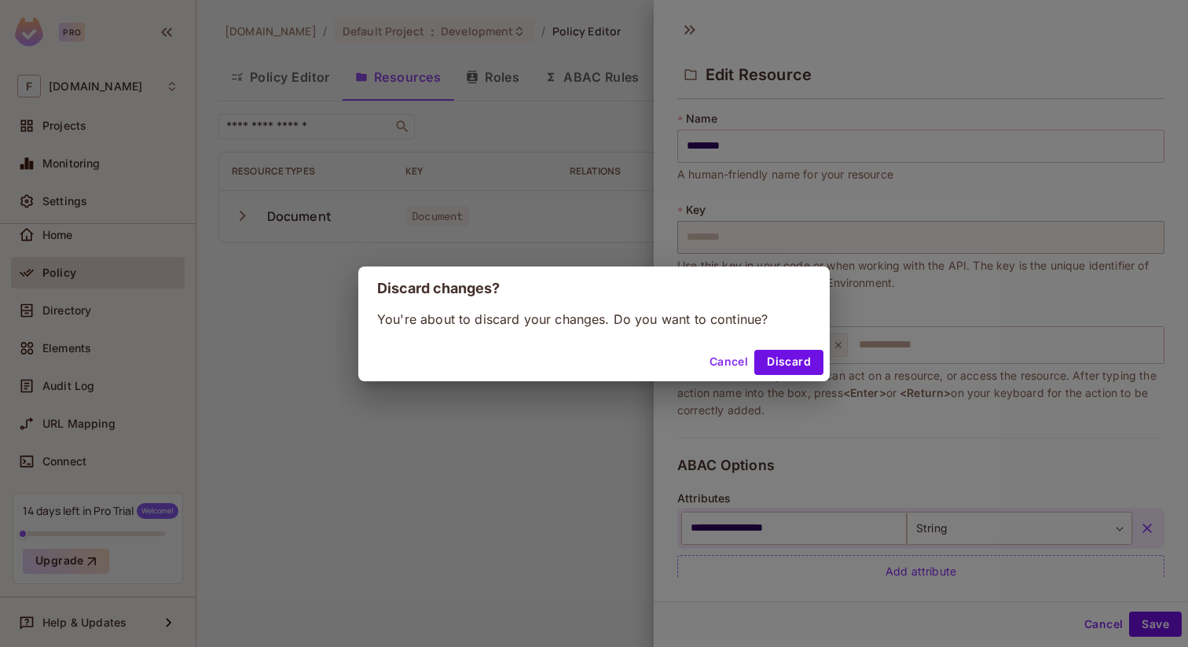
click at [728, 367] on button "Cancel" at bounding box center [728, 362] width 51 height 25
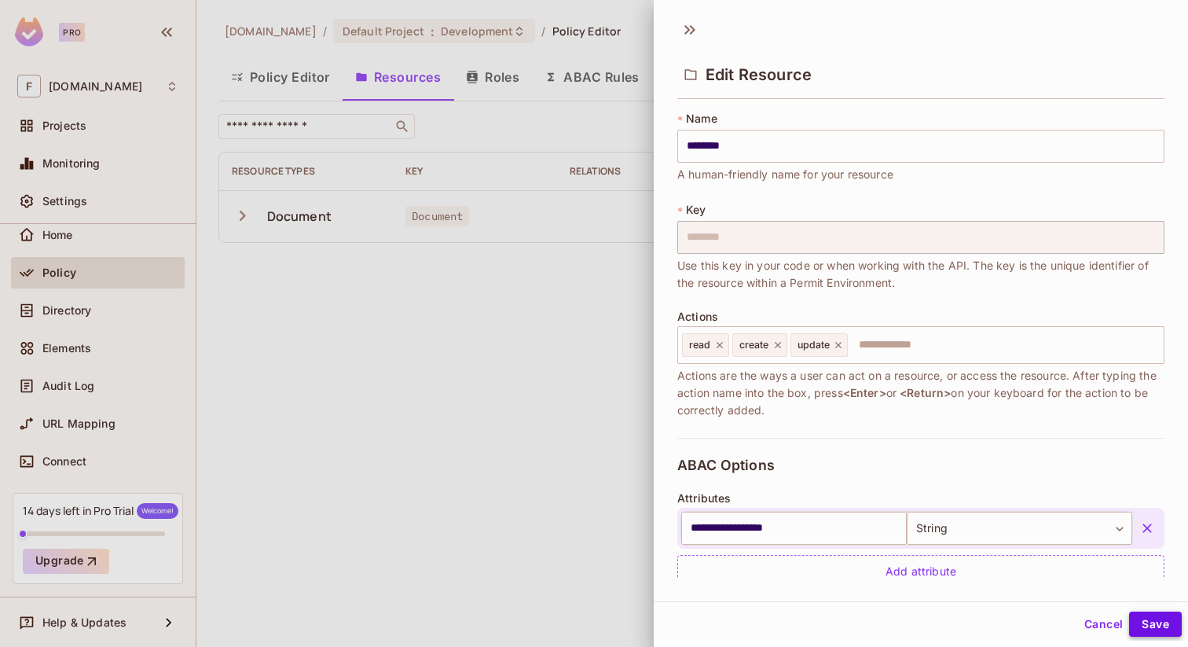
click at [1138, 622] on button "Save" at bounding box center [1155, 623] width 53 height 25
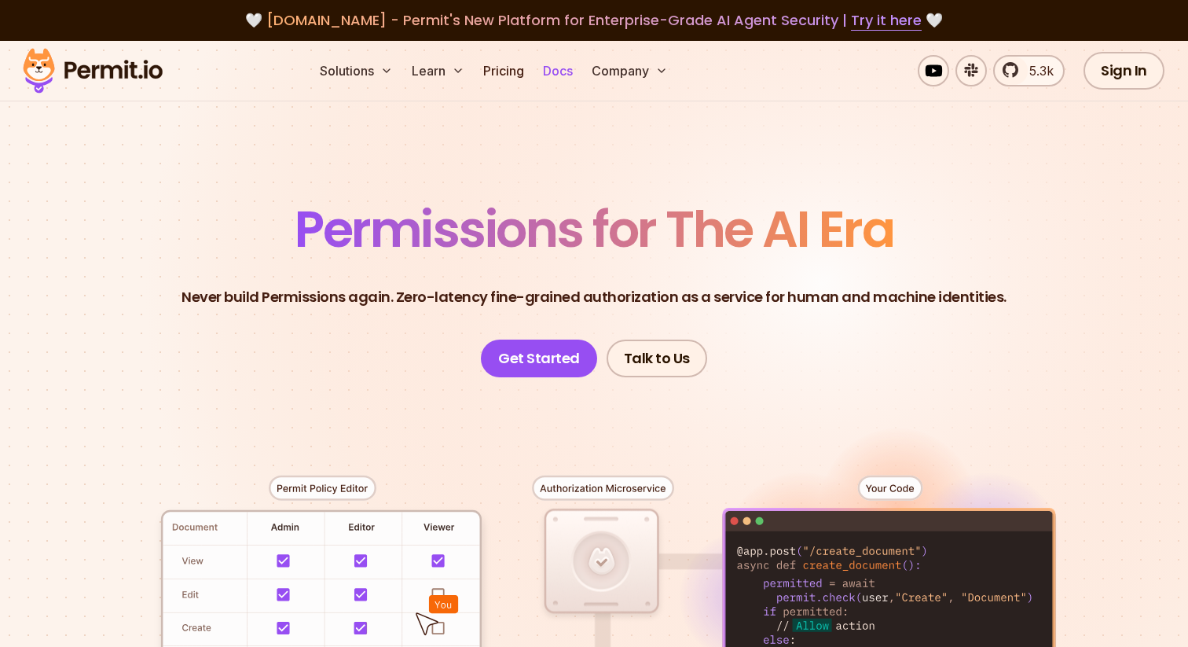
click at [554, 69] on link "Docs" at bounding box center [558, 70] width 42 height 31
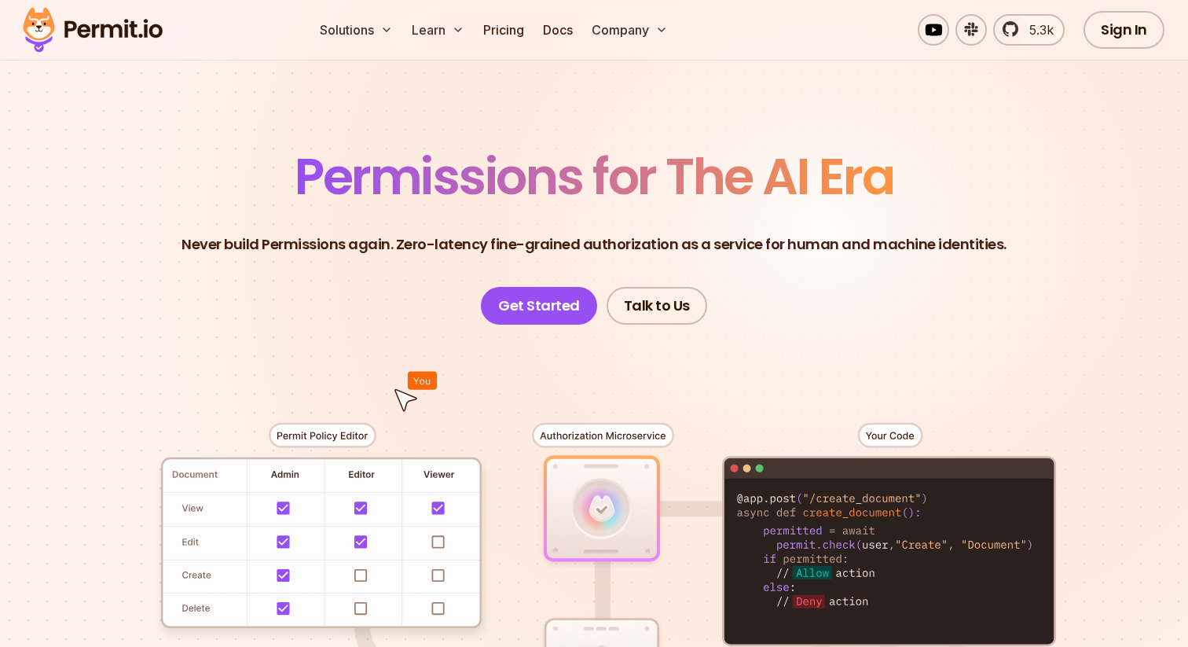
scroll to position [29, 0]
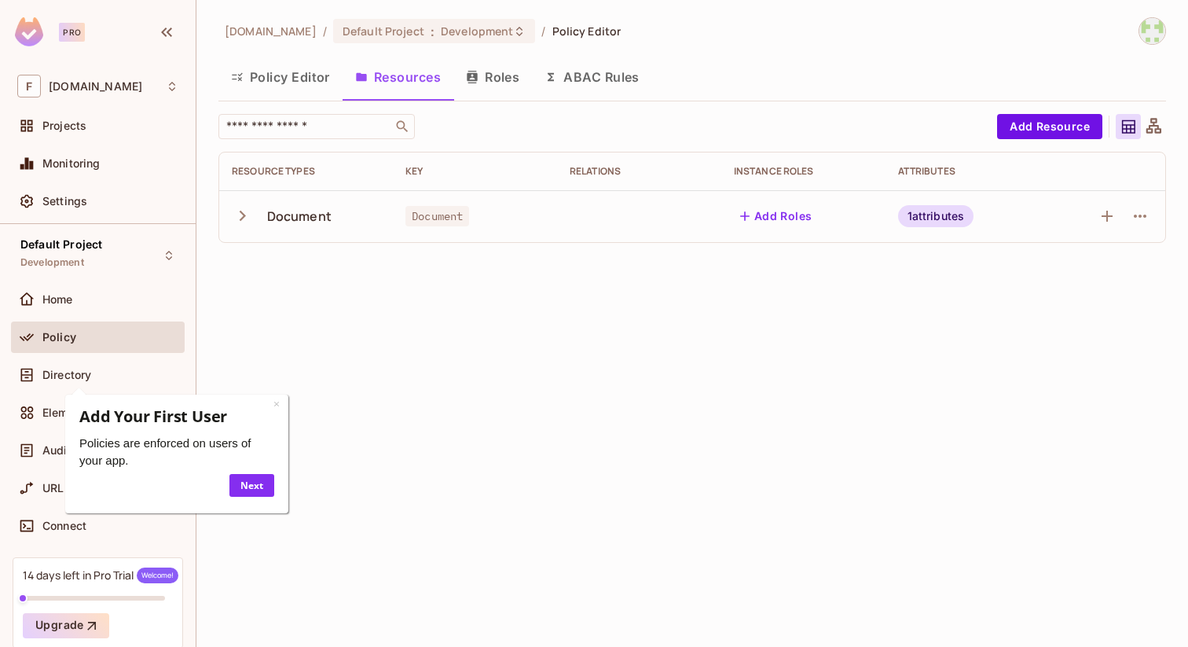
click at [240, 216] on icon "button" at bounding box center [242, 215] width 21 height 21
click at [280, 404] on div "× Add Your First User Policies are enforced on users of your app. Next" at bounding box center [176, 453] width 223 height 119
click at [277, 404] on link "×" at bounding box center [276, 403] width 6 height 15
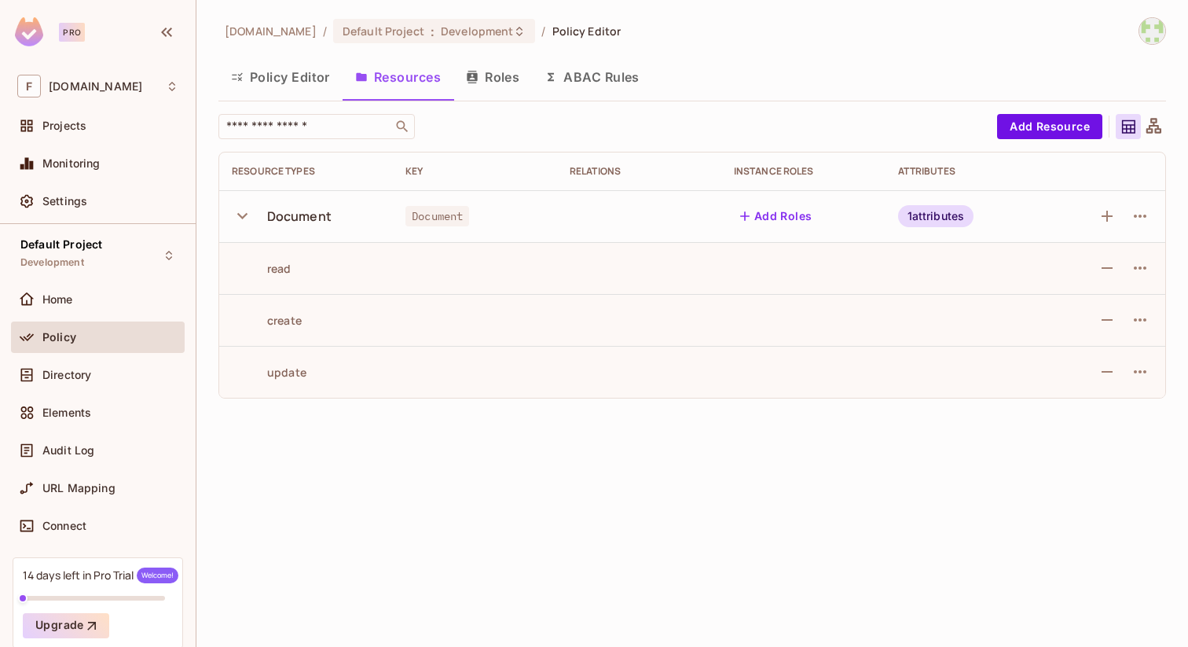
click at [496, 75] on button "Roles" at bounding box center [492, 76] width 79 height 39
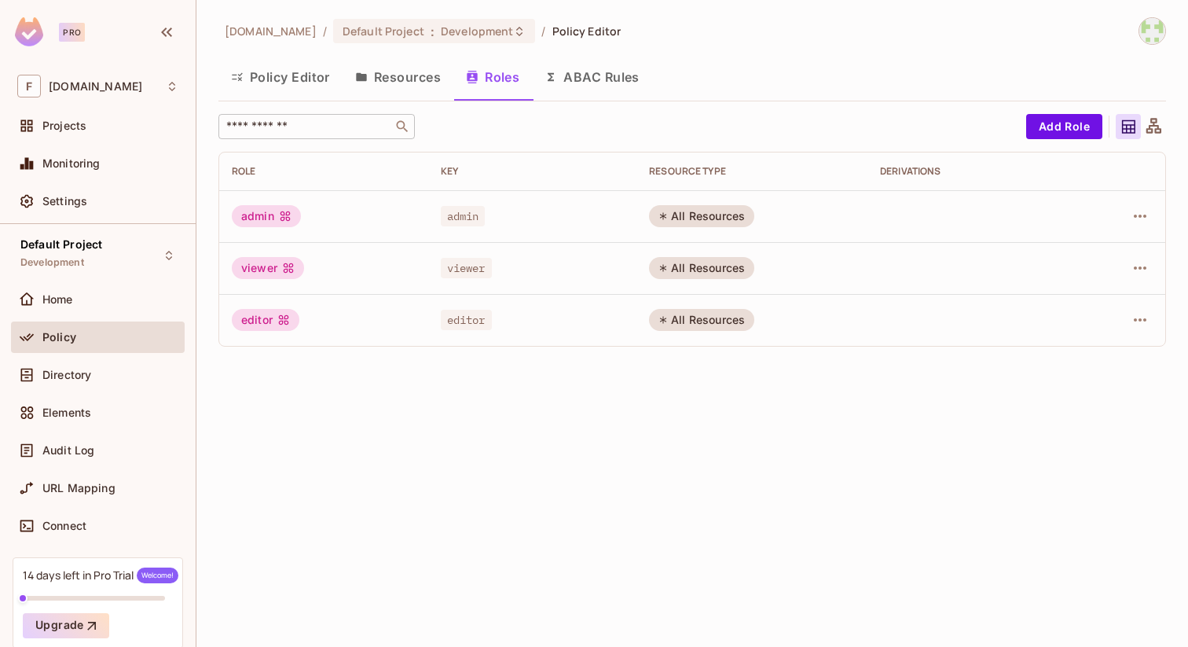
click at [332, 128] on input "text" at bounding box center [305, 127] width 165 height 16
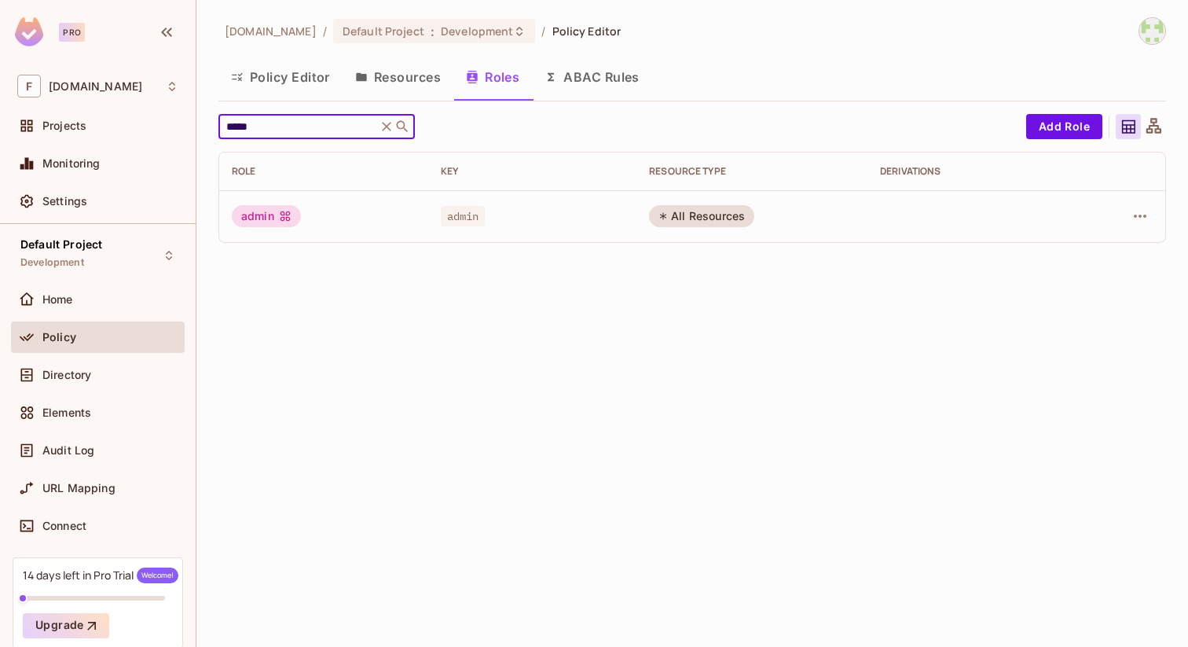
type input "*****"
click at [708, 215] on div "All Resources" at bounding box center [701, 216] width 105 height 22
click at [617, 75] on button "ABAC Rules" at bounding box center [592, 76] width 120 height 39
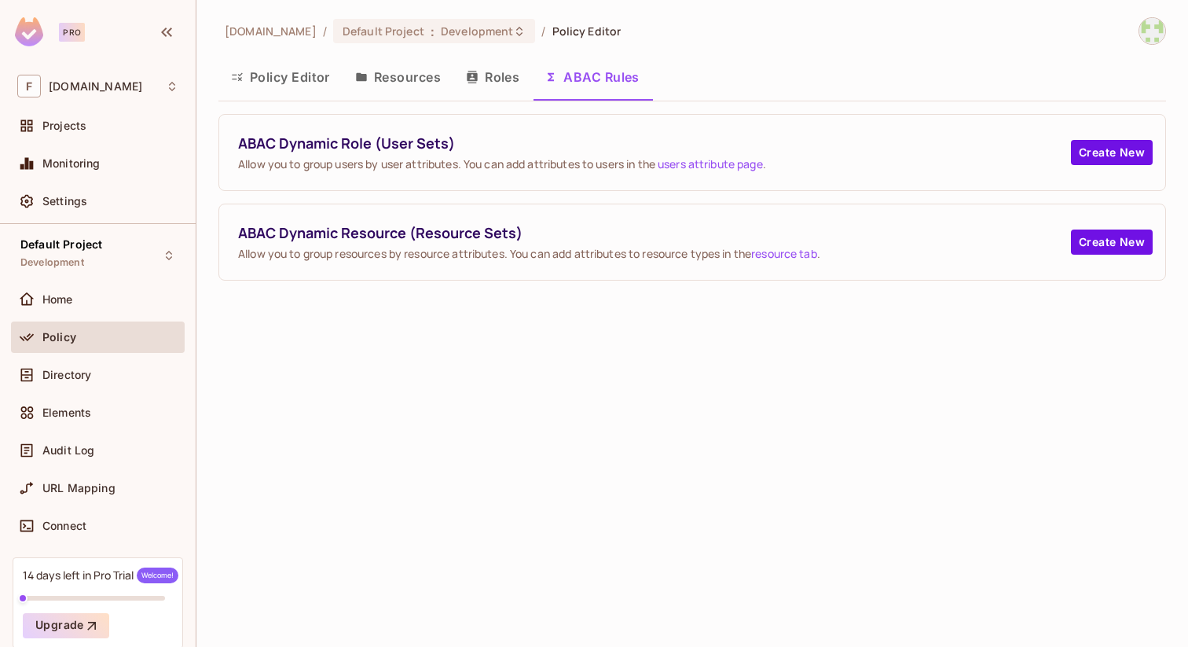
click at [496, 78] on button "Roles" at bounding box center [492, 76] width 79 height 39
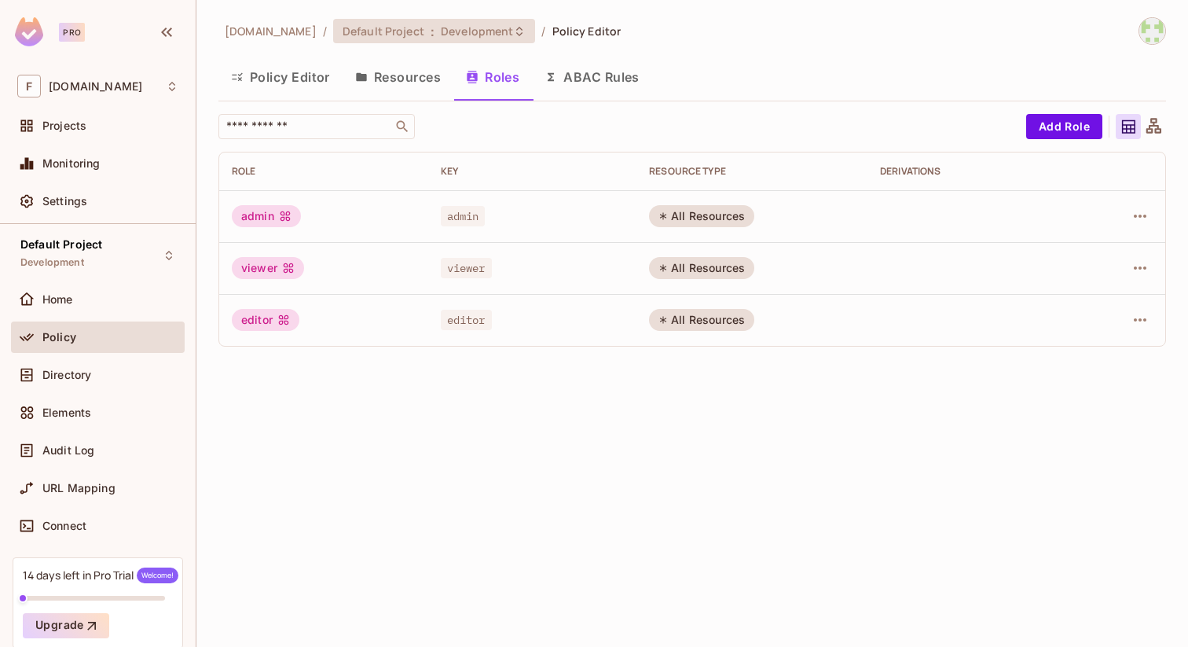
click at [513, 30] on icon at bounding box center [519, 31] width 13 height 13
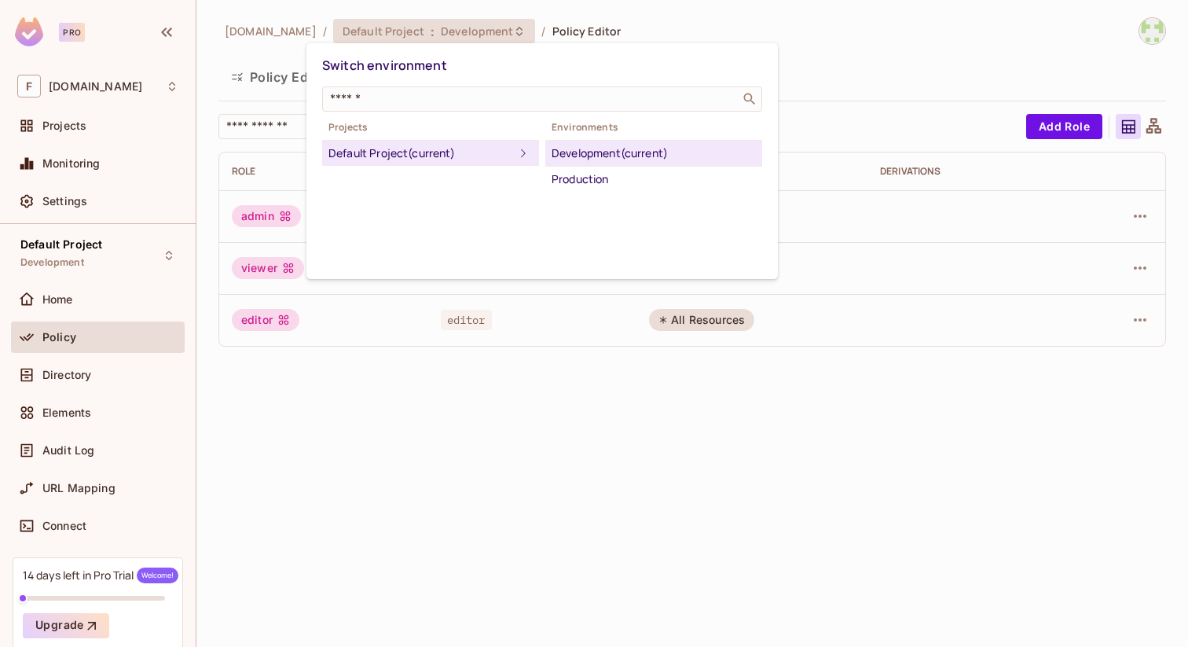
click at [459, 32] on div at bounding box center [594, 323] width 1188 height 647
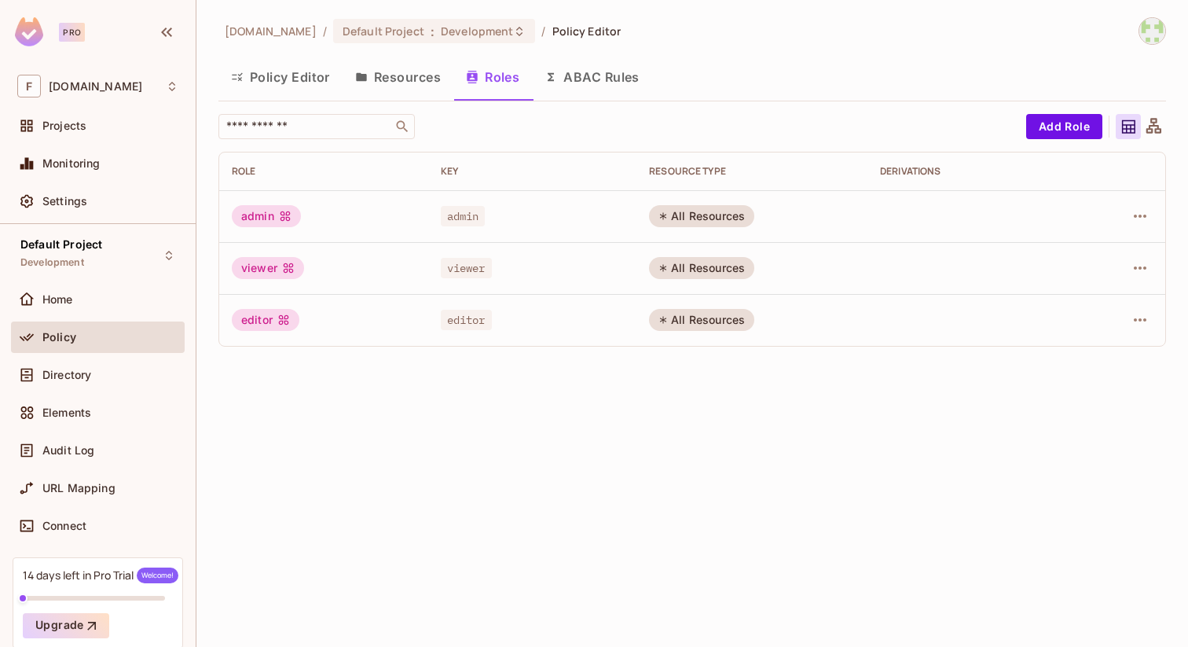
click at [693, 219] on div "All Resources" at bounding box center [701, 216] width 105 height 22
click at [292, 76] on button "Policy Editor" at bounding box center [280, 76] width 124 height 39
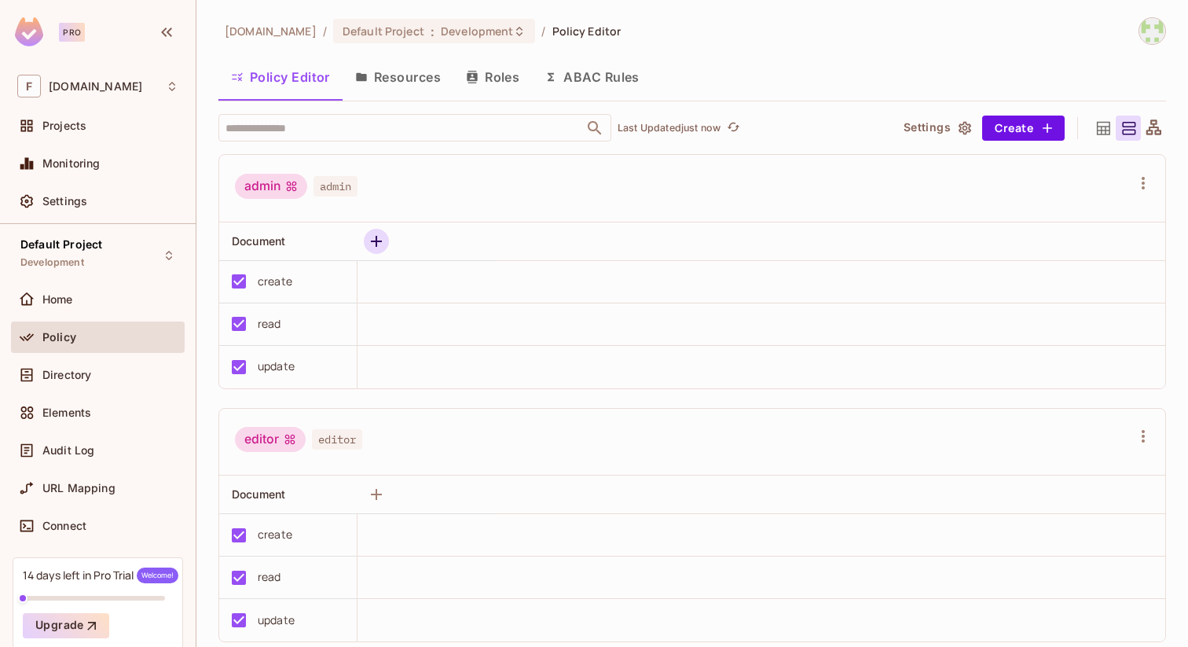
click at [373, 240] on icon "button" at bounding box center [376, 241] width 11 height 11
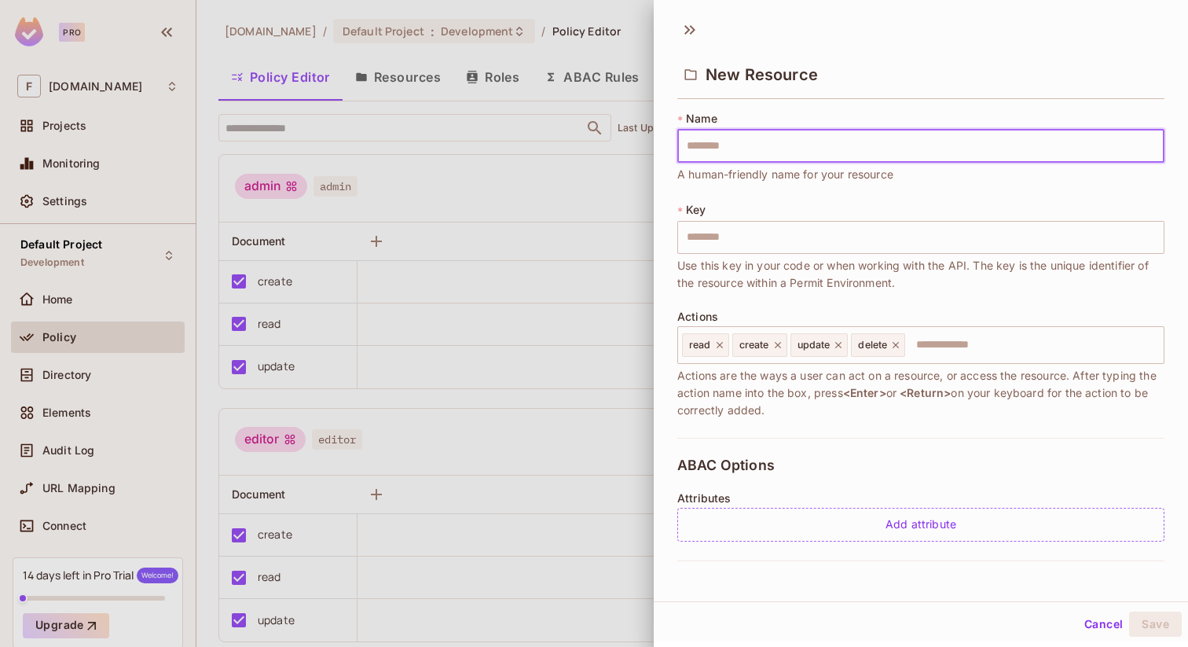
click at [723, 149] on input "text" at bounding box center [920, 146] width 487 height 33
type input "********"
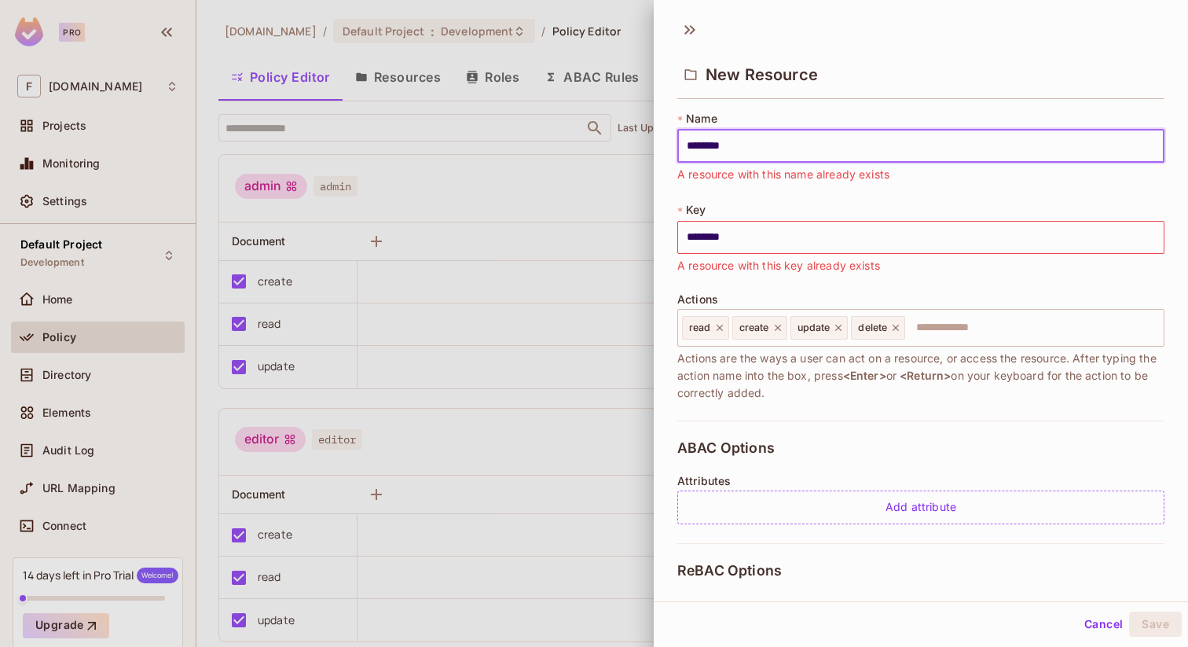
click at [725, 144] on input "********" at bounding box center [920, 146] width 487 height 33
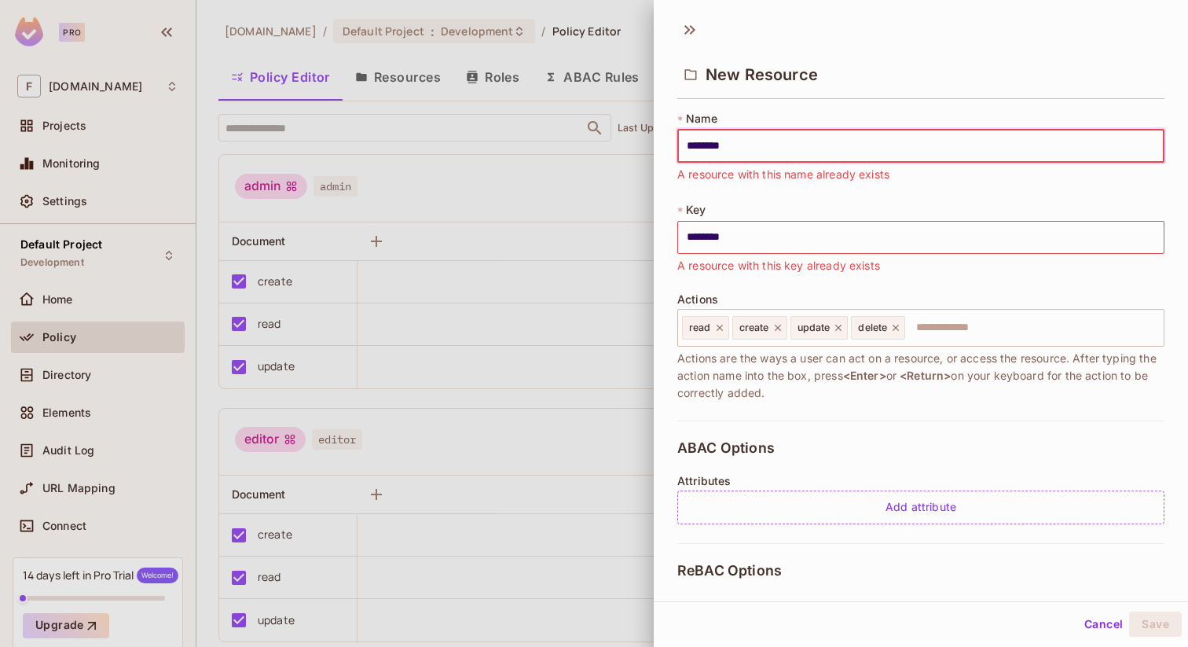
click at [490, 180] on div at bounding box center [594, 323] width 1188 height 647
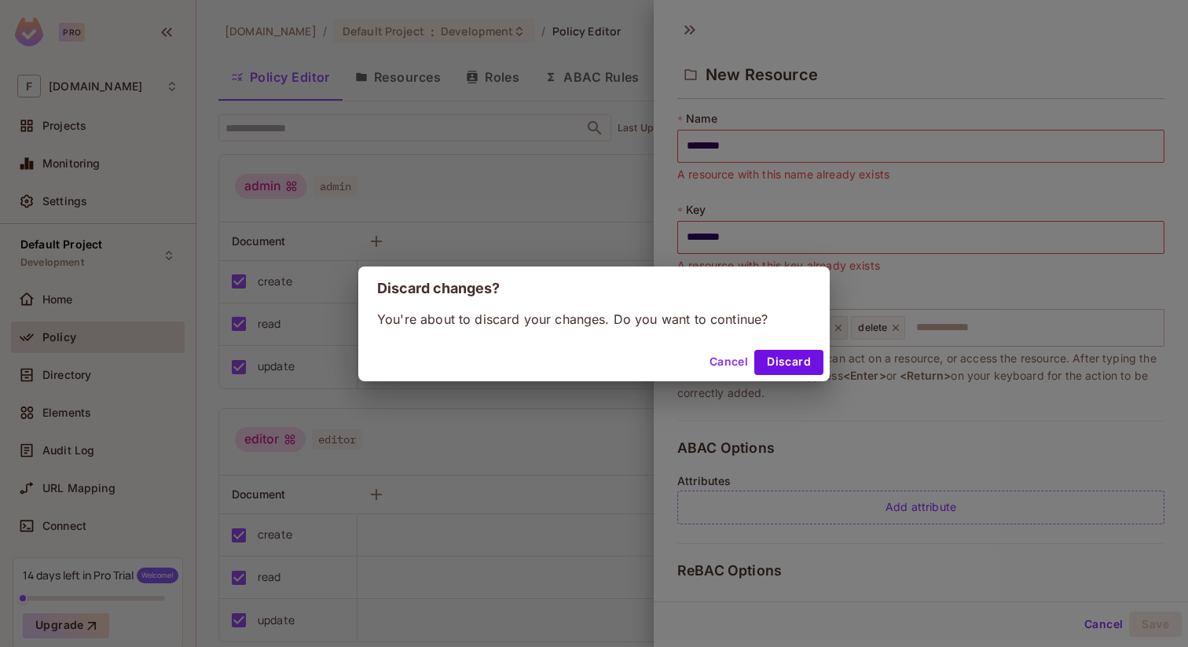
click at [723, 354] on button "Cancel" at bounding box center [728, 362] width 51 height 25
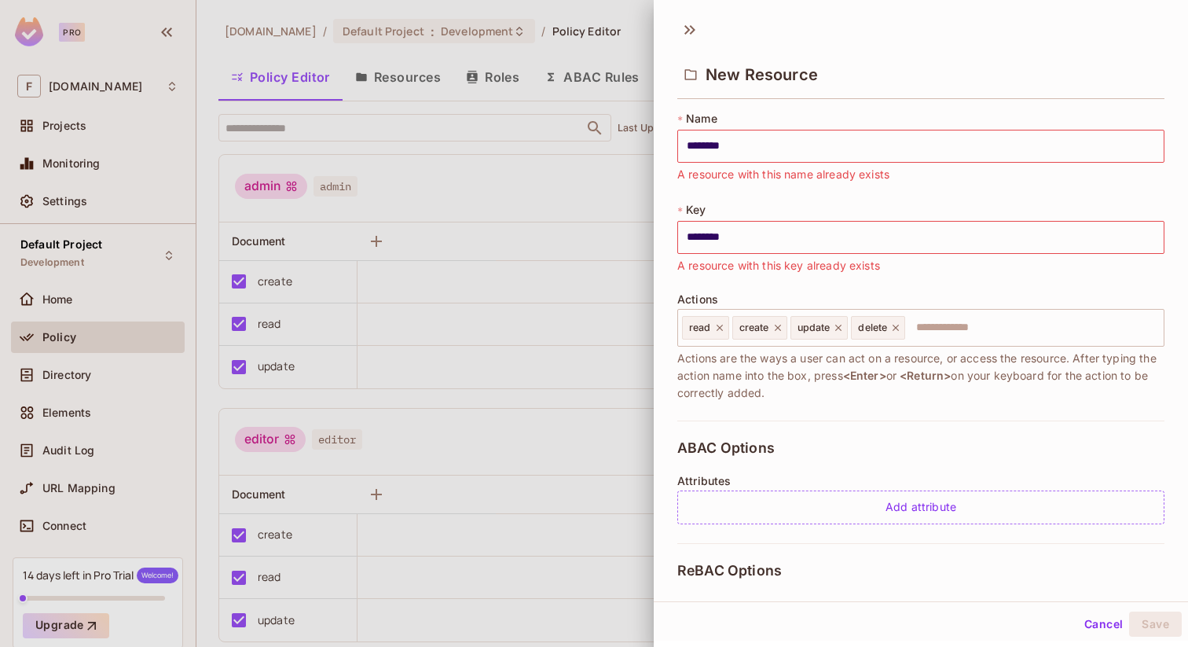
click at [471, 193] on div at bounding box center [594, 323] width 1188 height 647
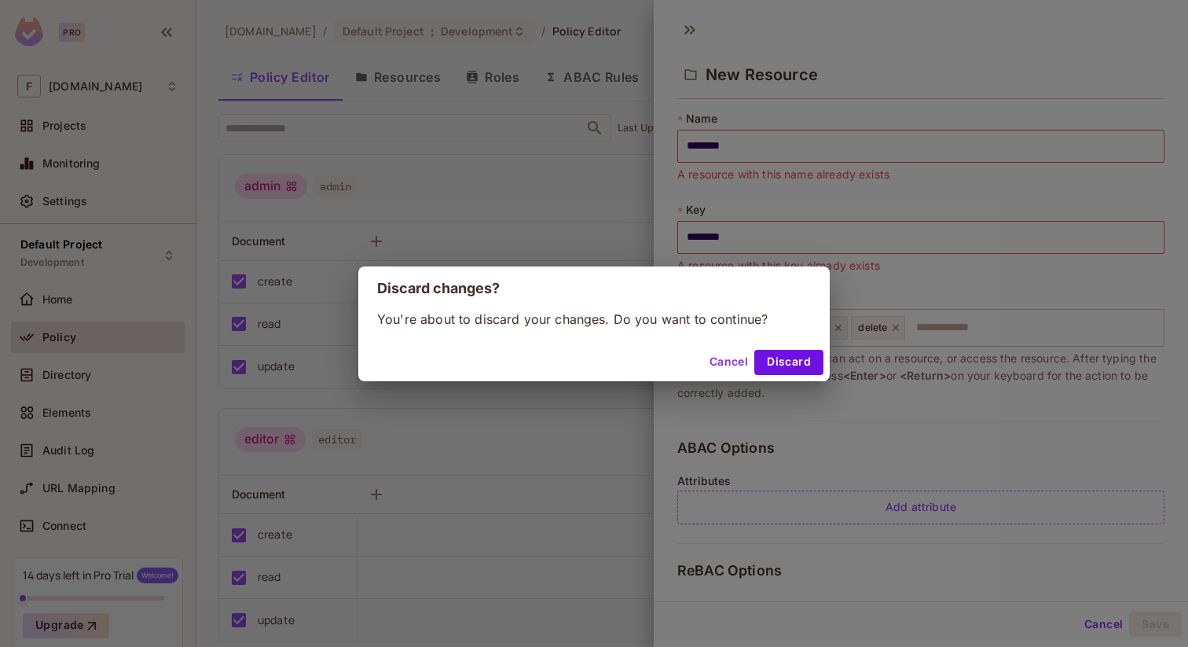
click at [717, 358] on button "Cancel" at bounding box center [728, 362] width 51 height 25
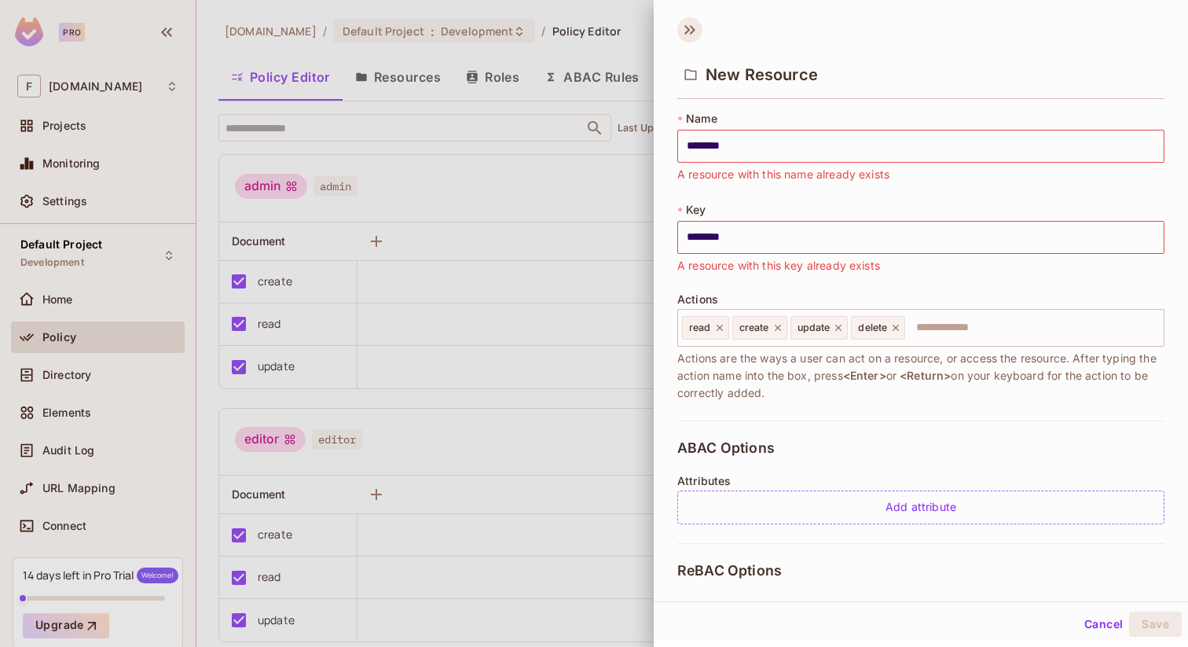
click at [684, 31] on icon at bounding box center [689, 29] width 25 height 25
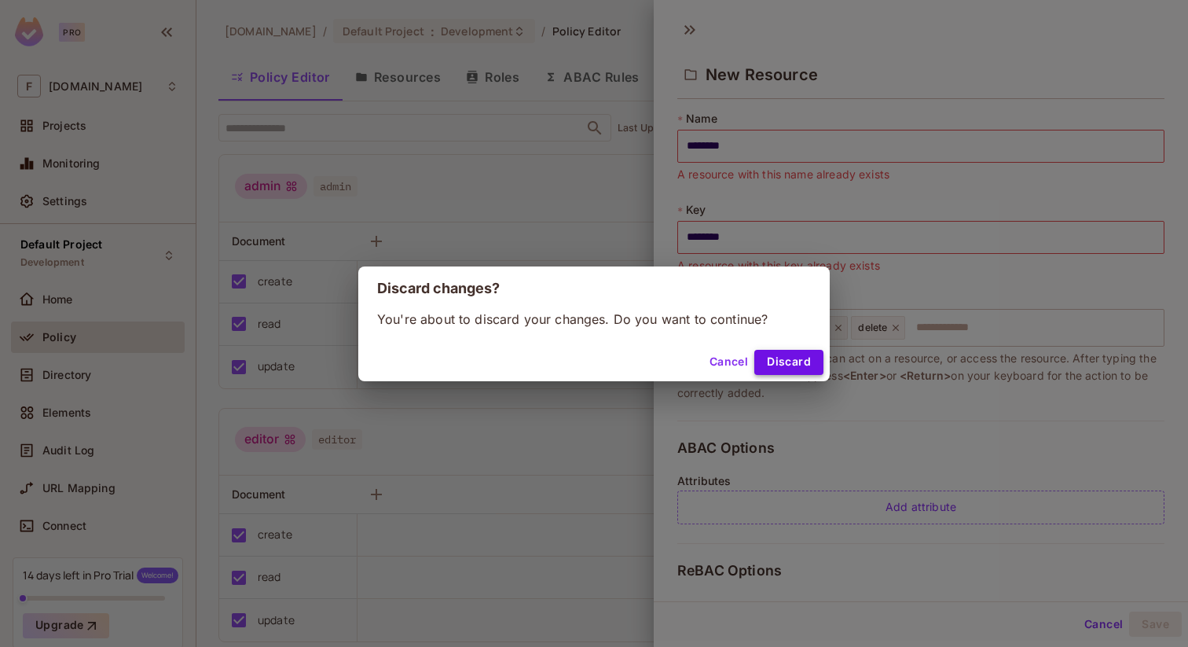
click at [768, 357] on button "Discard" at bounding box center [788, 362] width 69 height 25
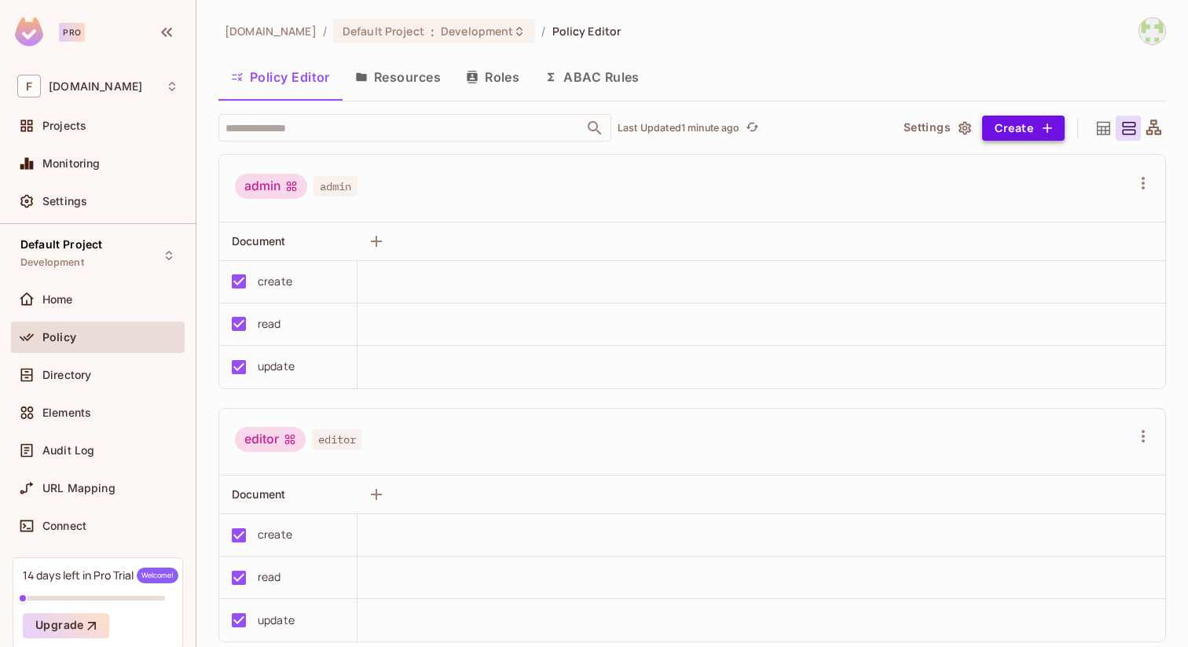
click at [1008, 130] on button "Create" at bounding box center [1023, 128] width 83 height 25
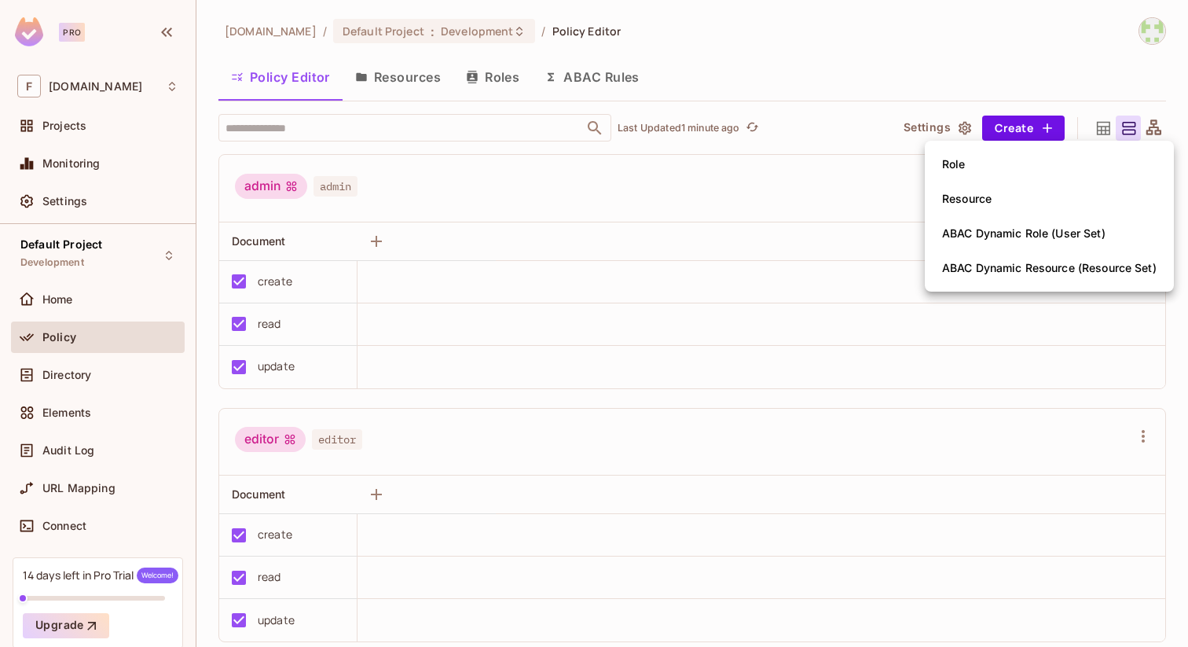
click at [987, 165] on li "Role" at bounding box center [1049, 164] width 249 height 35
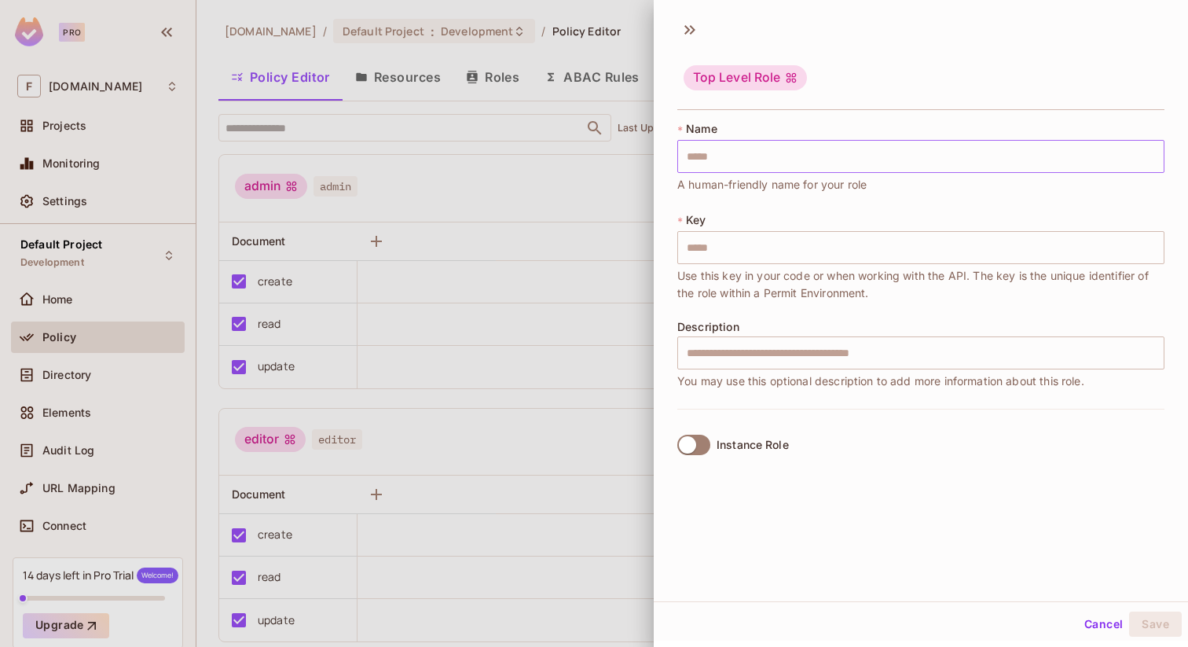
click at [718, 156] on input "text" at bounding box center [920, 156] width 487 height 33
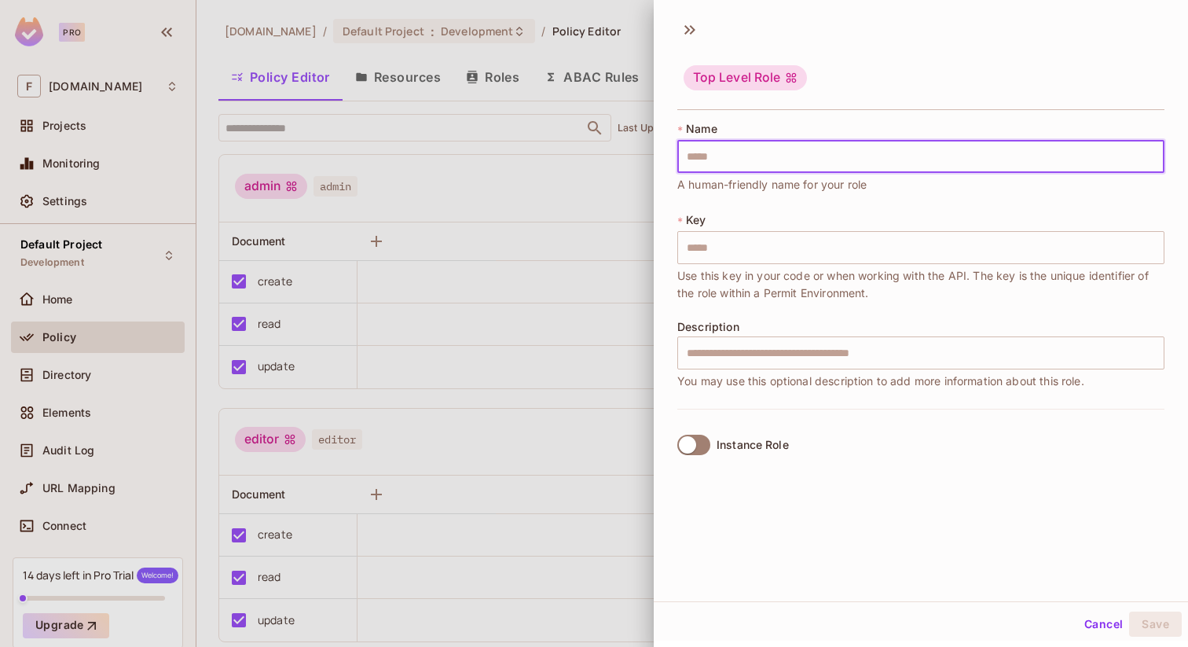
click at [532, 193] on div at bounding box center [594, 323] width 1188 height 647
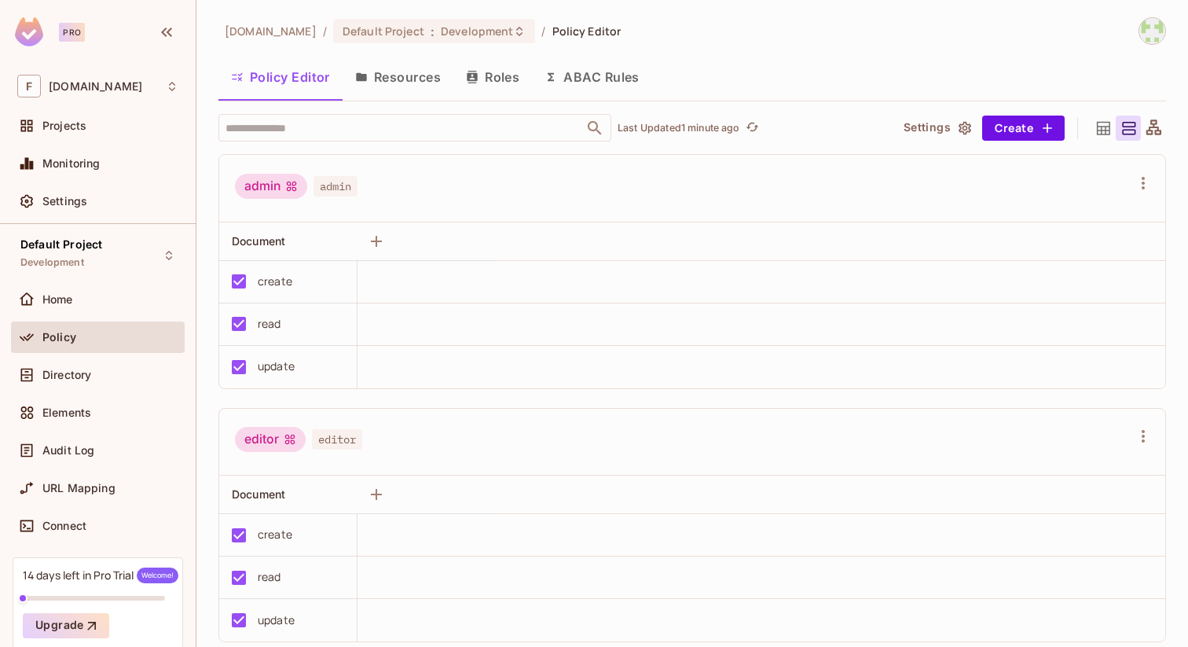
click at [274, 186] on div "admin" at bounding box center [271, 186] width 72 height 25
click at [377, 244] on icon "button" at bounding box center [376, 241] width 19 height 19
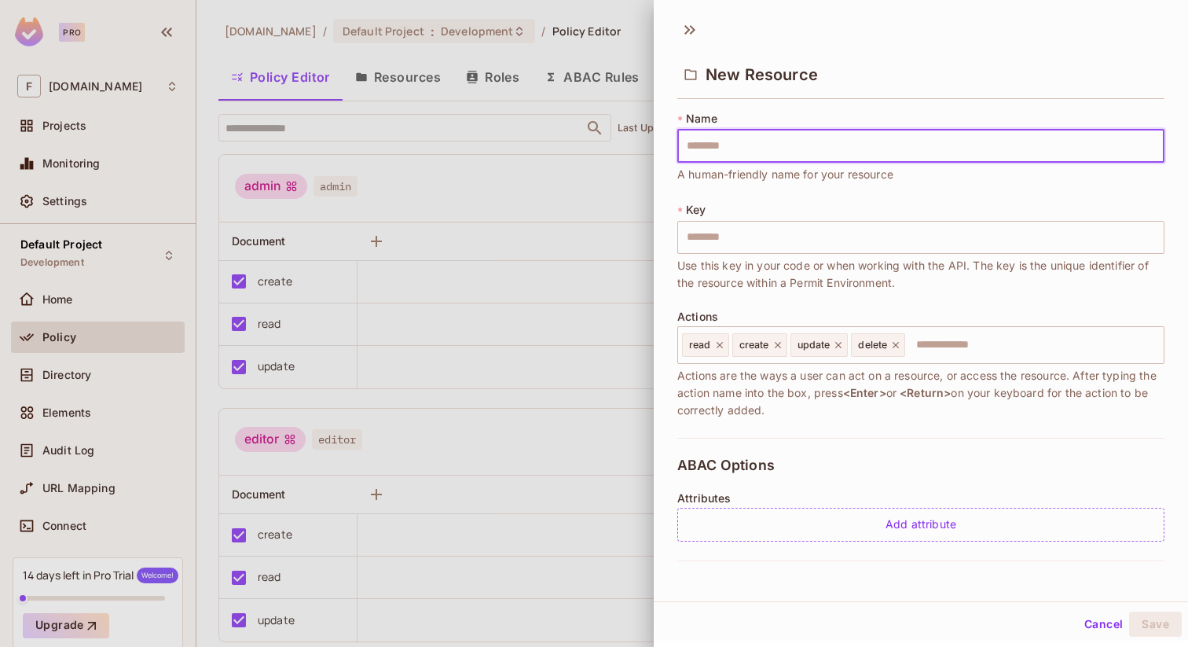
click at [480, 249] on div at bounding box center [594, 323] width 1188 height 647
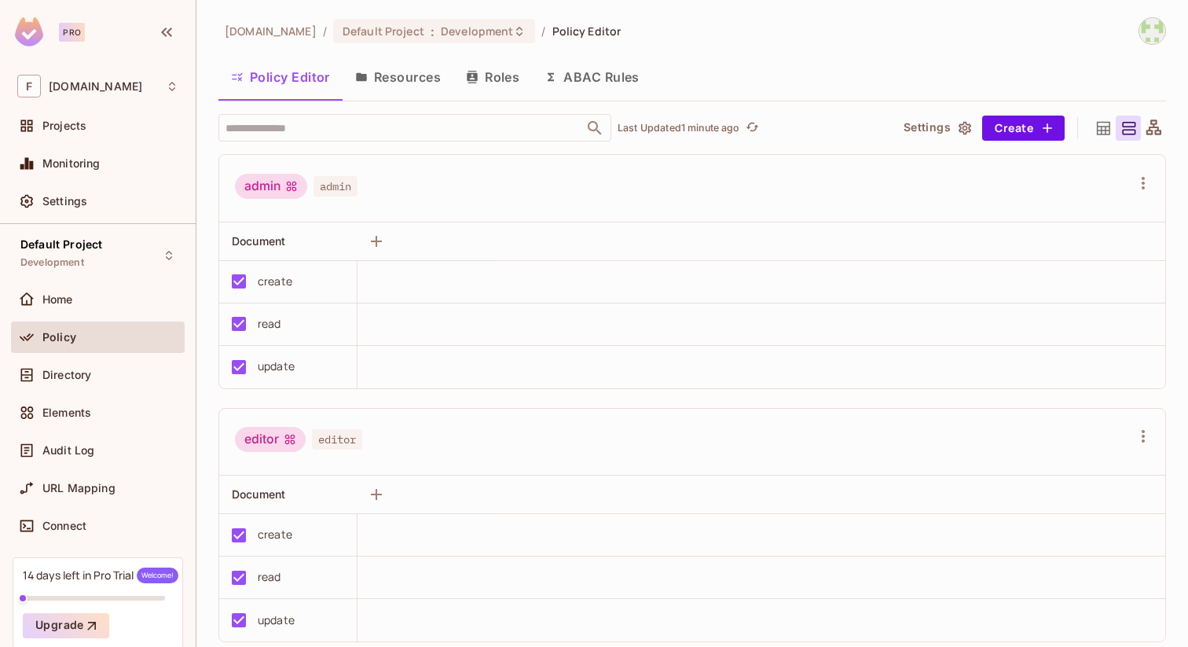
click at [277, 297] on div "create" at bounding box center [283, 281] width 122 height 33
click at [1139, 183] on icon "button" at bounding box center [1143, 183] width 19 height 19
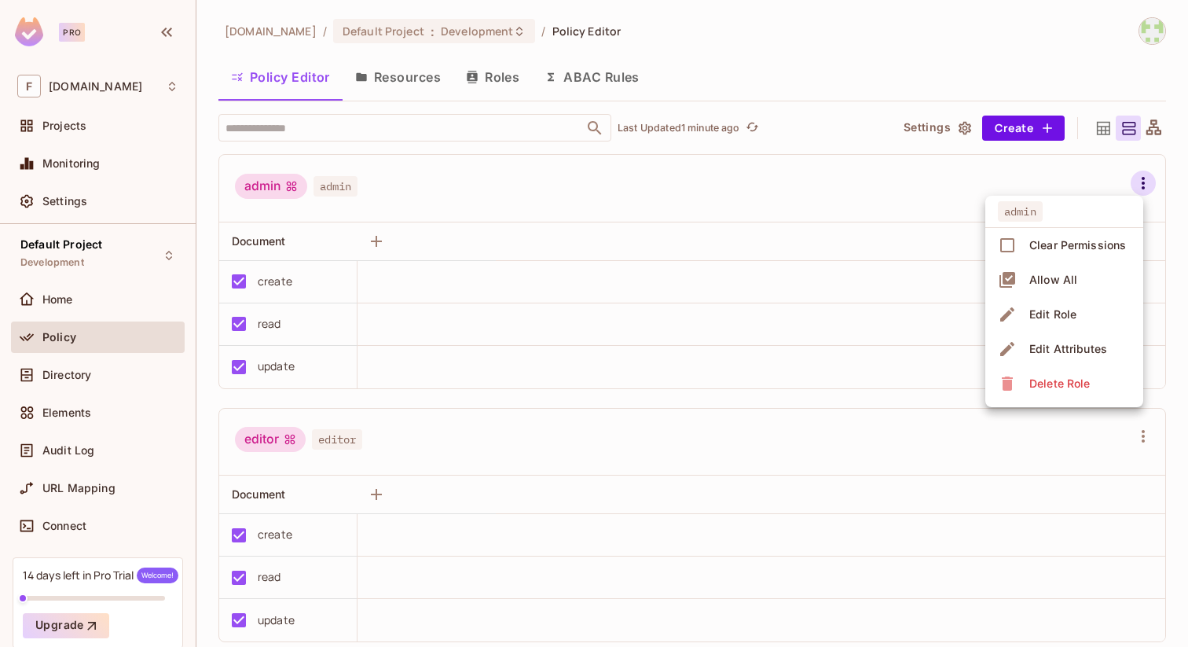
click at [1054, 282] on div "Allow All" at bounding box center [1053, 280] width 48 height 16
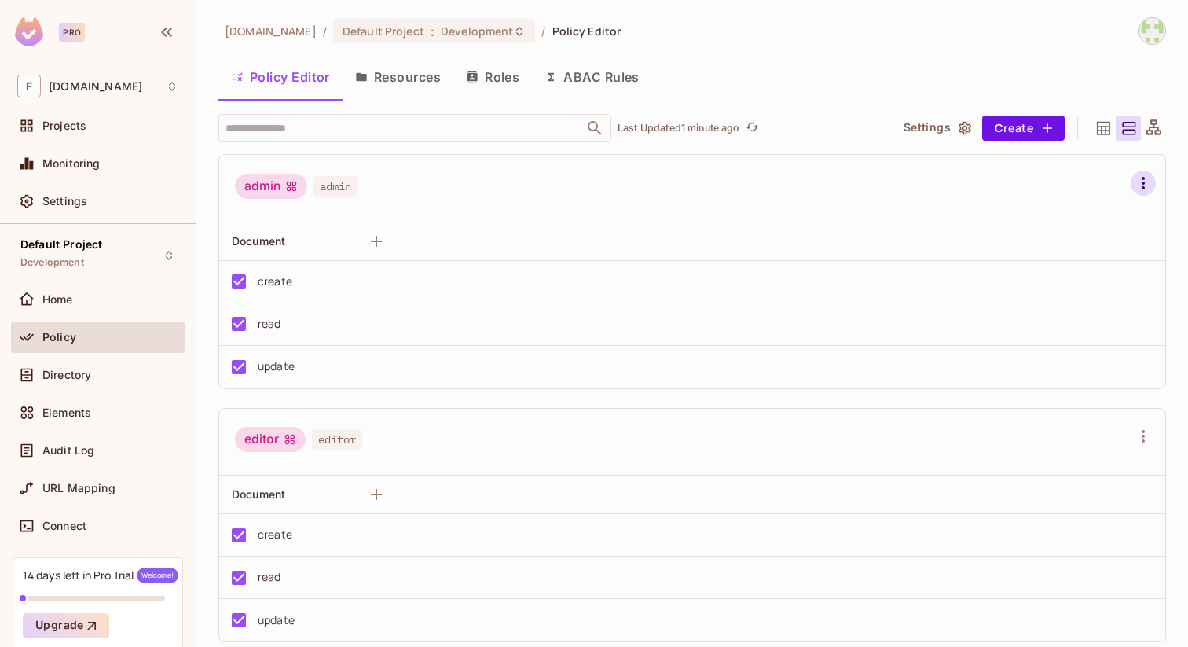
click at [1146, 185] on icon "button" at bounding box center [1143, 183] width 19 height 19
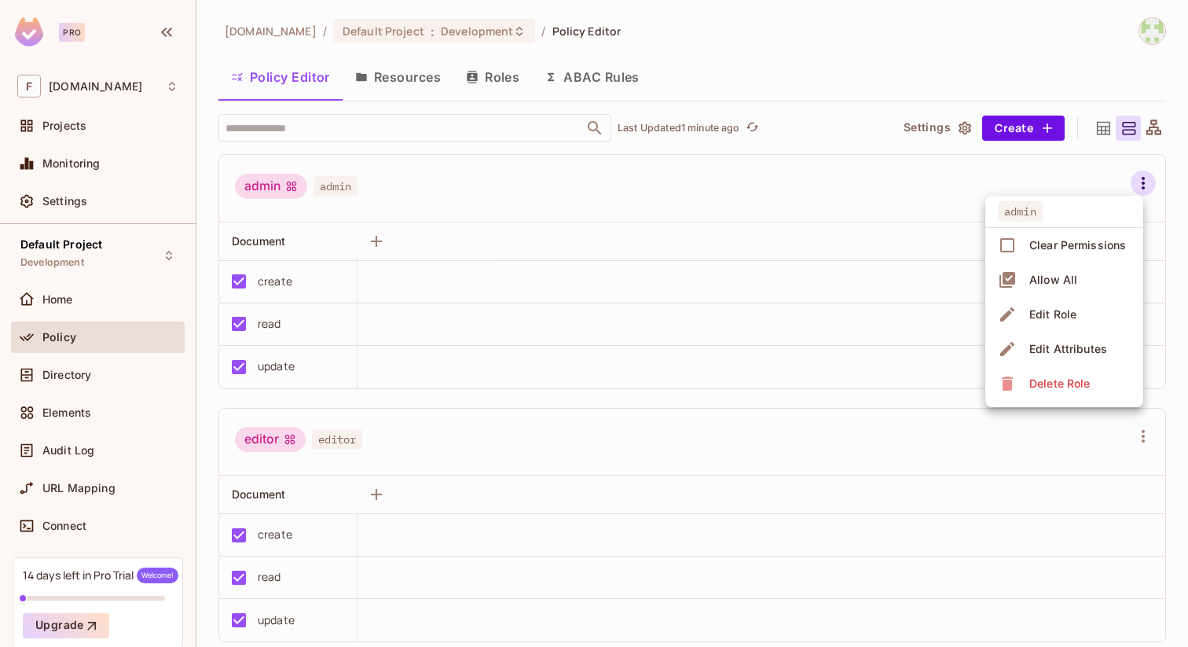
click at [1064, 380] on div "Delete Role" at bounding box center [1059, 384] width 61 height 16
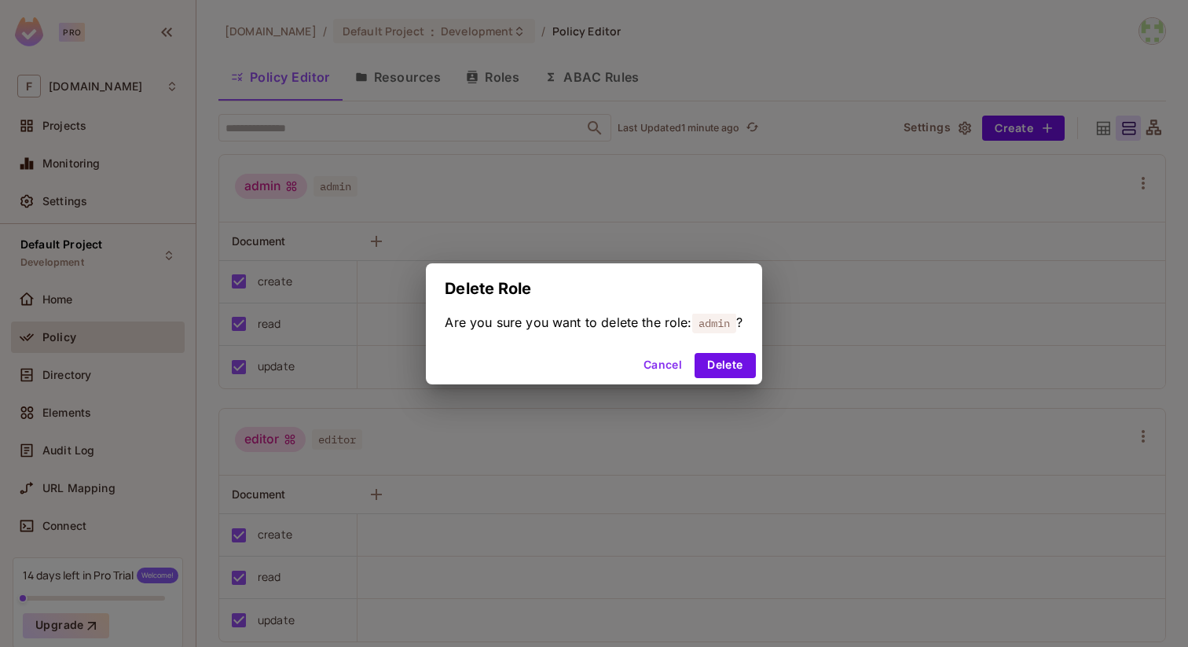
click at [664, 364] on button "Cancel" at bounding box center [662, 365] width 51 height 25
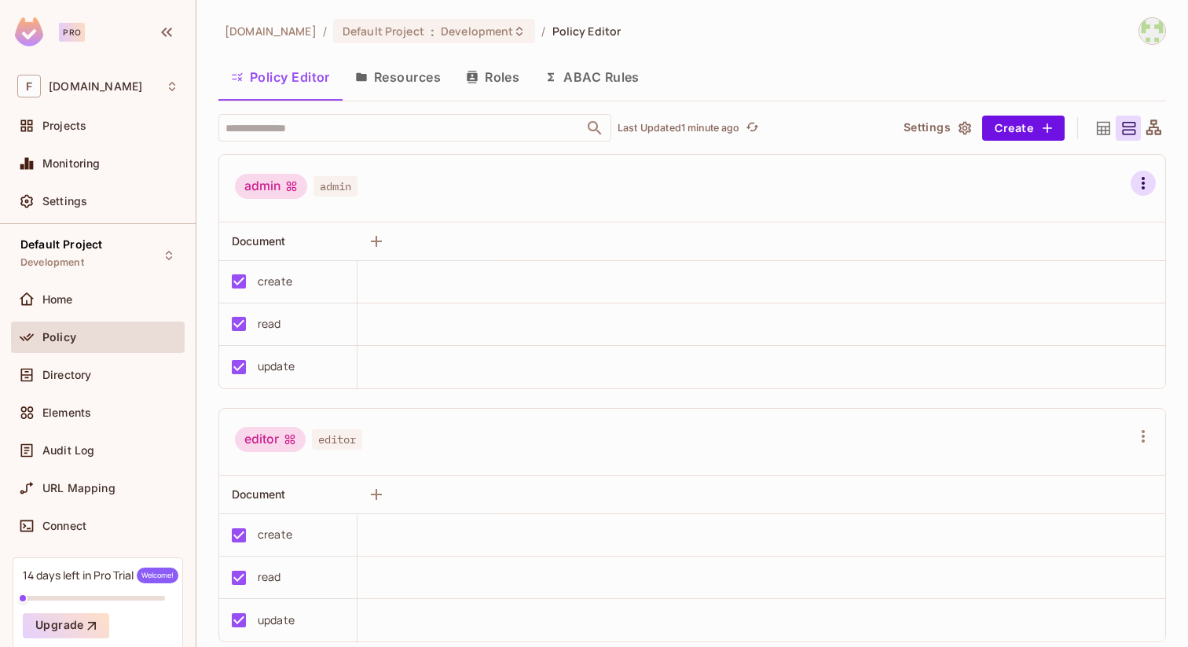
click at [1141, 183] on icon "button" at bounding box center [1143, 183] width 19 height 19
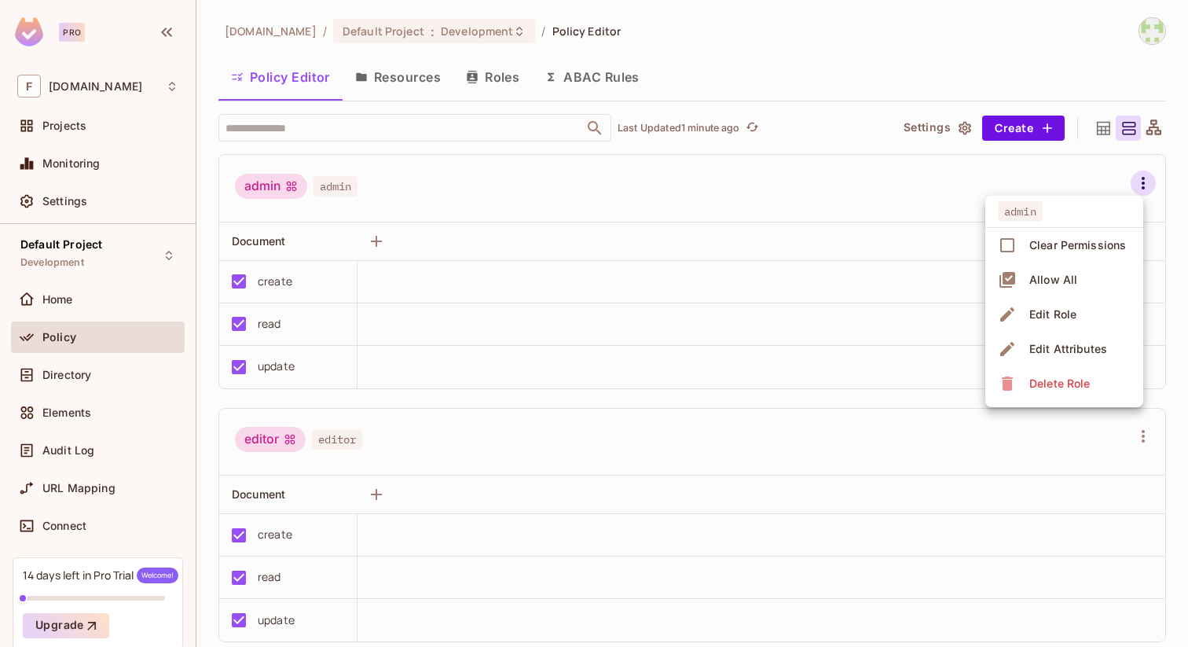
click at [913, 197] on div at bounding box center [594, 323] width 1188 height 647
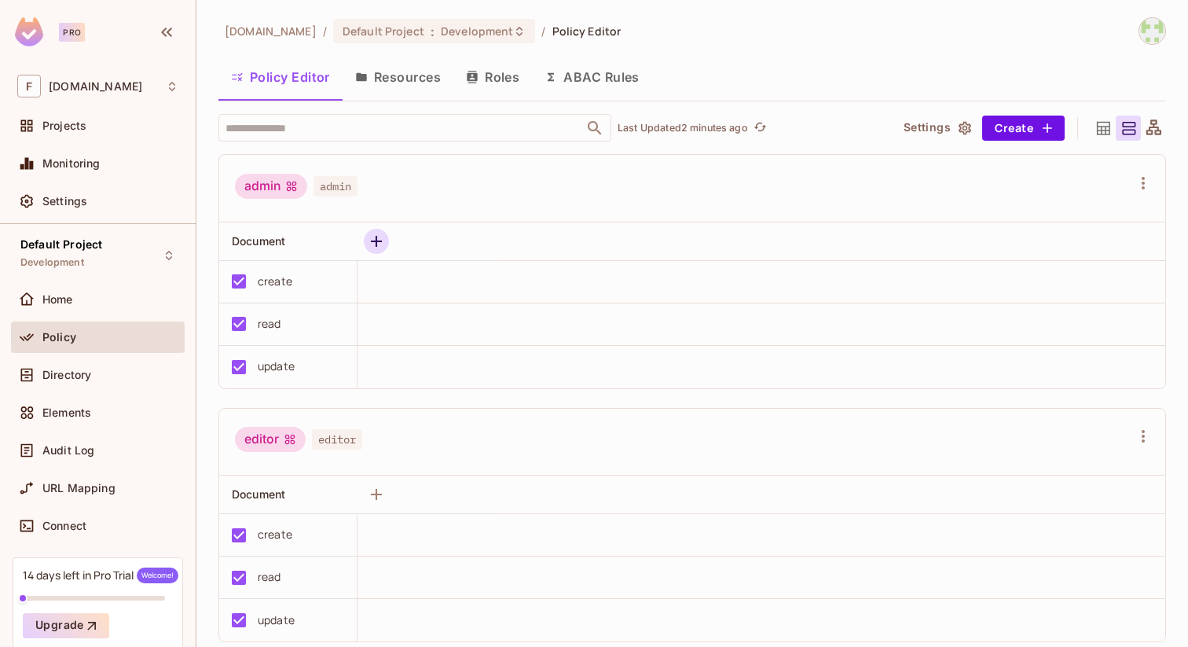
click at [375, 245] on icon "button" at bounding box center [376, 241] width 19 height 19
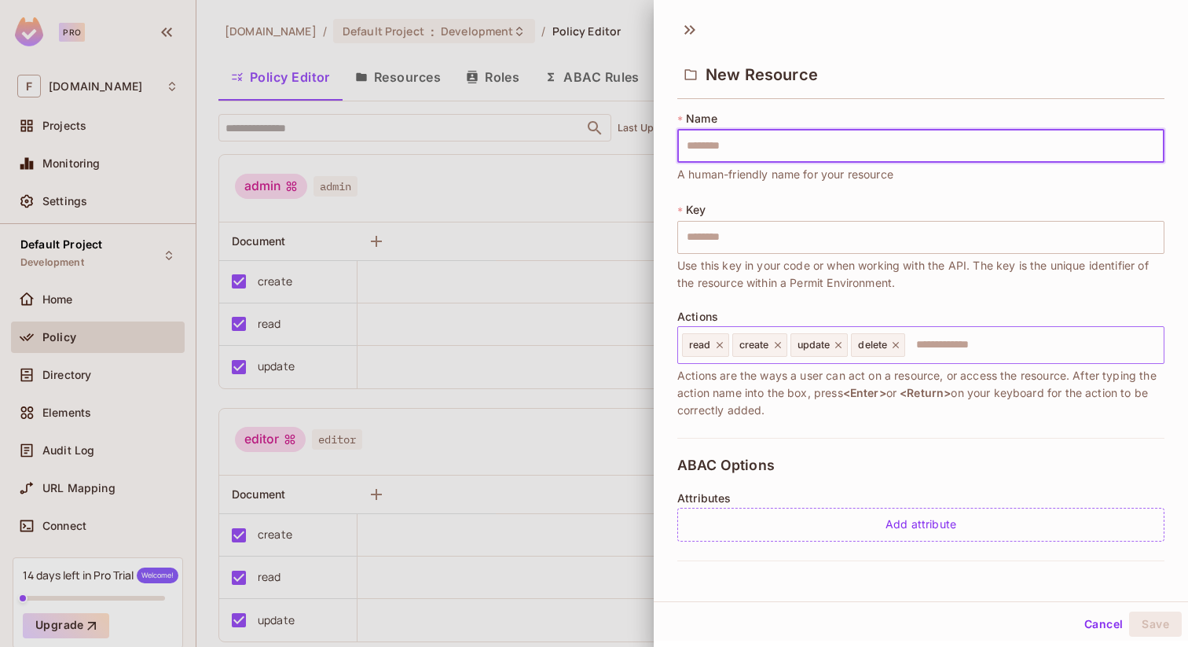
click at [945, 343] on input "text" at bounding box center [1032, 344] width 251 height 31
click at [706, 144] on input "text" at bounding box center [920, 146] width 487 height 33
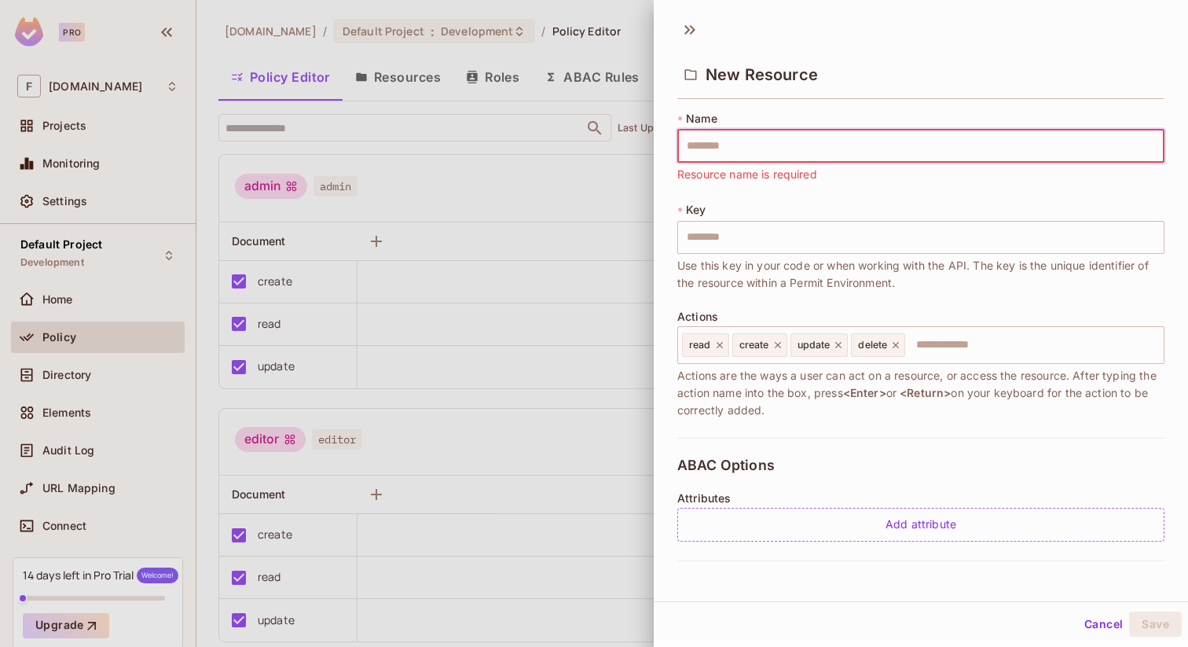
type input "********"
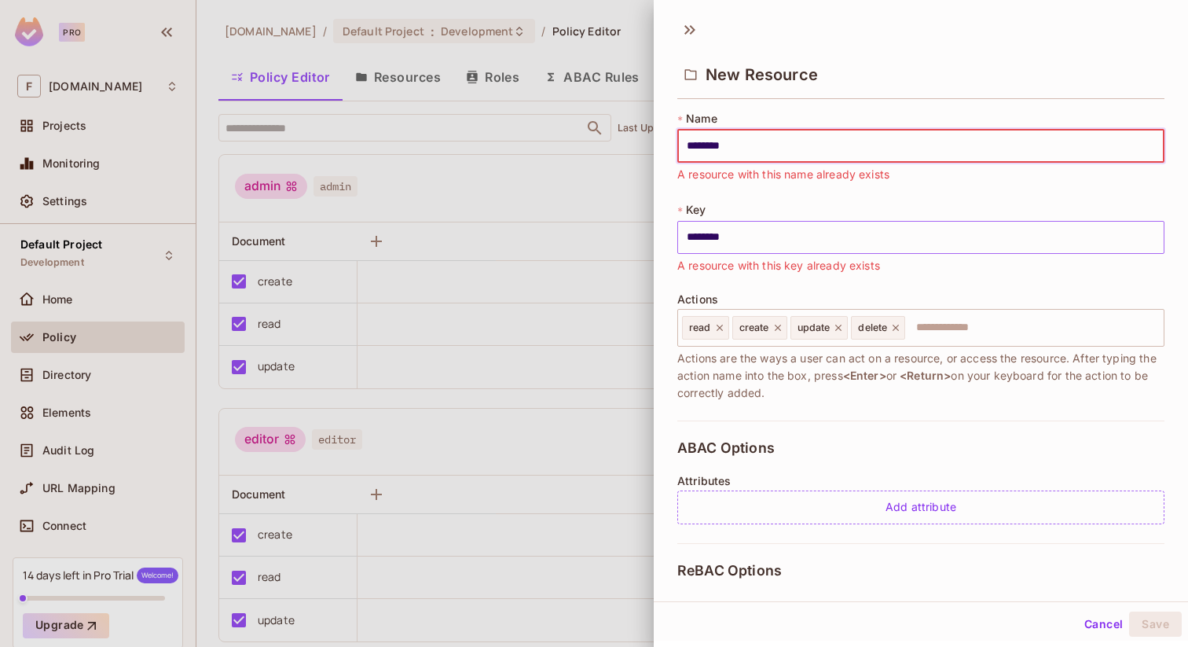
click at [806, 233] on input "********" at bounding box center [920, 237] width 487 height 33
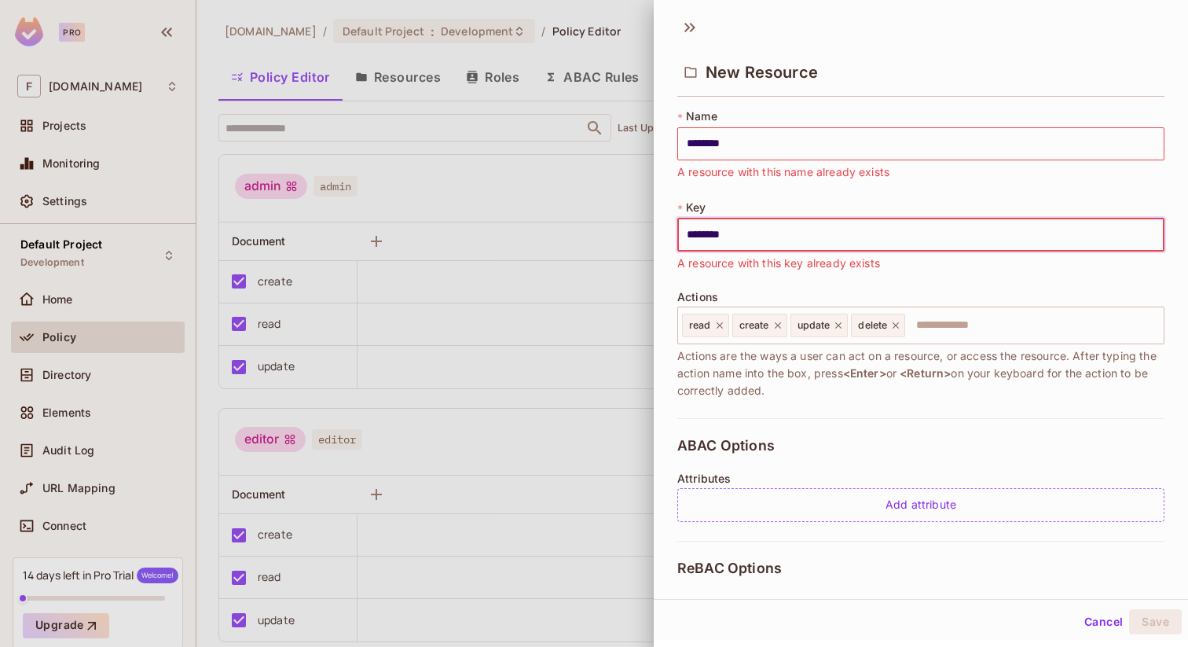
click at [570, 175] on div at bounding box center [594, 323] width 1188 height 647
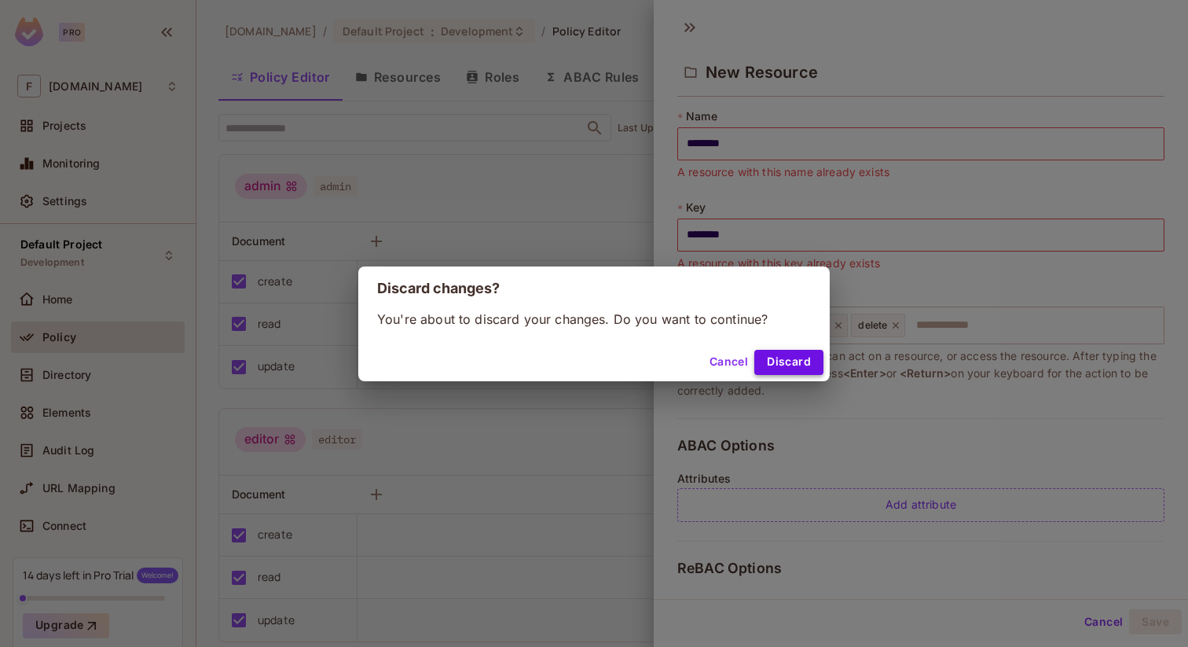
click at [776, 358] on button "Discard" at bounding box center [788, 362] width 69 height 25
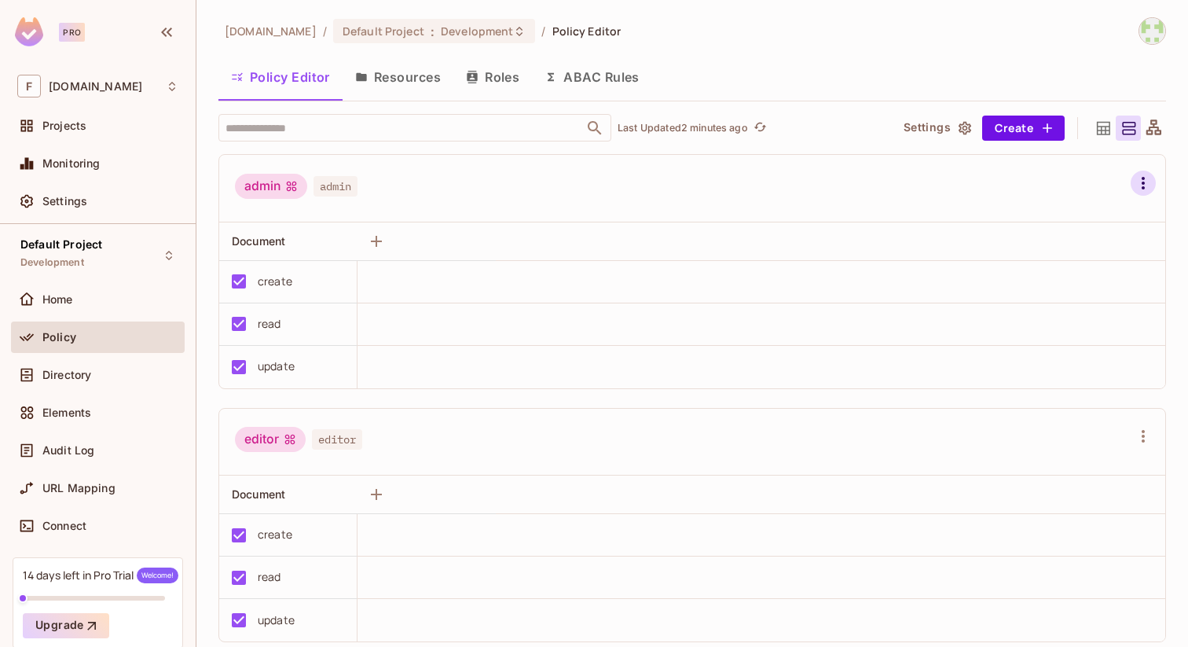
click at [1142, 185] on icon "button" at bounding box center [1143, 183] width 3 height 13
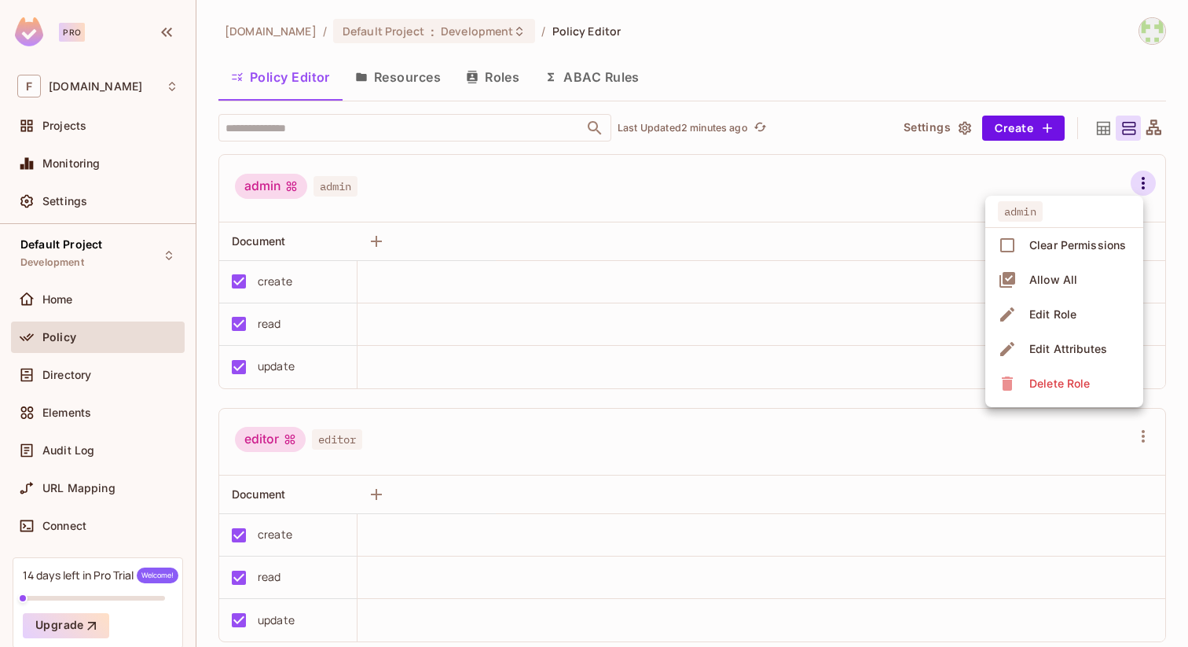
click at [678, 188] on div at bounding box center [594, 323] width 1188 height 647
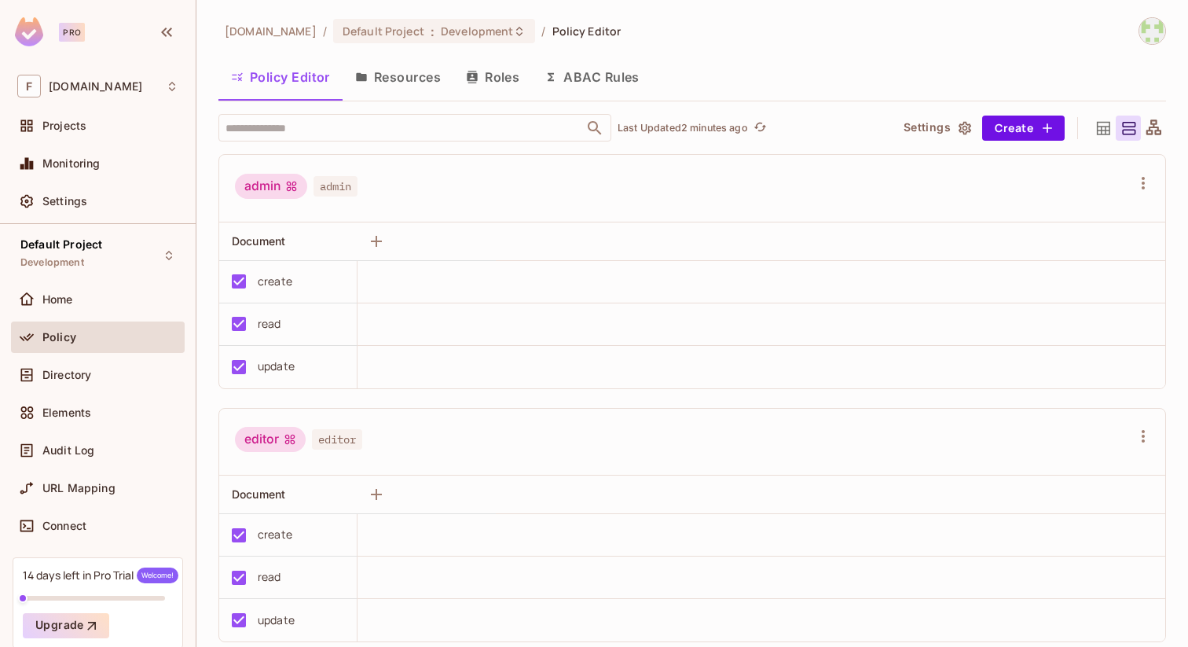
click at [396, 75] on button "Resources" at bounding box center [398, 76] width 111 height 39
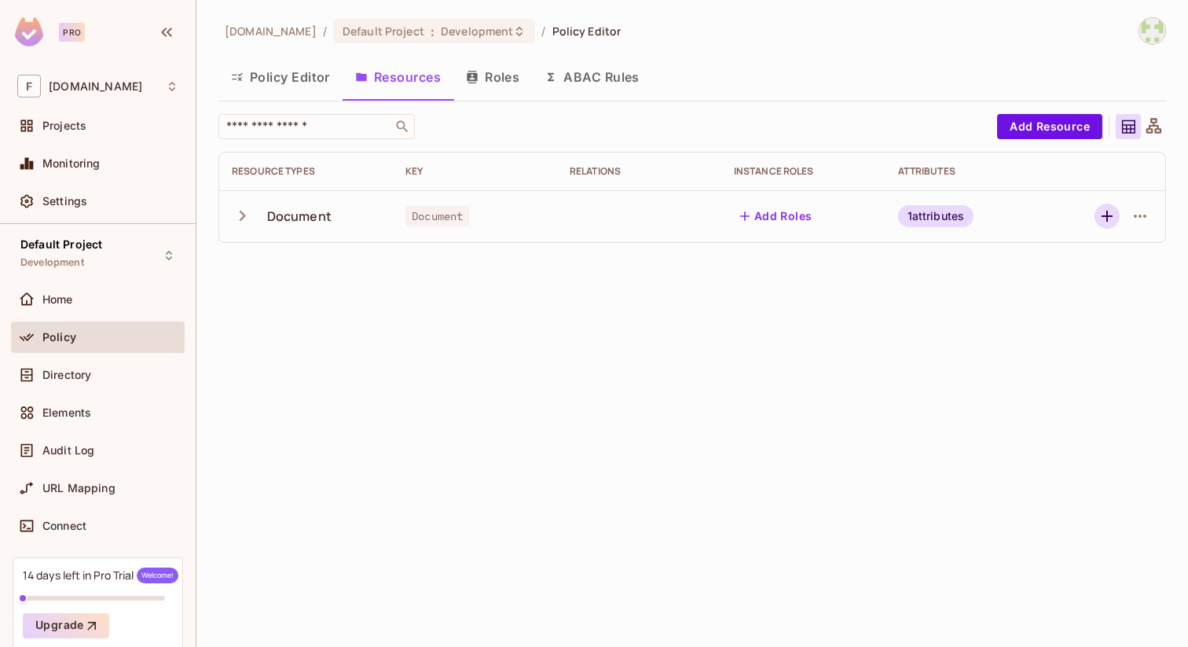
click at [1105, 218] on icon "button" at bounding box center [1107, 216] width 19 height 19
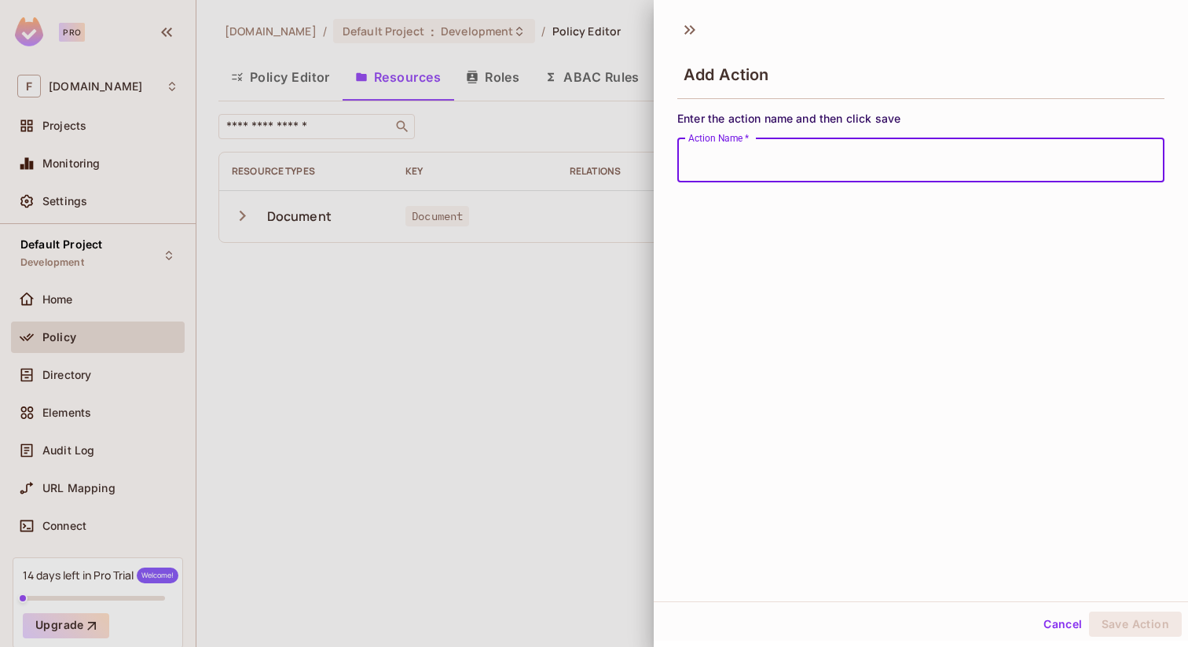
click at [768, 164] on input "Action Name   *" at bounding box center [920, 160] width 487 height 44
type input "******"
click at [1118, 626] on button "Save Action" at bounding box center [1135, 623] width 93 height 25
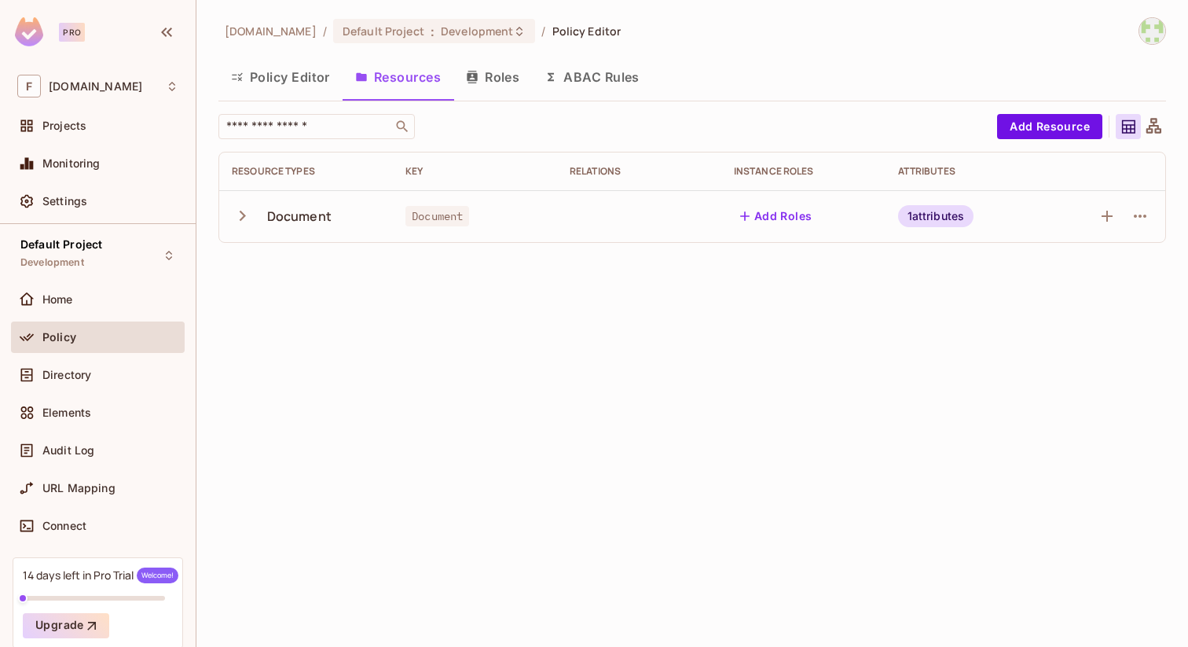
click at [264, 71] on button "Policy Editor" at bounding box center [280, 76] width 124 height 39
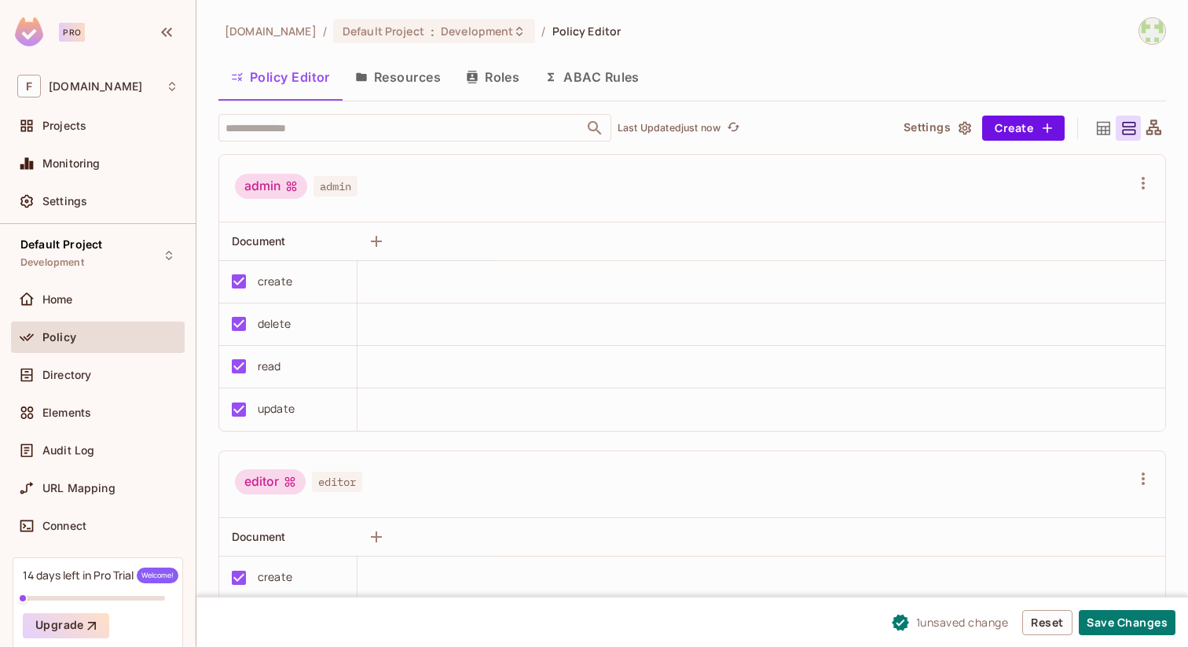
click at [1150, 28] on img at bounding box center [1152, 31] width 26 height 26
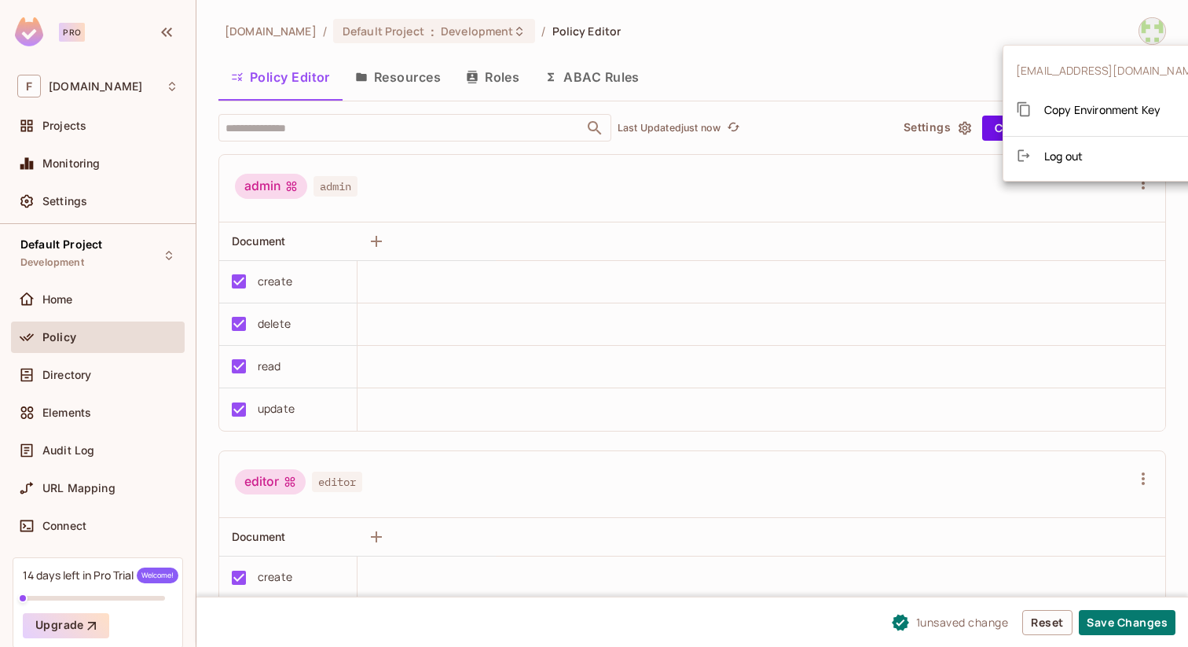
click at [821, 227] on div at bounding box center [594, 323] width 1188 height 647
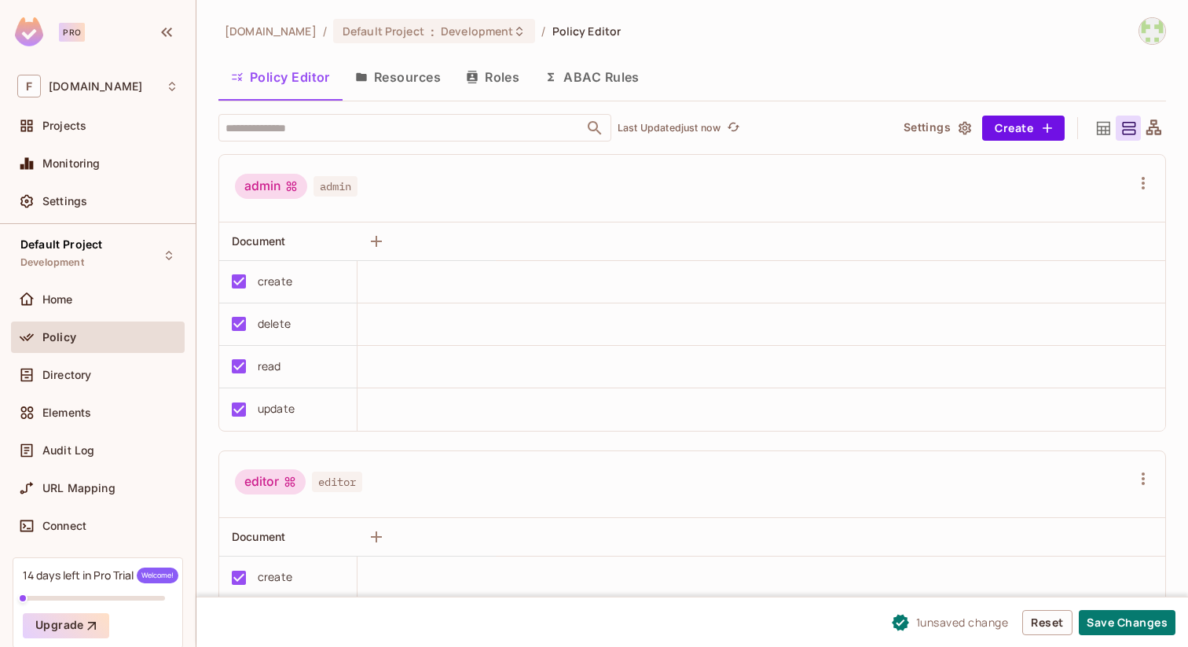
click at [507, 83] on button "Roles" at bounding box center [492, 76] width 79 height 39
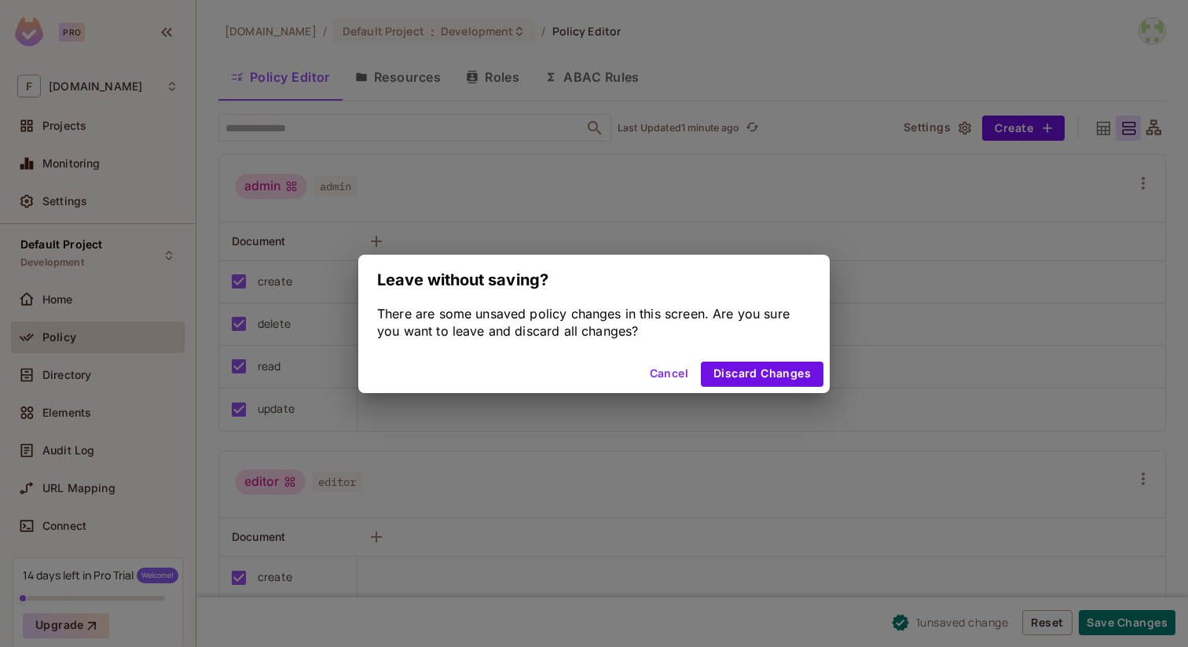
click at [675, 372] on button "Cancel" at bounding box center [669, 373] width 51 height 25
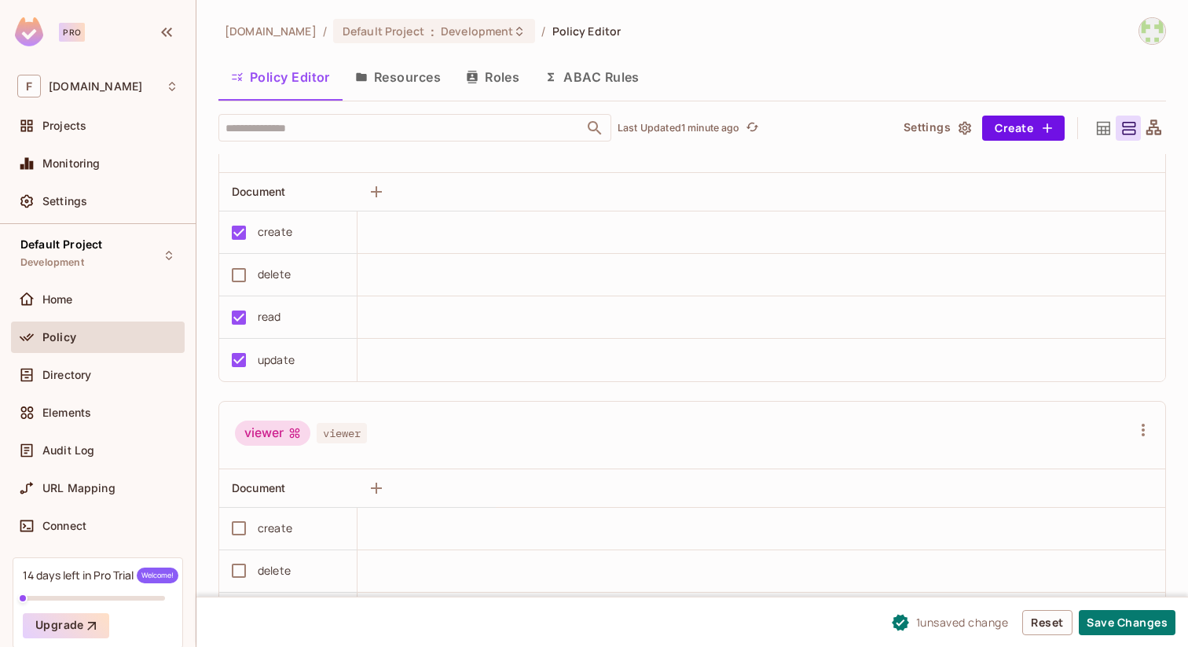
scroll to position [414, 0]
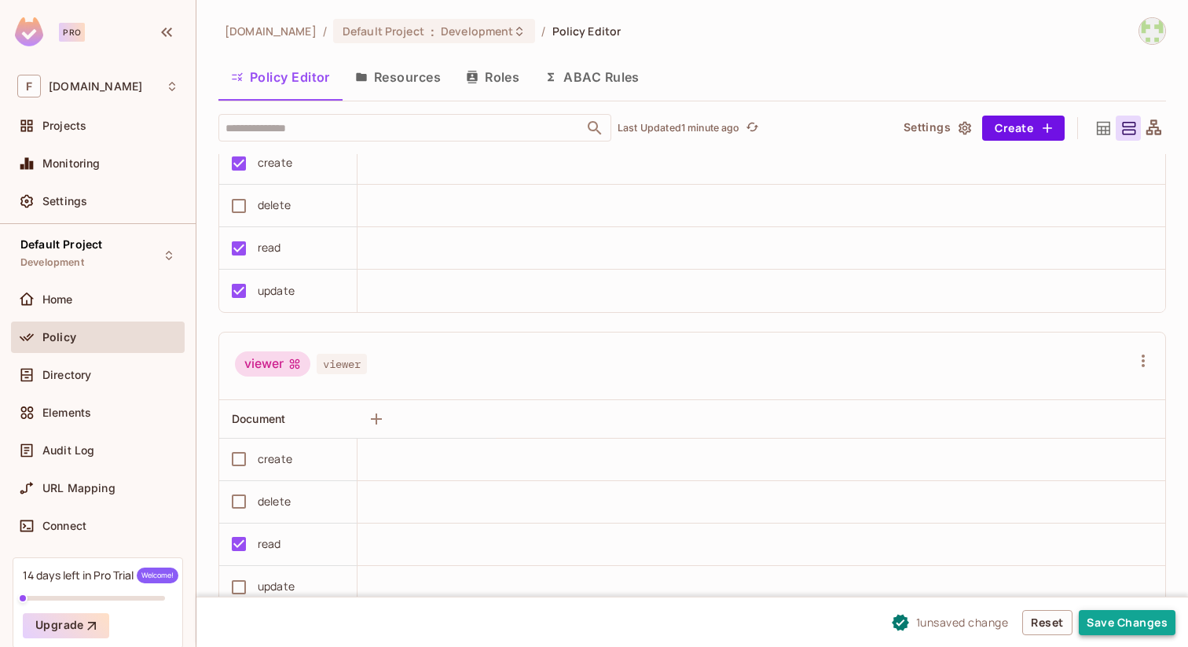
click at [1124, 625] on button "Save Changes" at bounding box center [1127, 622] width 97 height 25
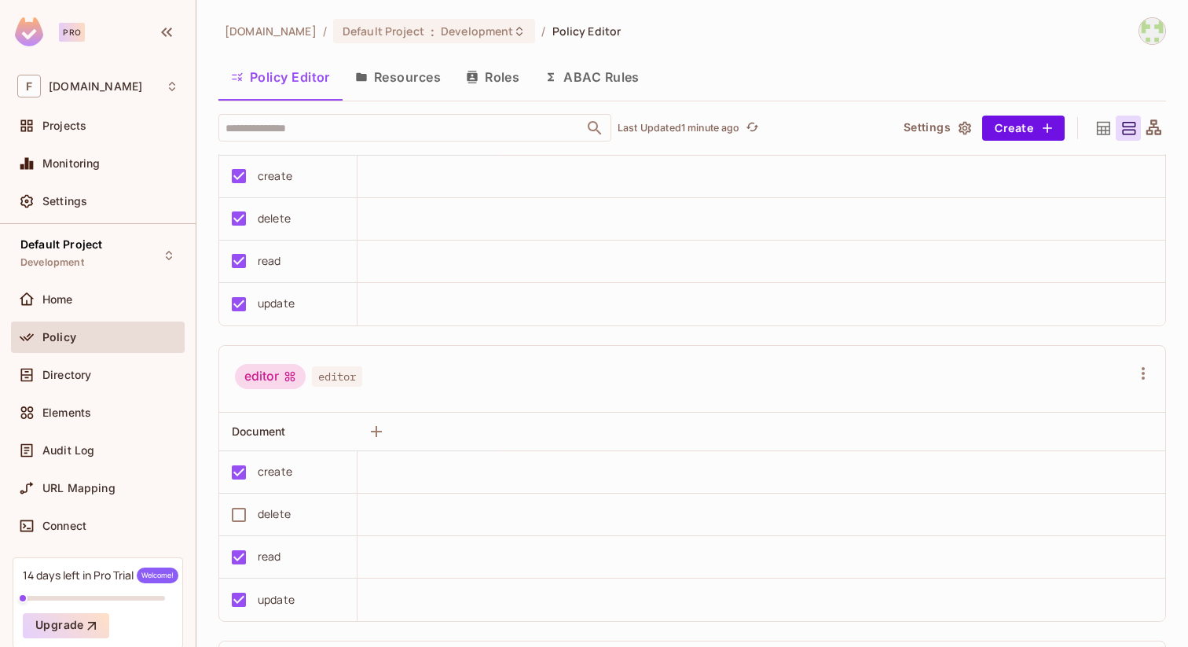
scroll to position [0, 0]
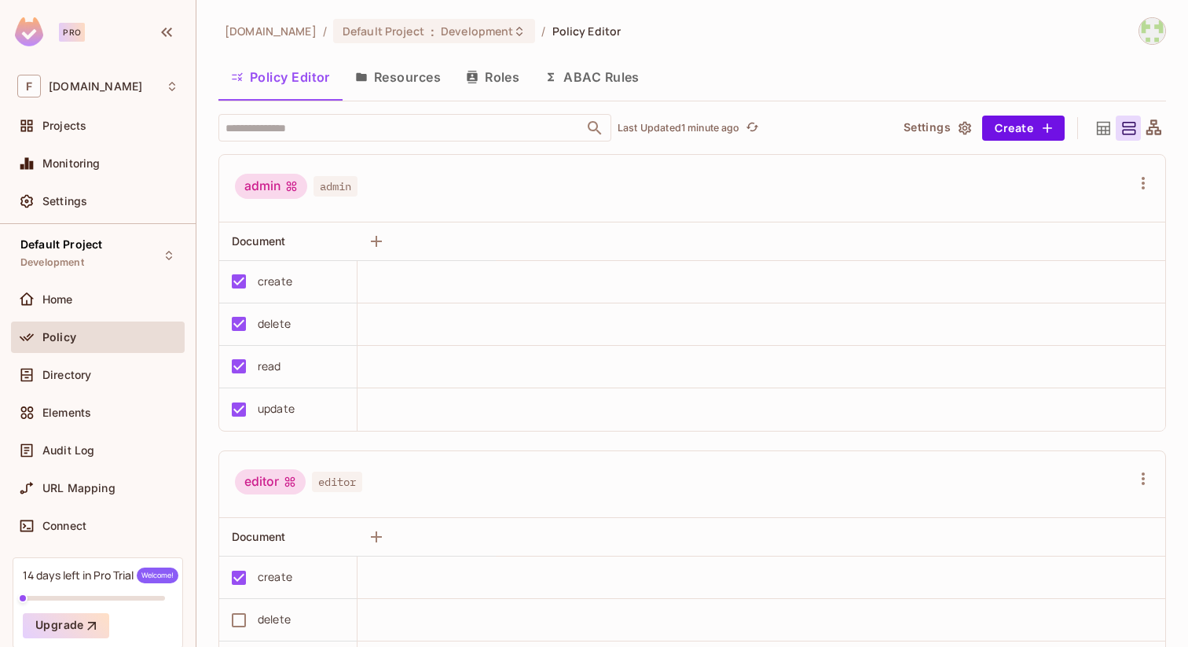
click at [931, 127] on button "Settings" at bounding box center [936, 128] width 79 height 25
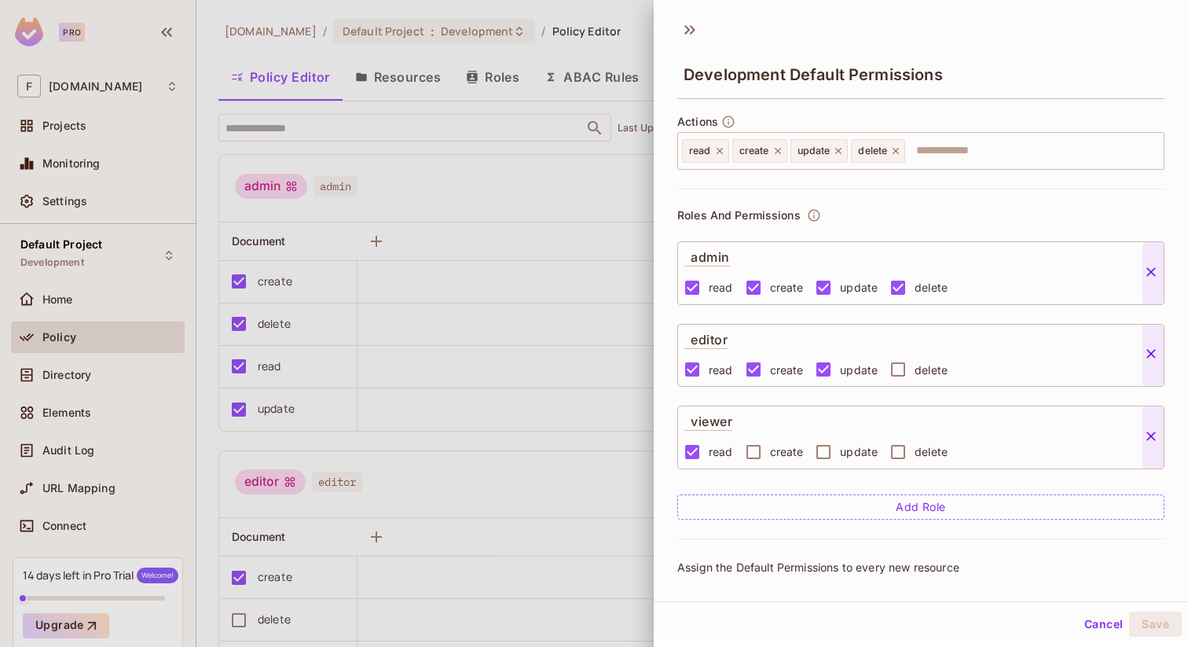
click at [470, 191] on div at bounding box center [594, 323] width 1188 height 647
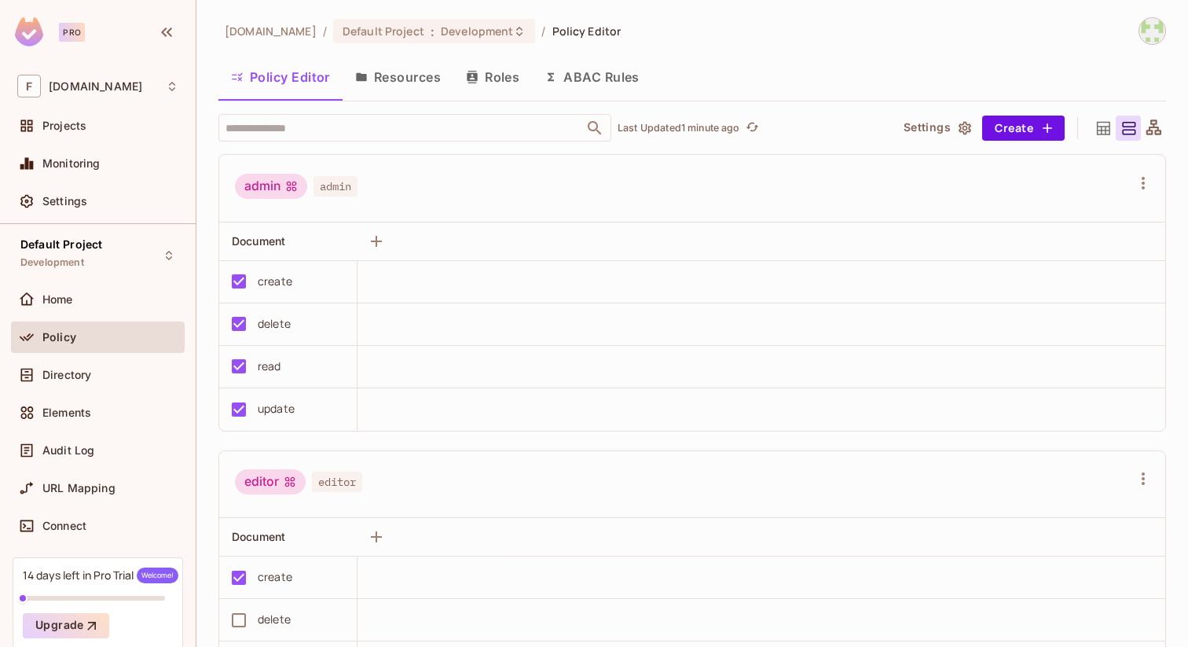
click at [1149, 33] on img at bounding box center [1152, 31] width 26 height 26
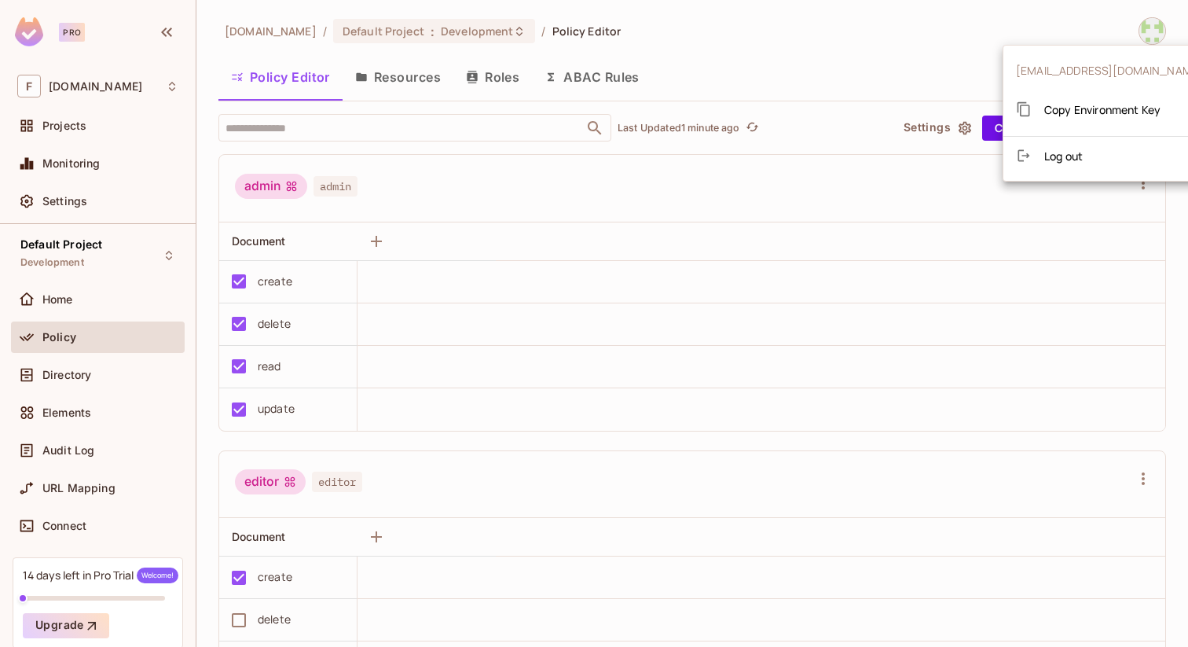
click at [88, 90] on div at bounding box center [594, 323] width 1188 height 647
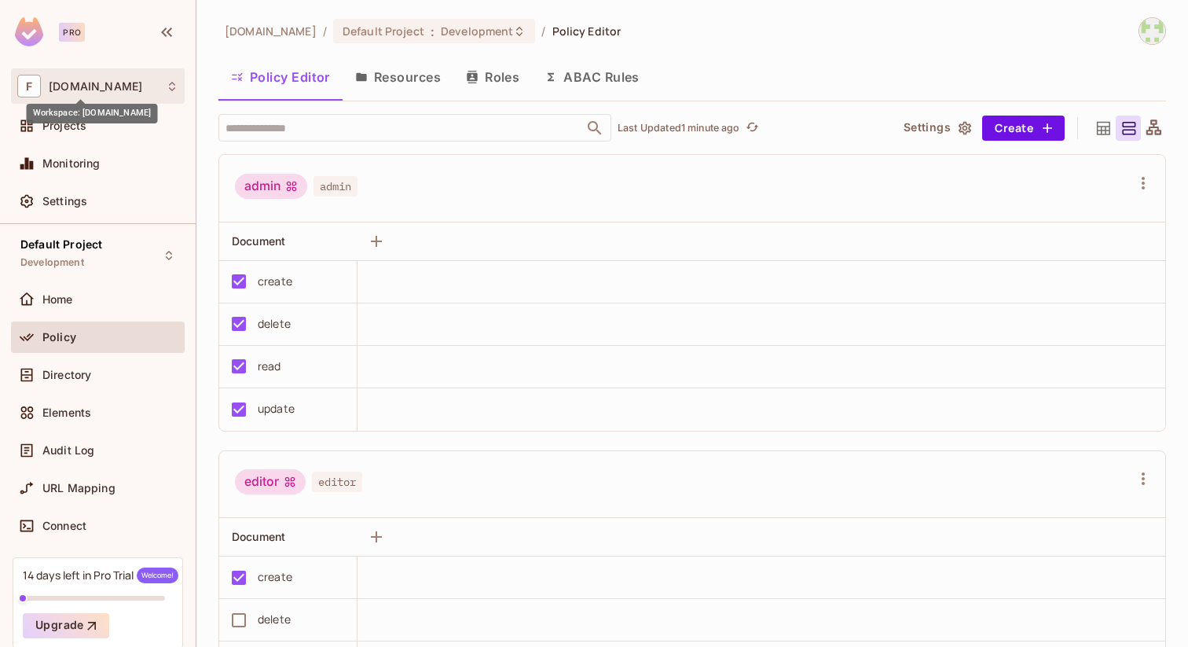
click at [75, 86] on span "[DOMAIN_NAME]" at bounding box center [96, 86] width 94 height 13
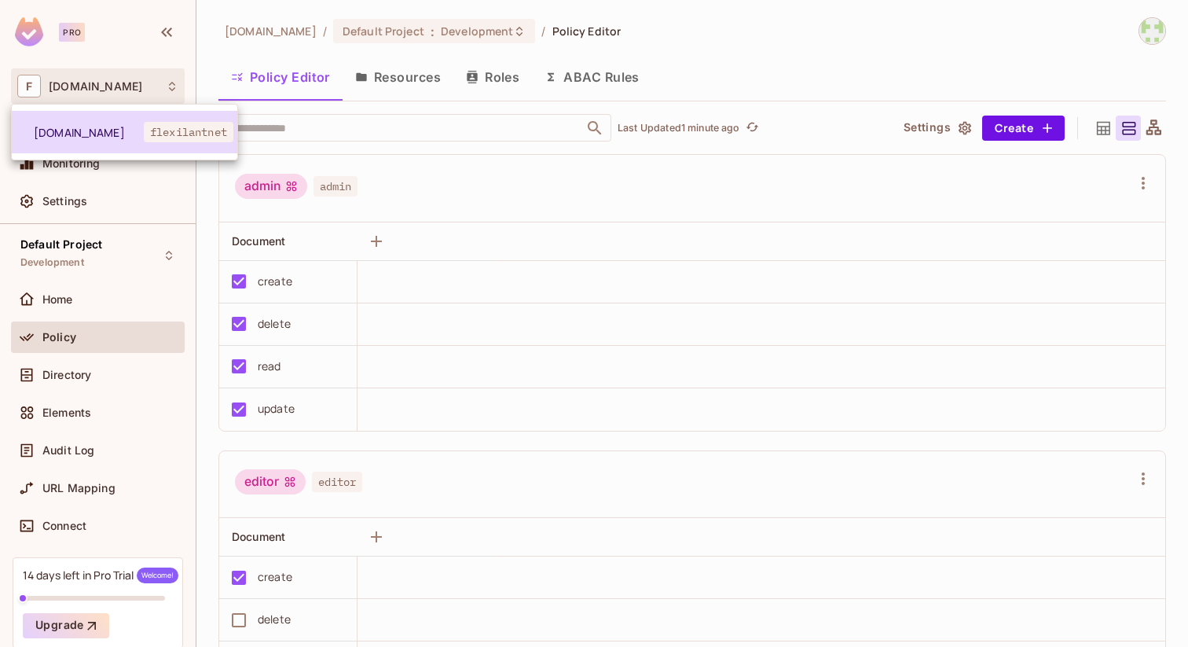
click at [66, 134] on span "[DOMAIN_NAME]" at bounding box center [89, 132] width 110 height 15
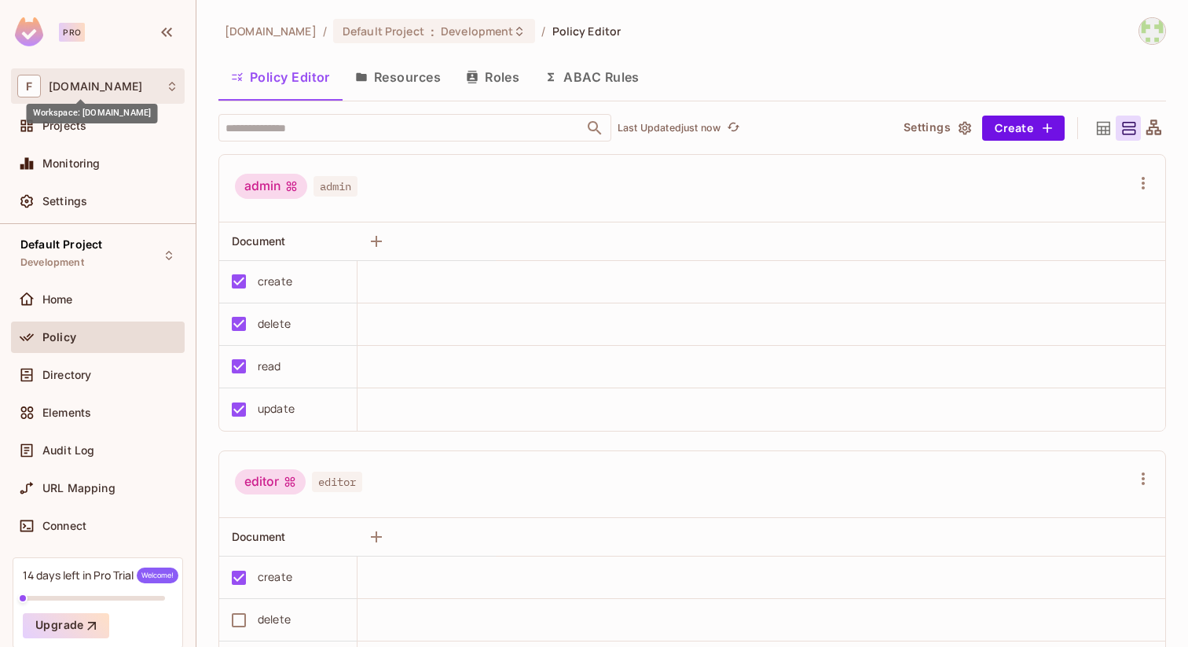
click at [92, 91] on span "[DOMAIN_NAME]" at bounding box center [96, 86] width 94 height 13
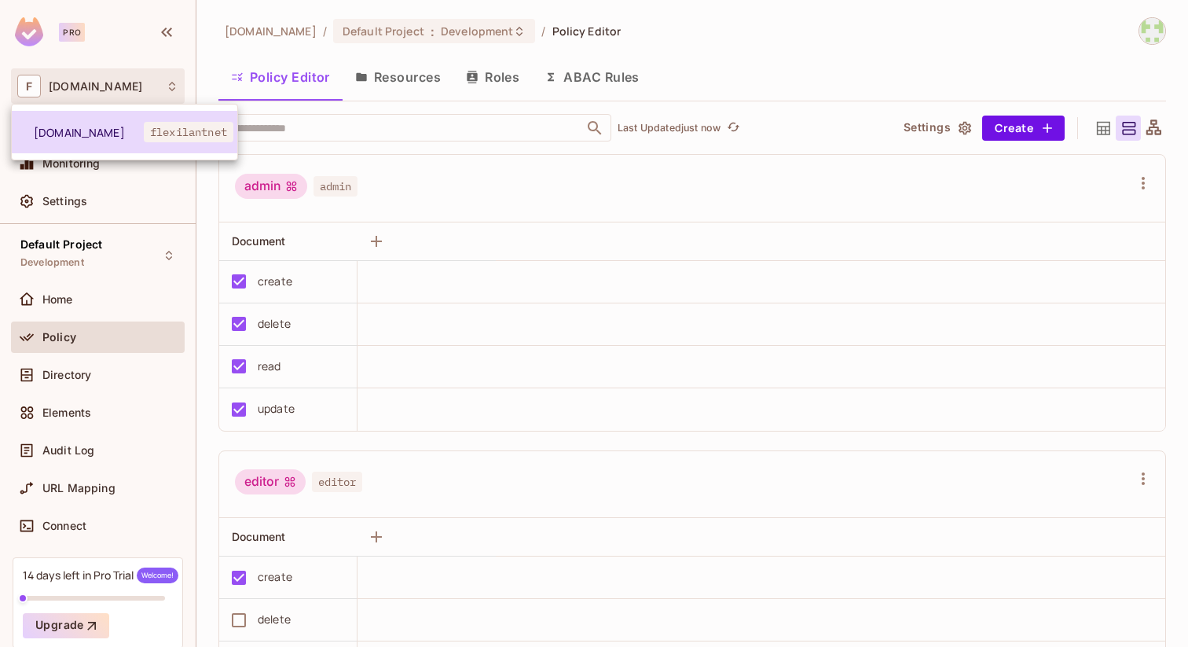
click at [173, 129] on span "flexilantnet" at bounding box center [189, 132] width 90 height 20
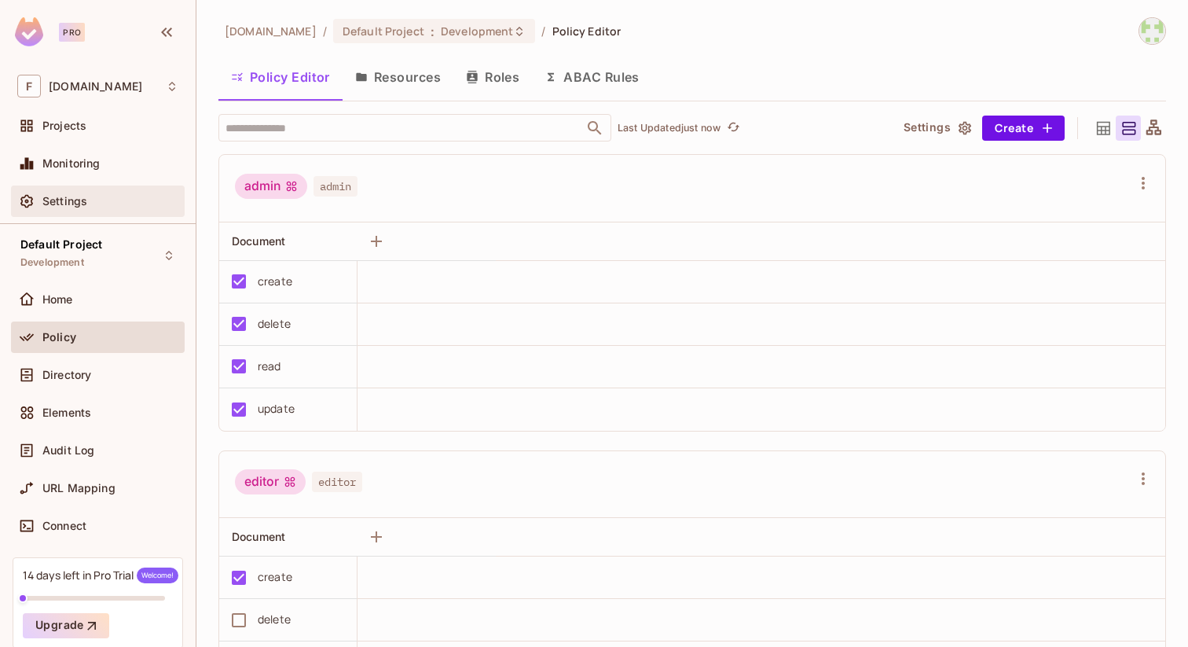
click at [68, 200] on span "Settings" at bounding box center [64, 201] width 45 height 13
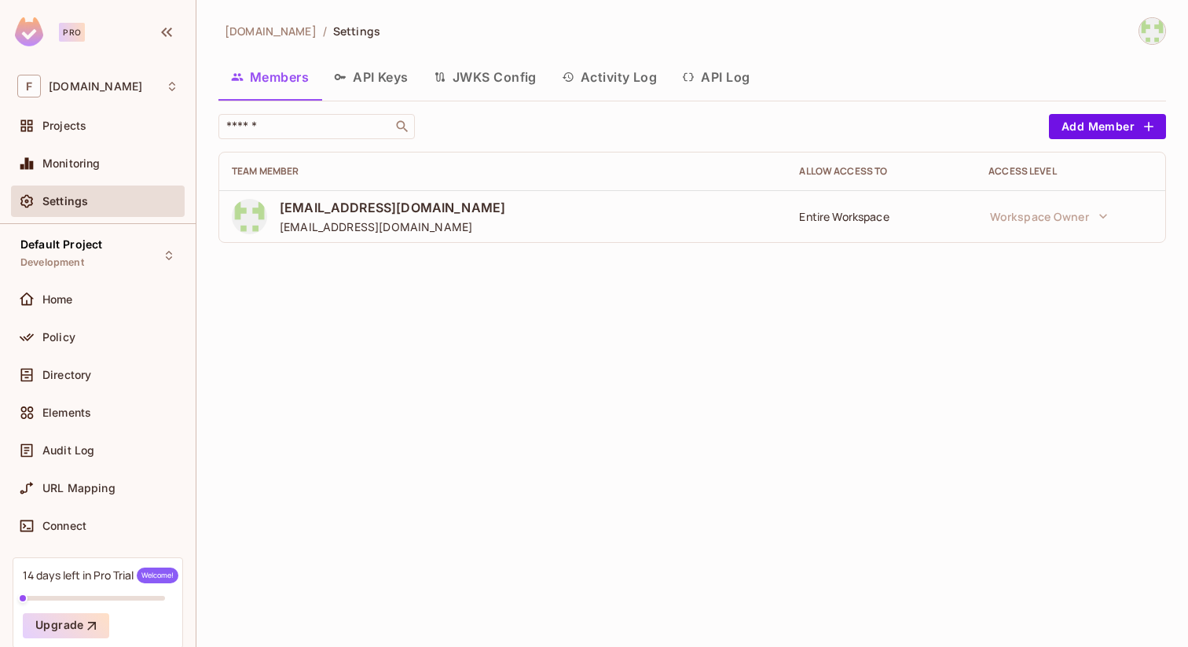
click at [868, 216] on div "Entire Workspace" at bounding box center [881, 216] width 164 height 15
click at [1027, 288] on div "flexilant.net / Settings Members API Keys JWKS Config Activity Log API Log ​ Ad…" at bounding box center [692, 323] width 992 height 647
click at [963, 316] on div "flexilant.net / Settings Members API Keys JWKS Config Activity Log API Log ​ Ad…" at bounding box center [692, 323] width 992 height 647
click at [1105, 125] on button "Add Member" at bounding box center [1107, 126] width 117 height 25
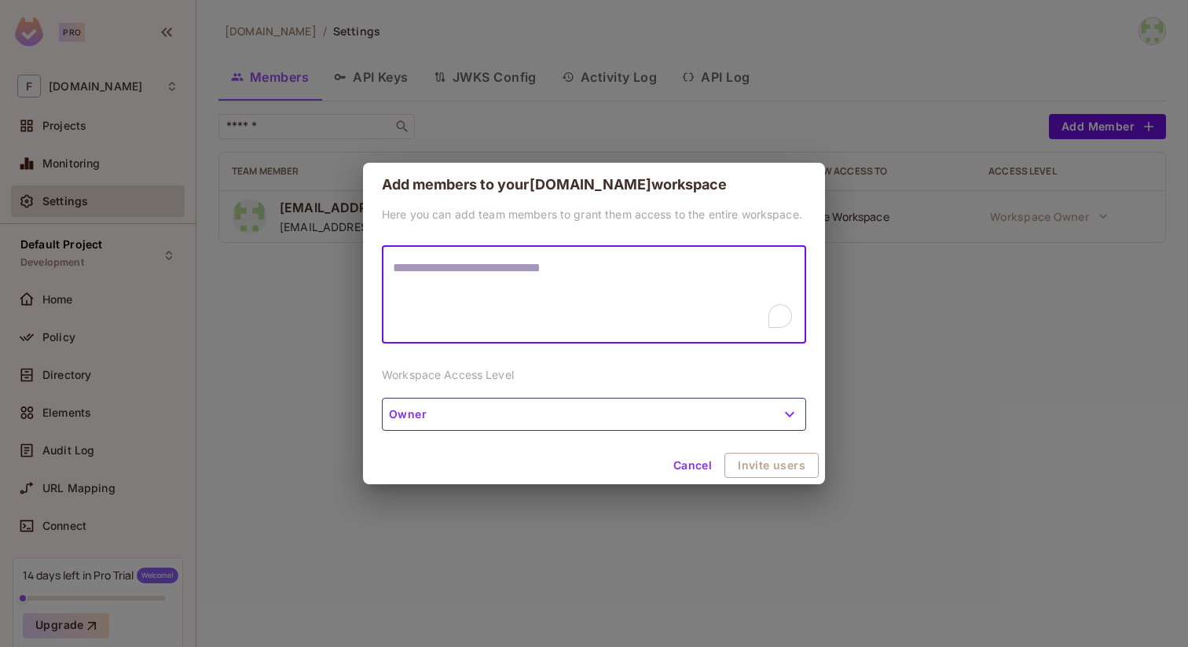
click at [550, 269] on textarea "To enrich screen reader interactions, please activate Accessibility in Grammarl…" at bounding box center [594, 295] width 402 height 72
type textarea "**********"
click at [462, 420] on button "Owner" at bounding box center [594, 414] width 424 height 33
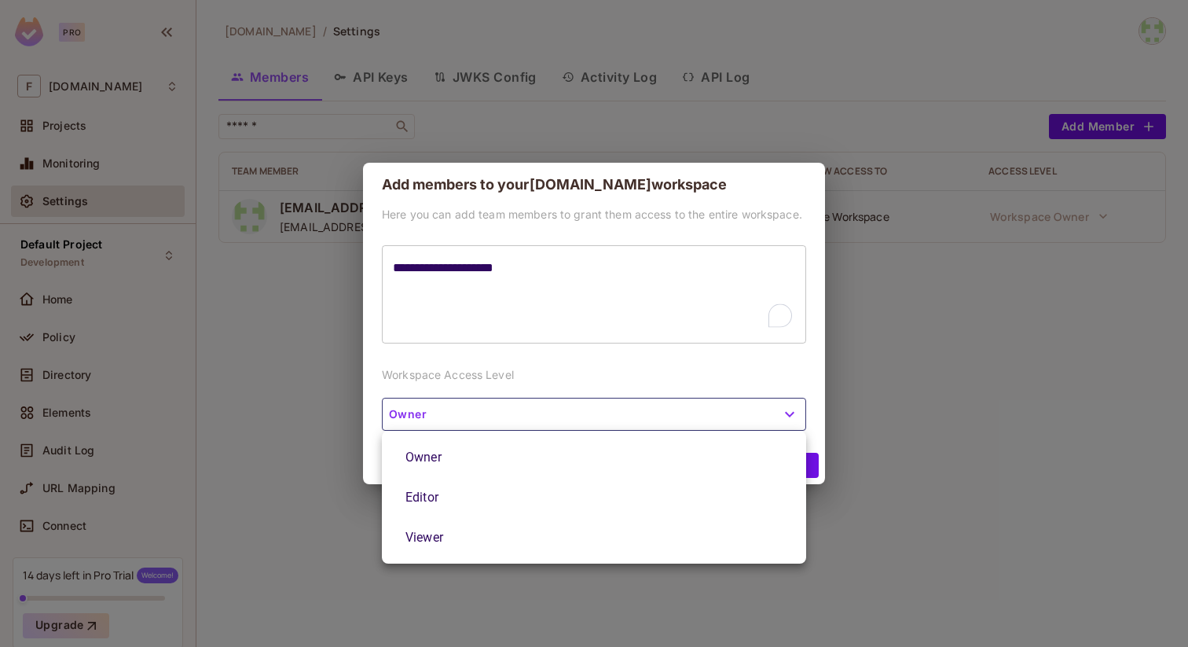
click at [441, 533] on li "Viewer" at bounding box center [594, 537] width 424 height 40
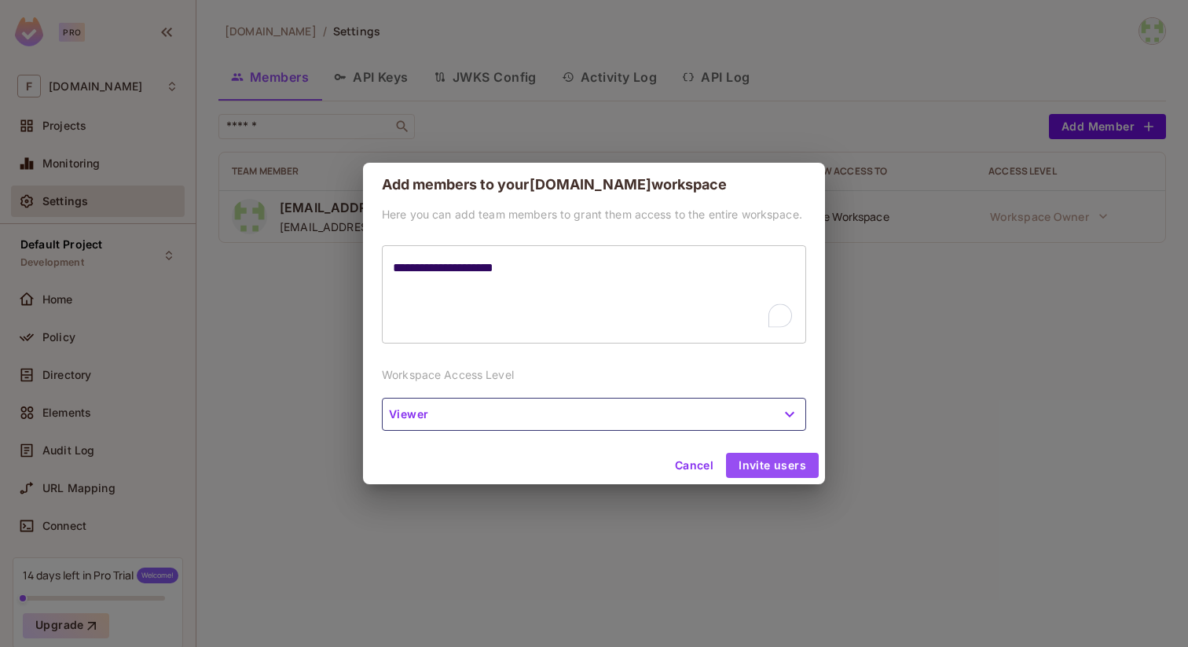
click at [761, 466] on button "Invite users" at bounding box center [772, 465] width 93 height 25
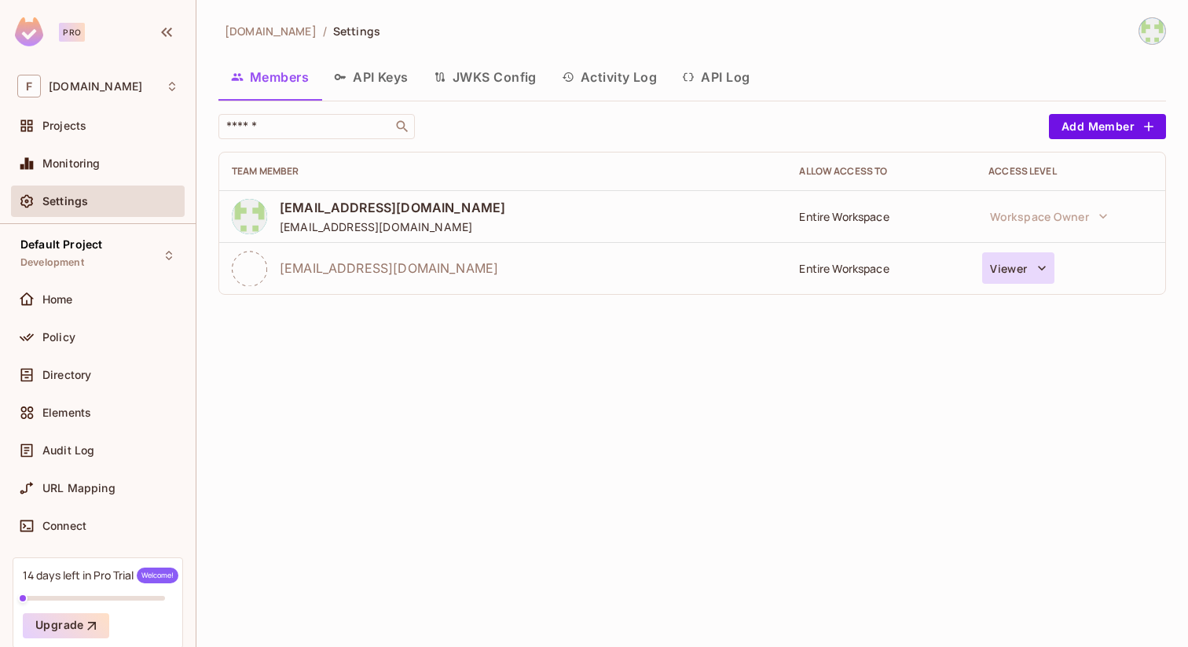
click at [1026, 269] on button "Viewer" at bounding box center [1018, 267] width 72 height 31
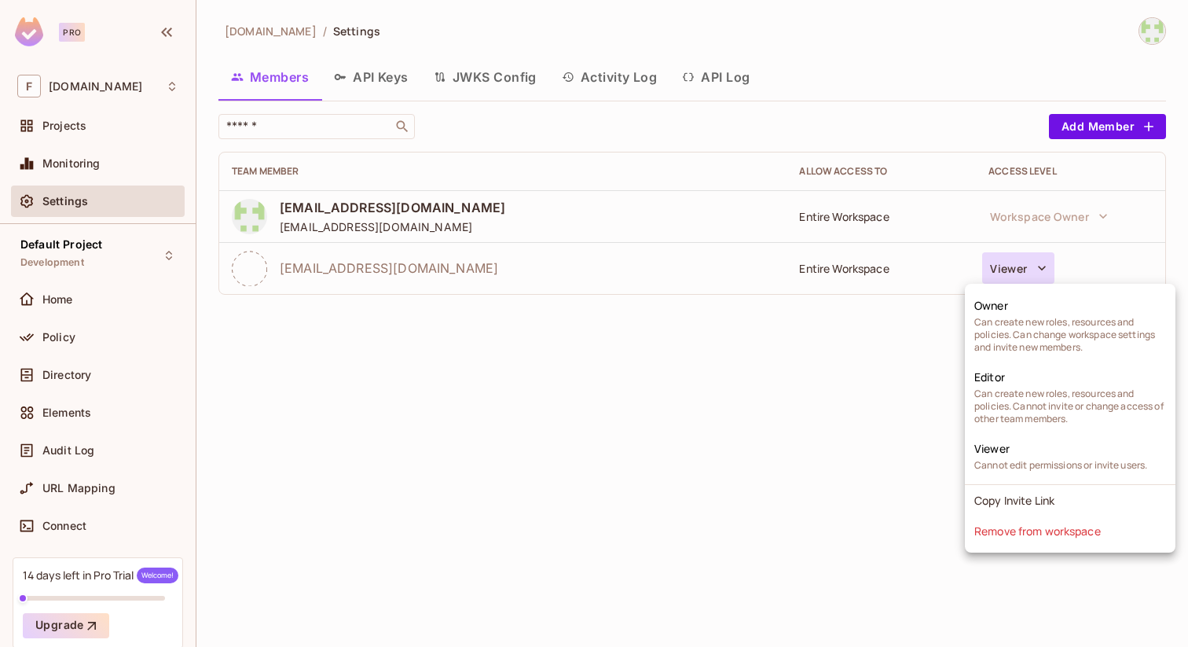
click at [856, 387] on div at bounding box center [594, 323] width 1188 height 647
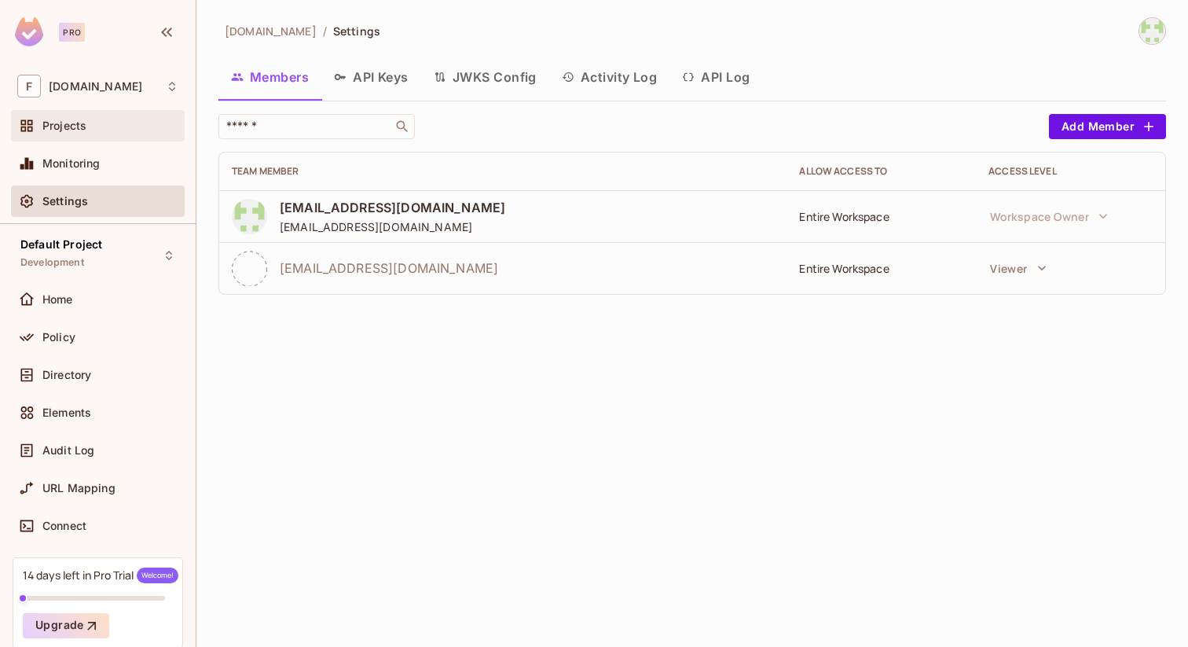
click at [99, 126] on div "Projects" at bounding box center [110, 125] width 136 height 13
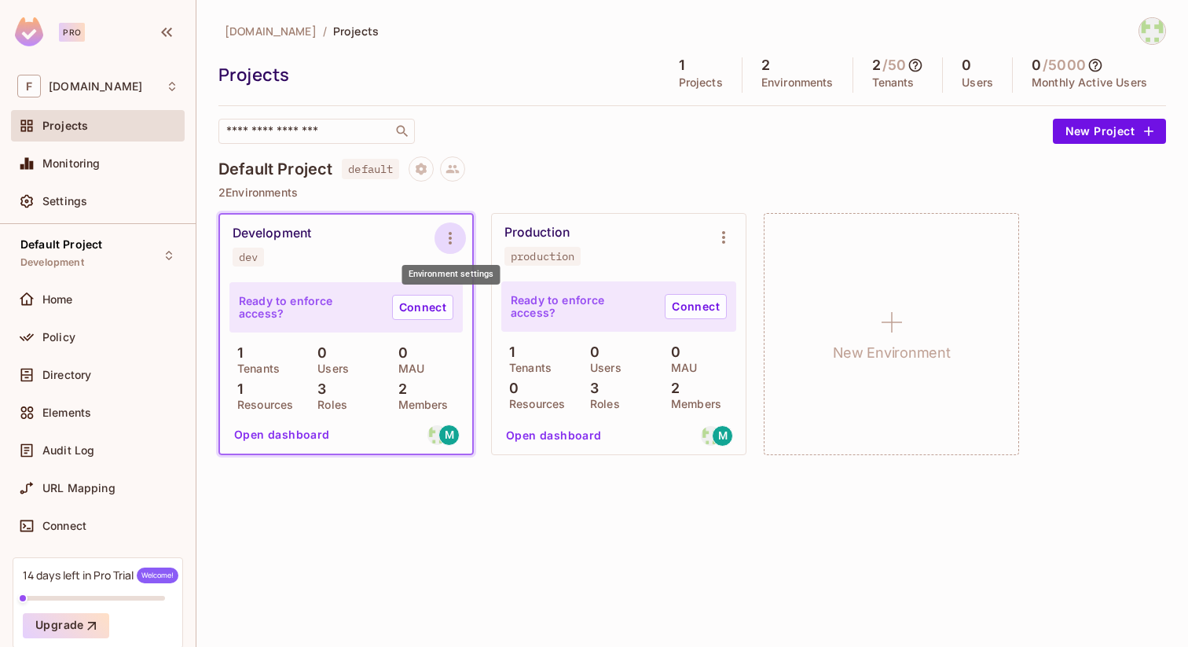
click at [455, 243] on icon "Environment settings" at bounding box center [450, 238] width 19 height 19
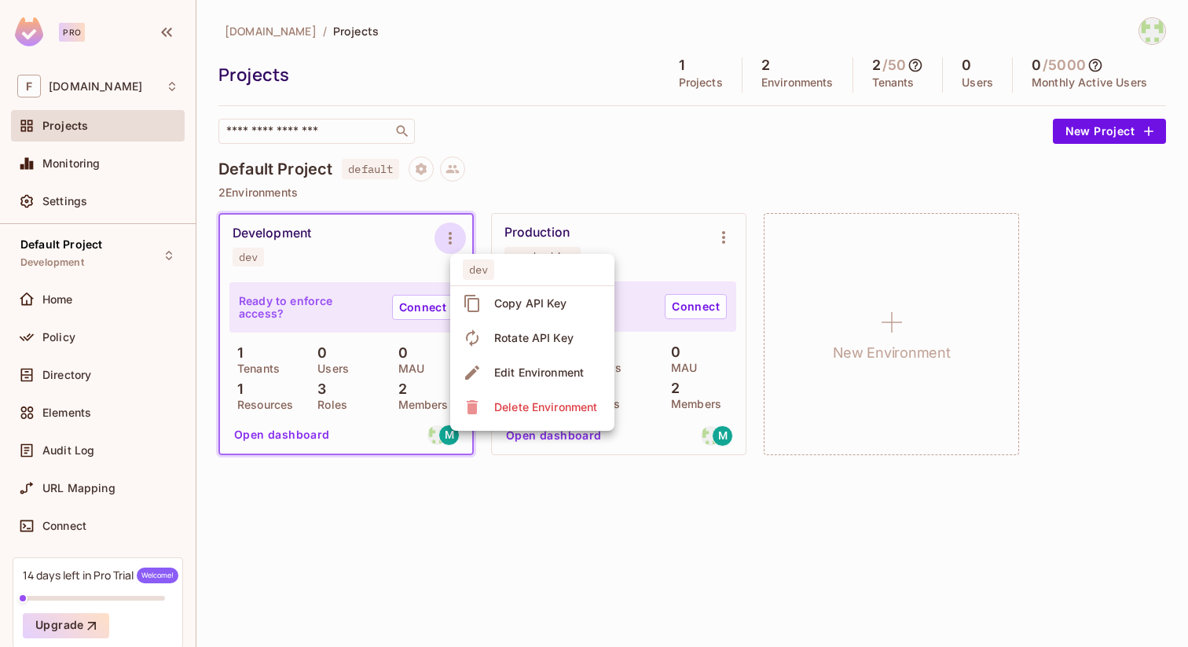
click at [535, 304] on div "Copy API Key" at bounding box center [530, 303] width 73 height 16
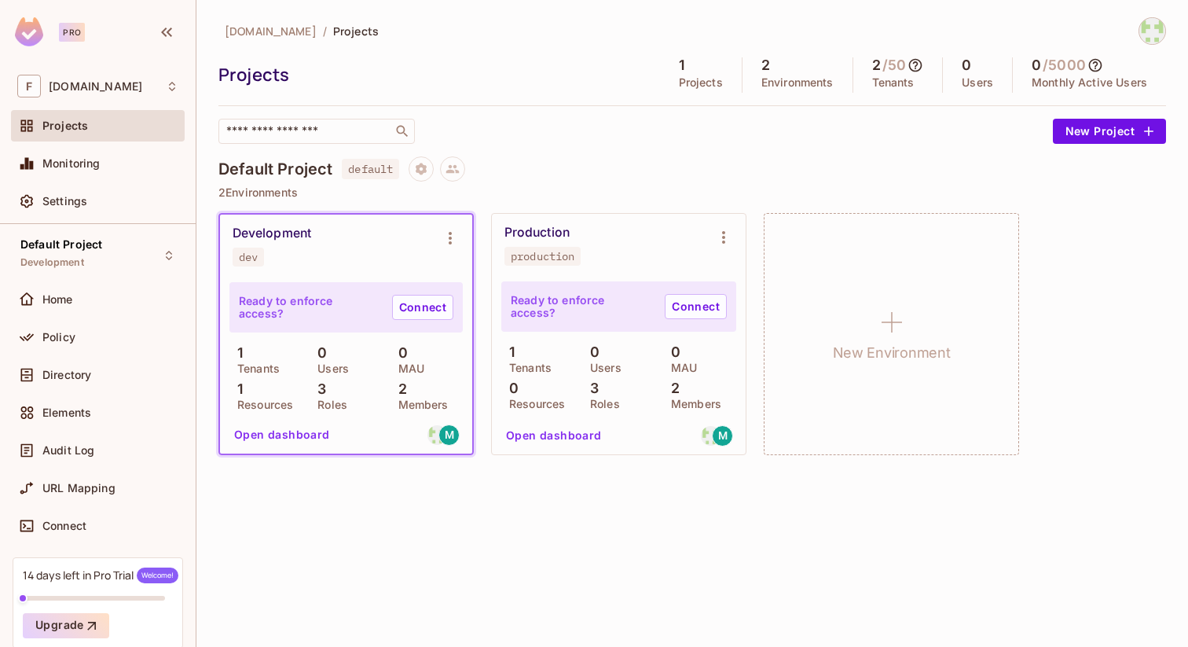
click at [1147, 34] on img at bounding box center [1152, 31] width 26 height 26
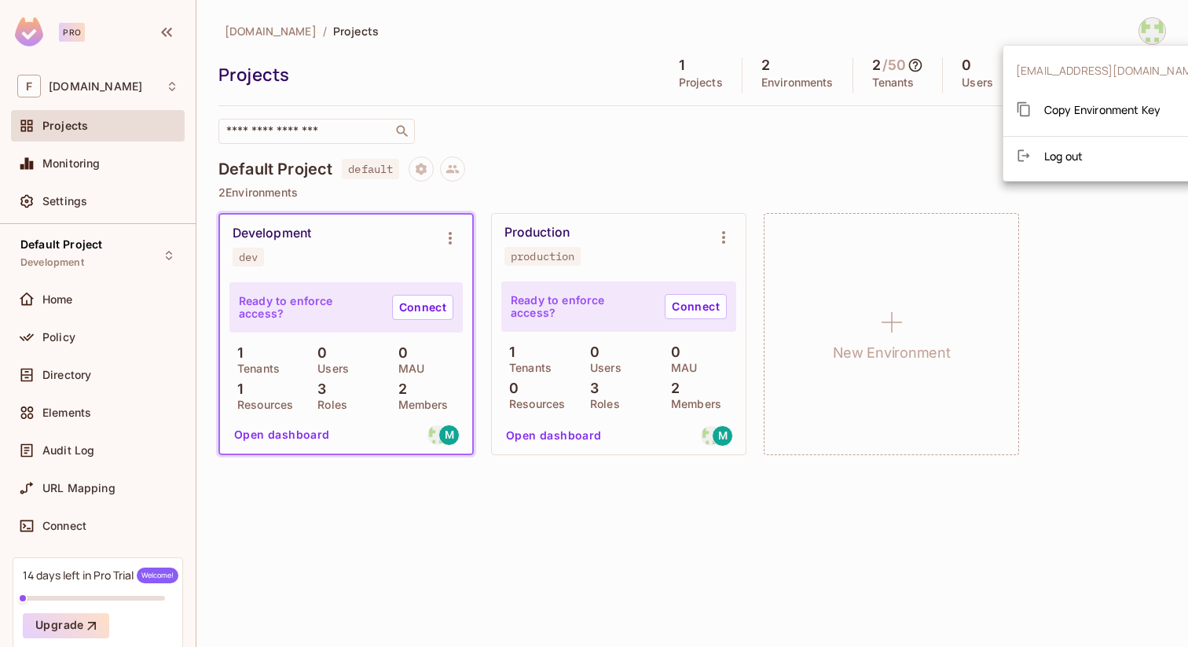
click at [1111, 111] on span "Copy Environment Key" at bounding box center [1102, 109] width 116 height 15
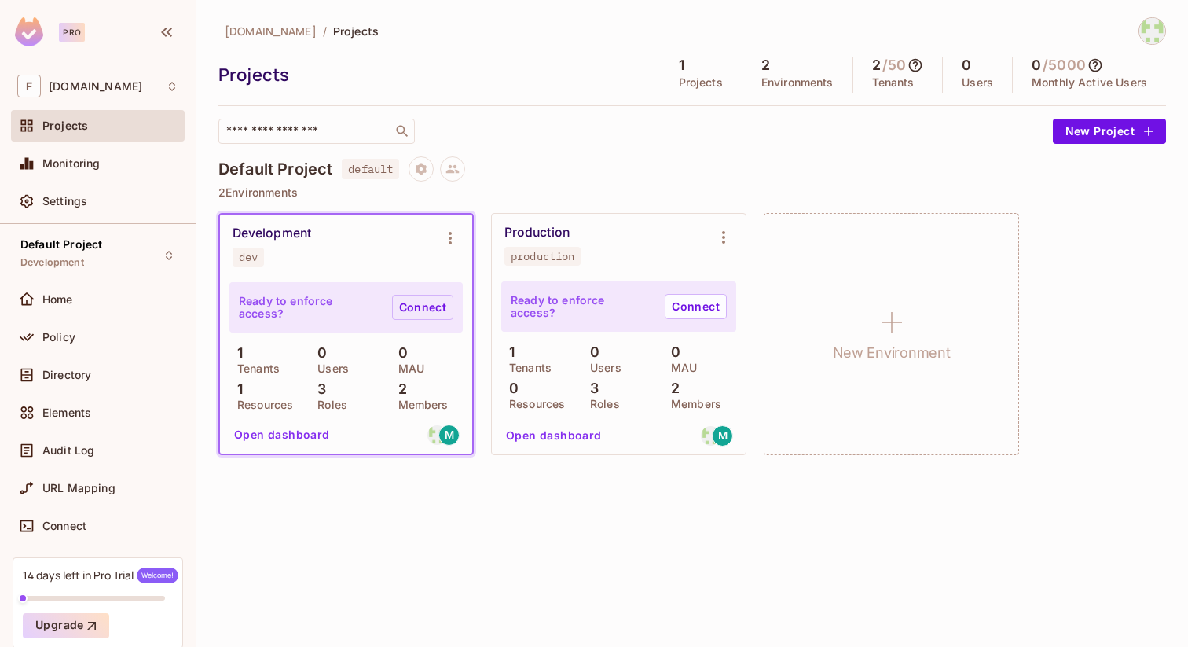
click at [410, 304] on link "Connect" at bounding box center [422, 307] width 61 height 25
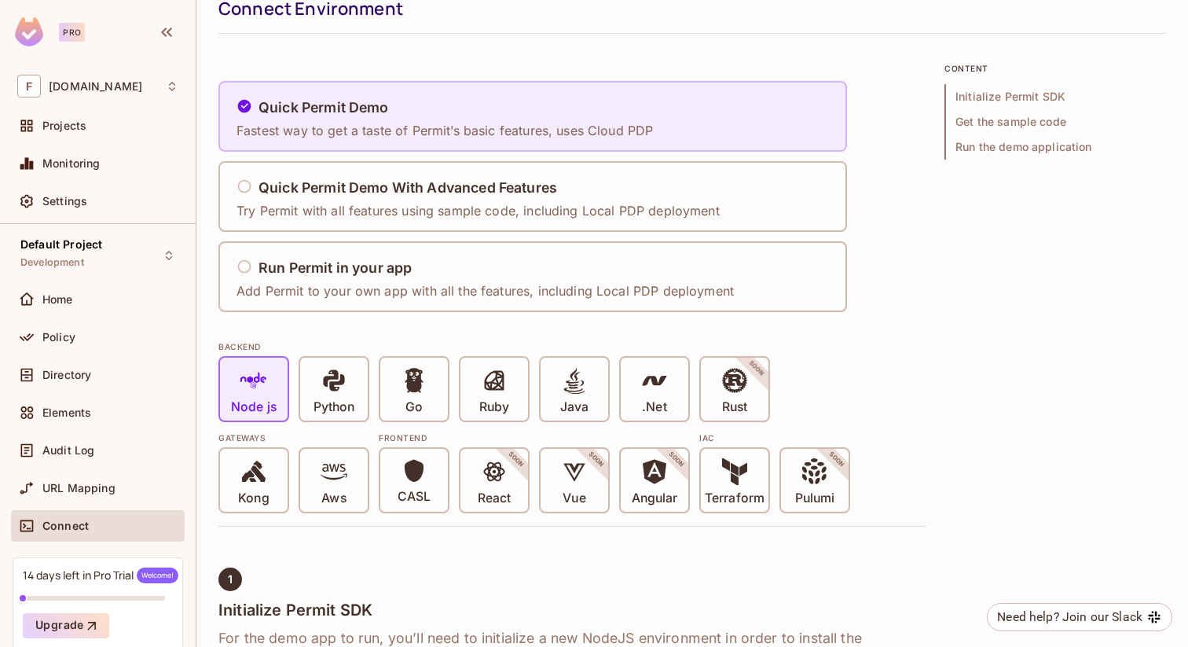
scroll to position [62, 0]
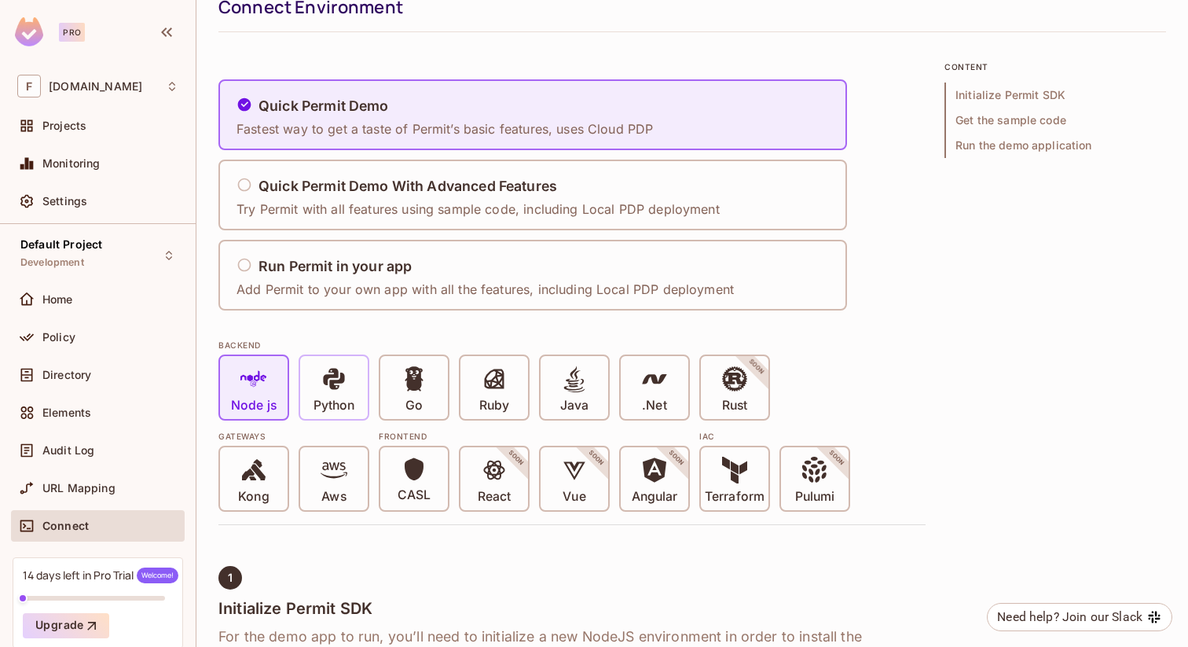
click at [333, 386] on icon at bounding box center [333, 378] width 21 height 21
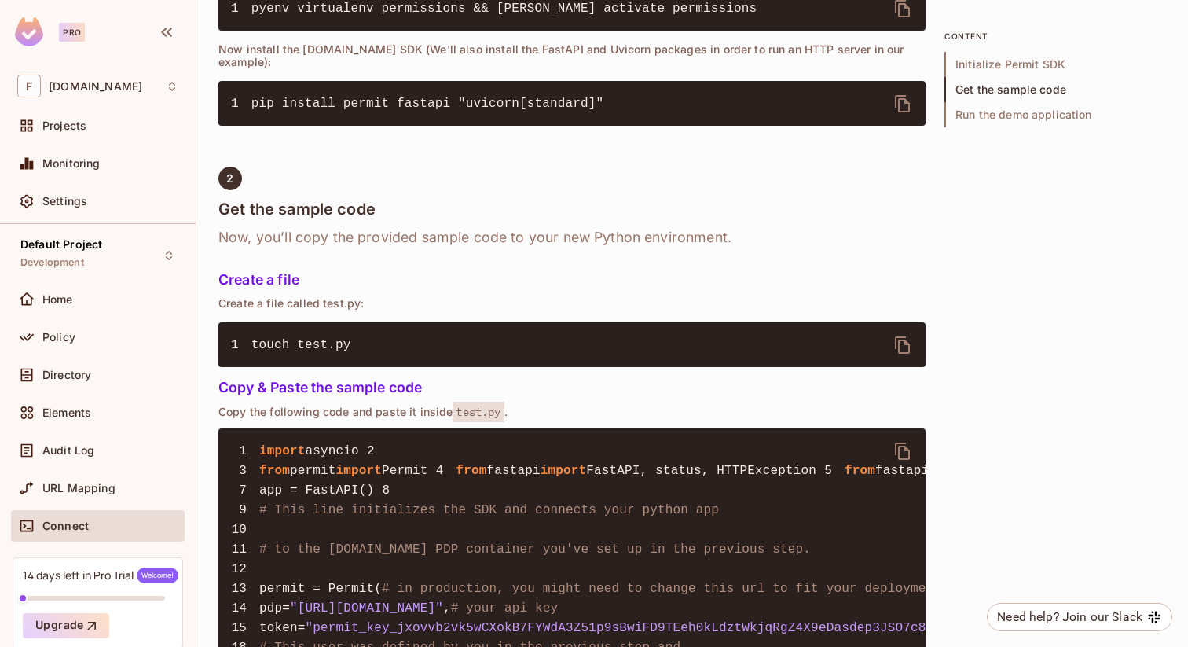
scroll to position [917, 0]
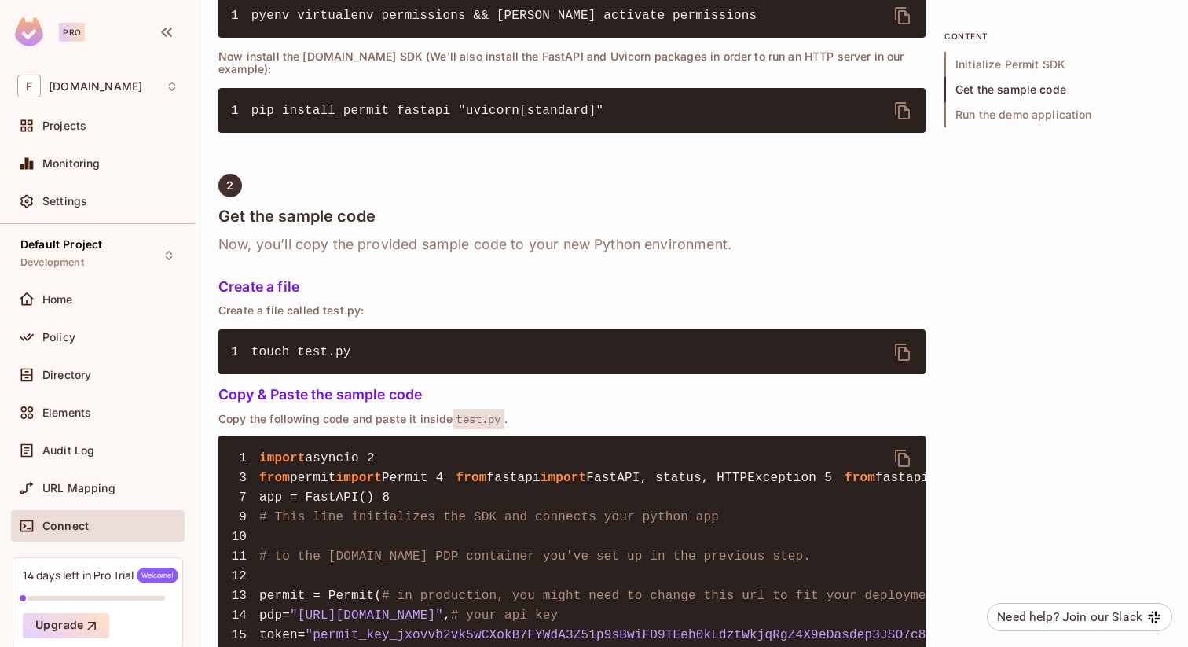
click at [911, 101] on icon "delete" at bounding box center [902, 110] width 19 height 19
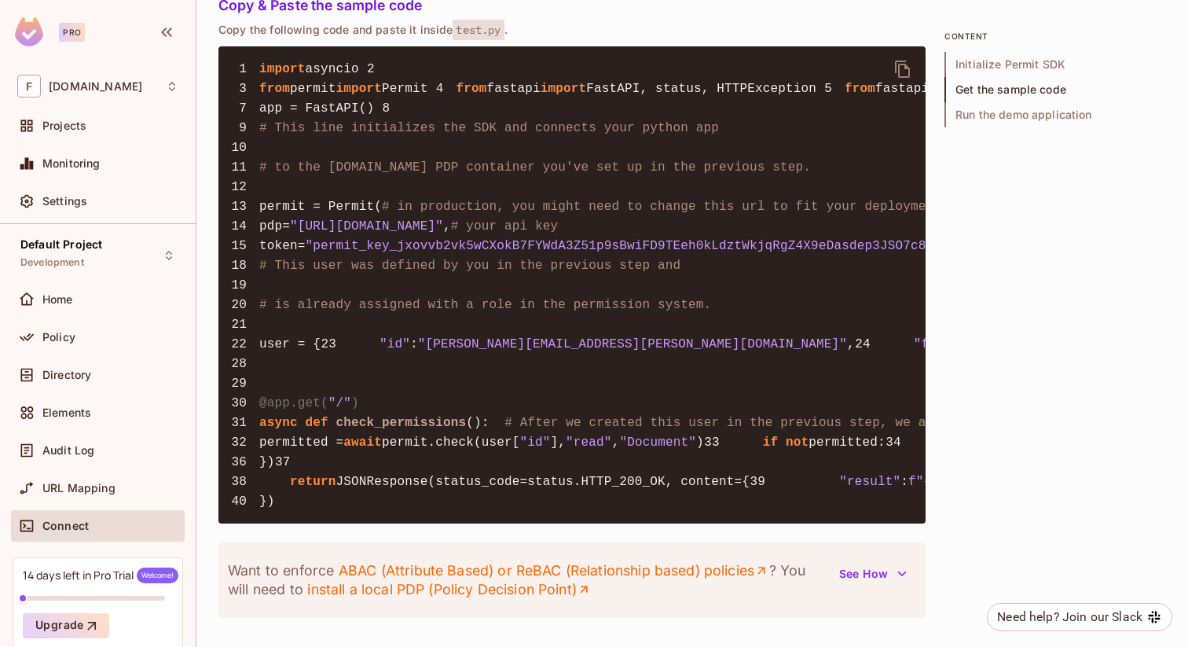
scroll to position [1286, 0]
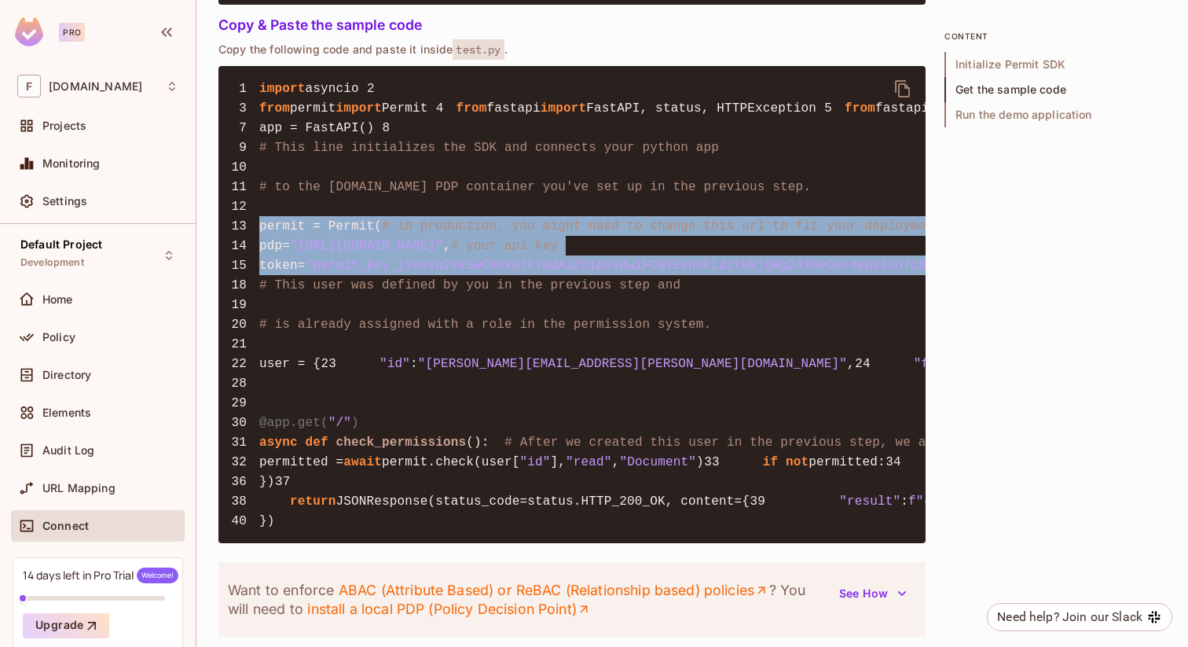
drag, startPoint x: 270, startPoint y: 355, endPoint x: 237, endPoint y: 289, distance: 74.1
click at [237, 289] on pre "1 import asyncio 2 3 from permit import Permit 4 from fastapi import FastAPI, s…" at bounding box center [571, 304] width 707 height 477
copy code "permit = Permit( # in production, you might need to change this url to fit your…"
click at [475, 273] on span ""permit_key_jxovvb2vk5wCXokB7FYWdA3Z51p9sBwiFD9TEeh0kLdztWkjqRgZ4X9eDasdep3JSO7…" at bounding box center [685, 266] width 758 height 14
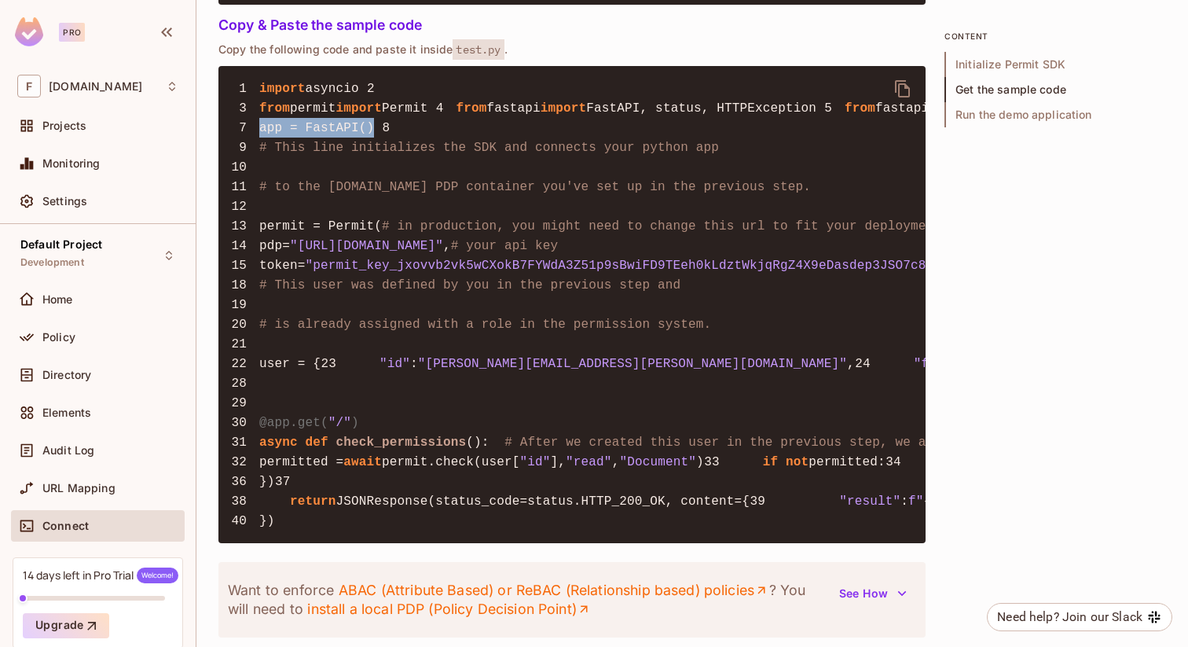
drag, startPoint x: 375, startPoint y: 185, endPoint x: 254, endPoint y: 186, distance: 121.0
click at [254, 186] on pre "1 import asyncio 2 3 from permit import Permit 4 from fastapi import FastAPI, s…" at bounding box center [571, 304] width 707 height 477
copy code "app = FastAPI()"
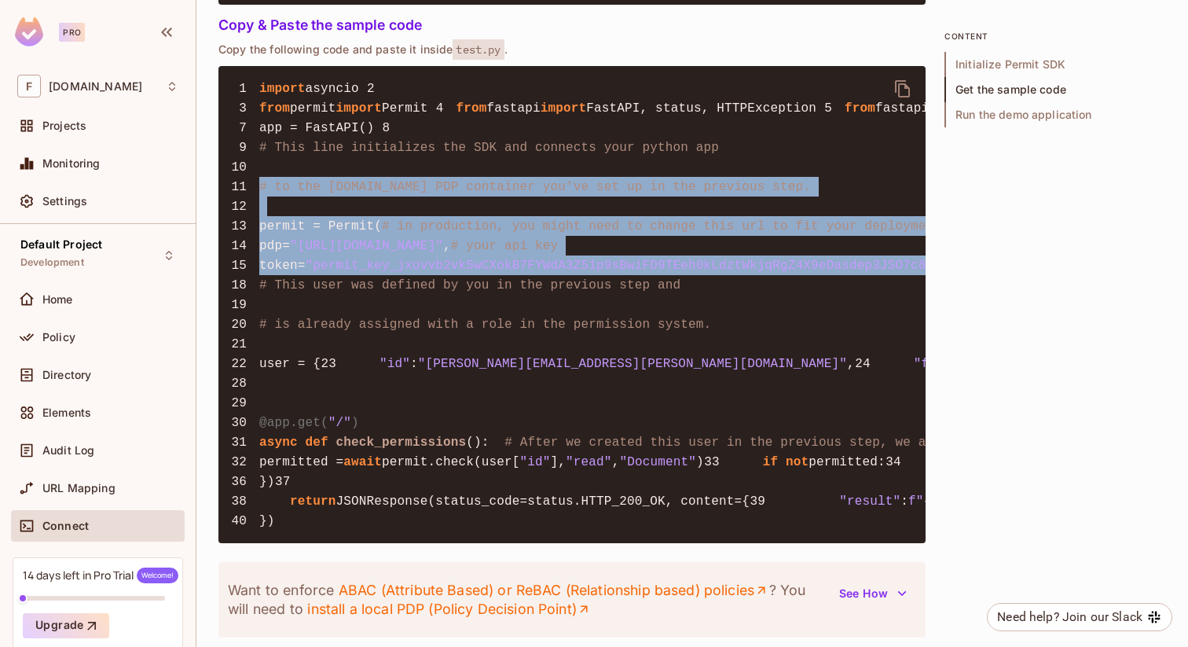
drag, startPoint x: 271, startPoint y: 357, endPoint x: 240, endPoint y: 264, distance: 97.9
click at [240, 264] on pre "1 import asyncio 2 3 from permit import Permit 4 from fastapi import FastAPI, s…" at bounding box center [571, 304] width 707 height 477
copy code "# to the [DOMAIN_NAME] PDP container you've set up in the previous step. 12 13 …"
click at [332, 235] on pre "1 import asyncio 2 3 from permit import Permit 4 from fastapi import FastAPI, s…" at bounding box center [571, 304] width 707 height 477
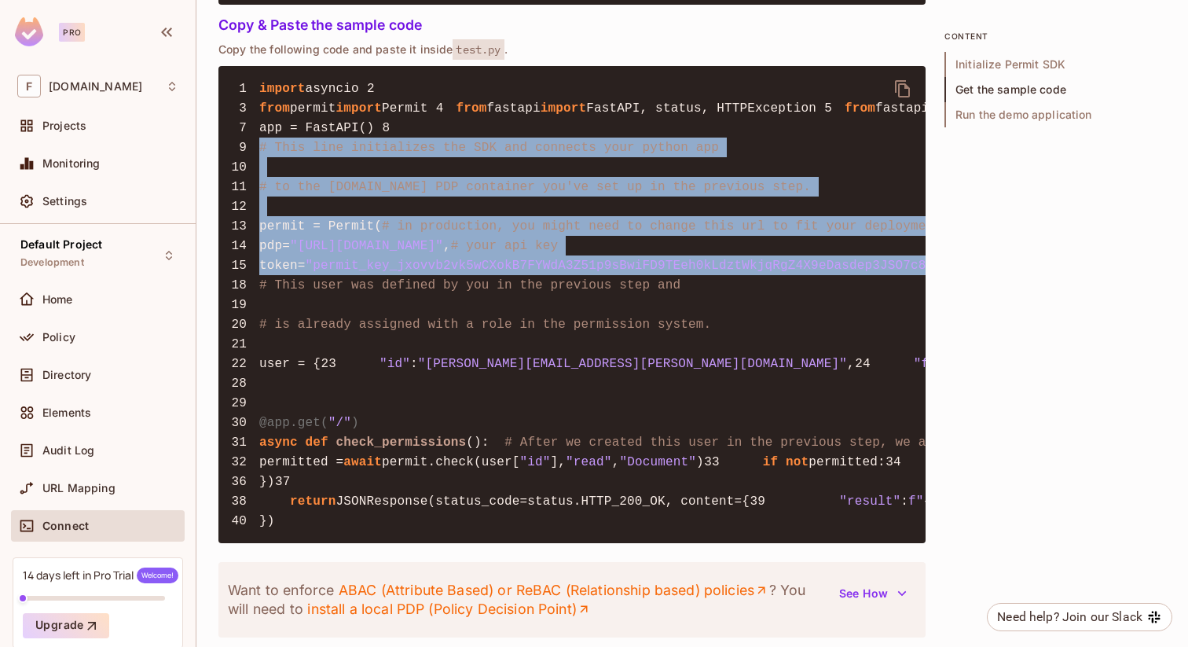
drag, startPoint x: 267, startPoint y: 360, endPoint x: 226, endPoint y: 222, distance: 143.7
click at [226, 222] on pre "1 import asyncio 2 3 from permit import Permit 4 from fastapi import FastAPI, s…" at bounding box center [571, 304] width 707 height 477
copy code "# This line initializes the SDK and connects your python app 10 11 # to the [DO…"
click at [480, 362] on pre "1 import asyncio 2 3 from permit import Permit 4 from fastapi import FastAPI, s…" at bounding box center [571, 304] width 707 height 477
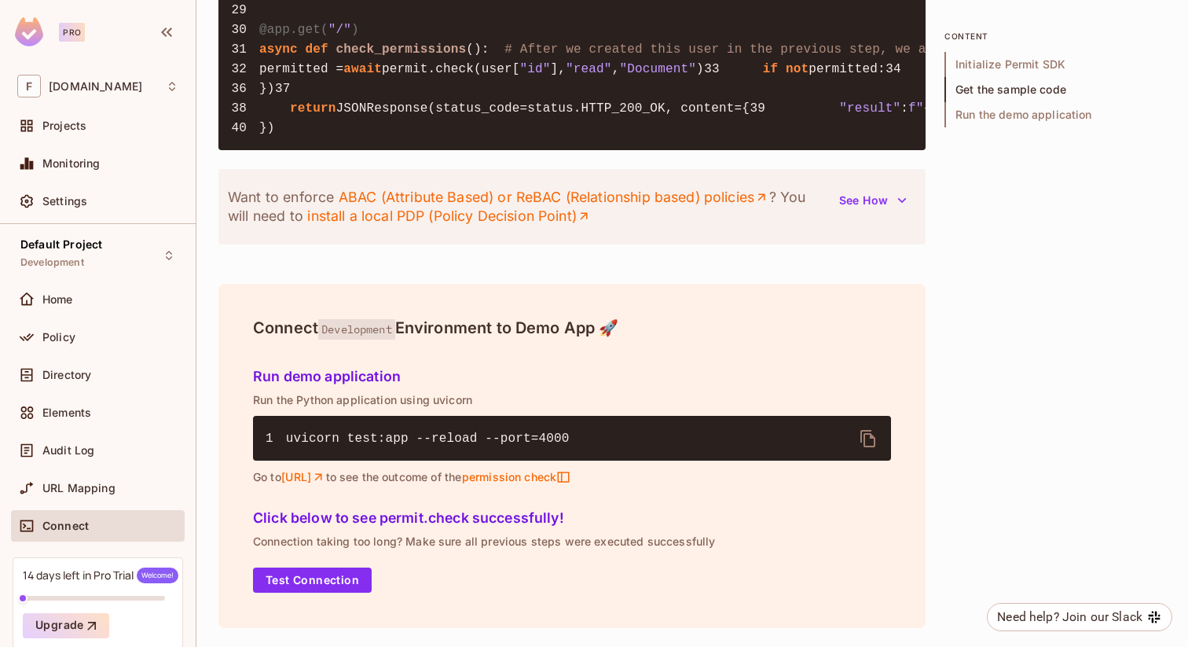
scroll to position [1965, 0]
click at [318, 586] on button "Test Connection" at bounding box center [312, 579] width 119 height 25
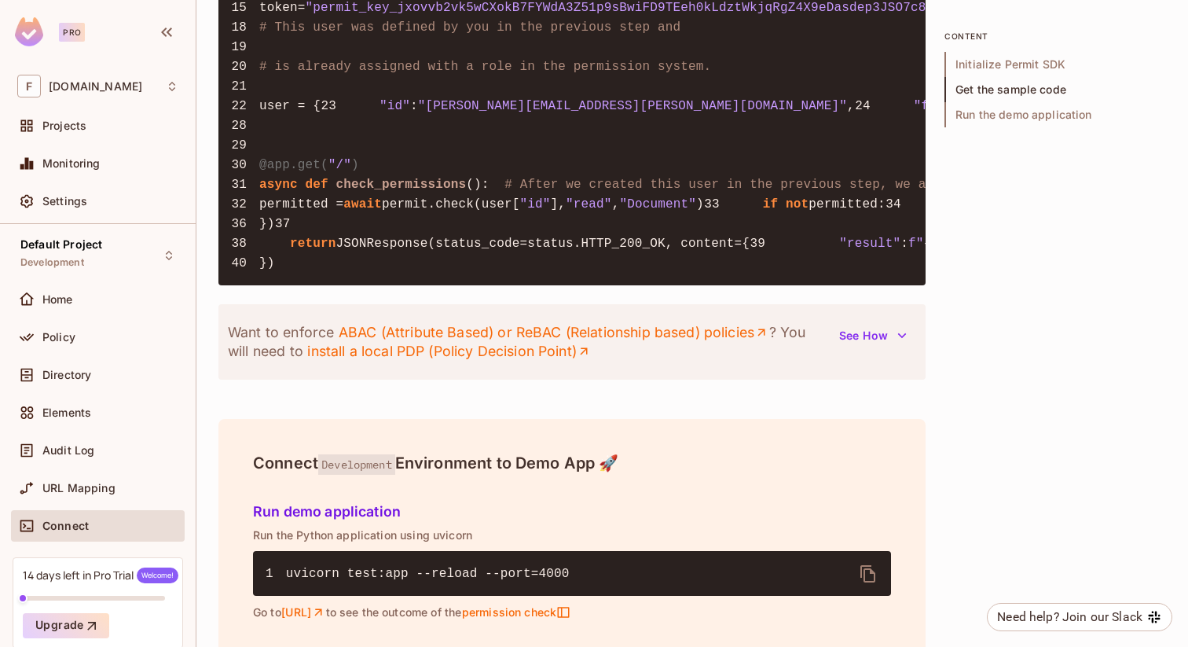
scroll to position [1538, 0]
